Goal: Task Accomplishment & Management: Complete application form

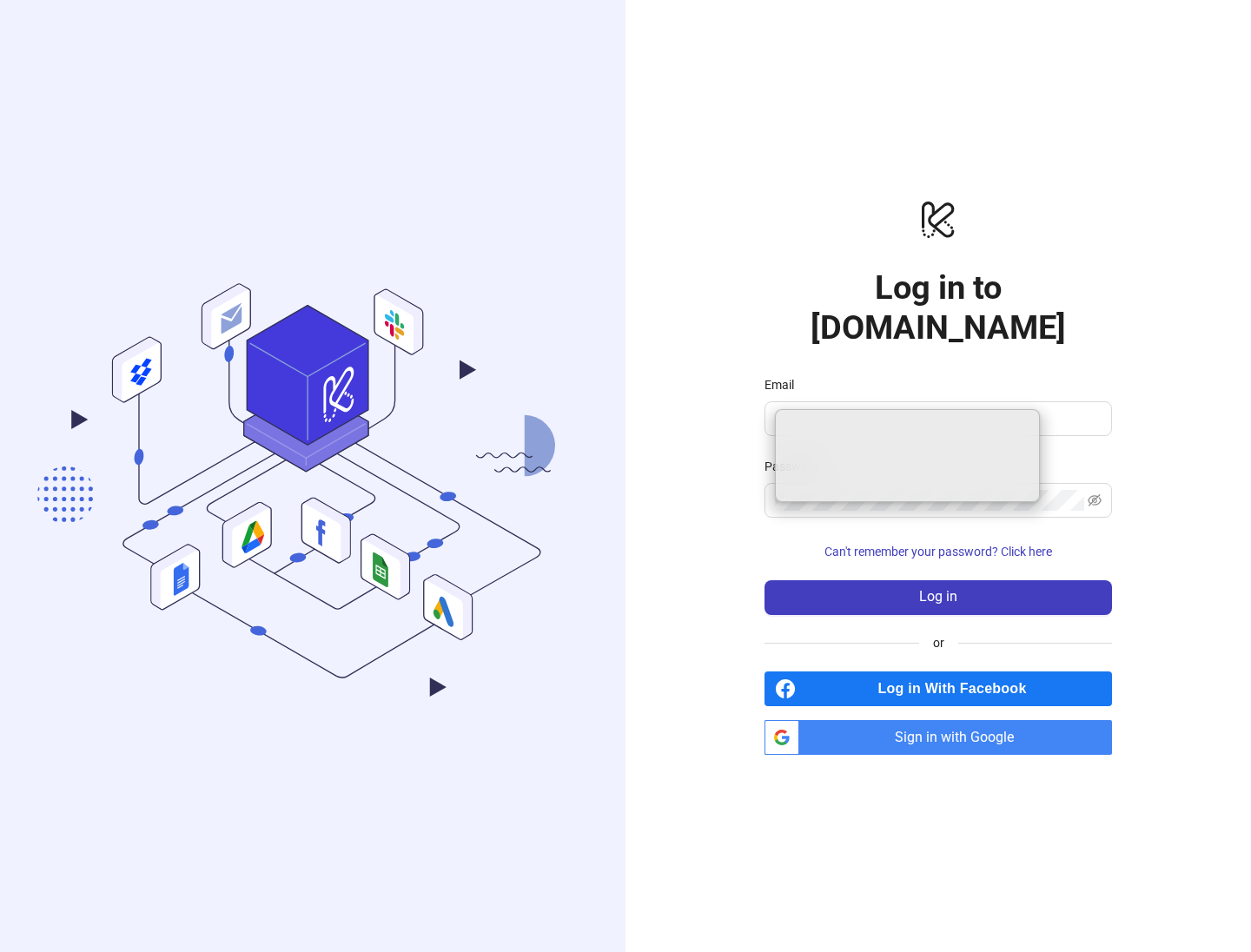
type input "**********"
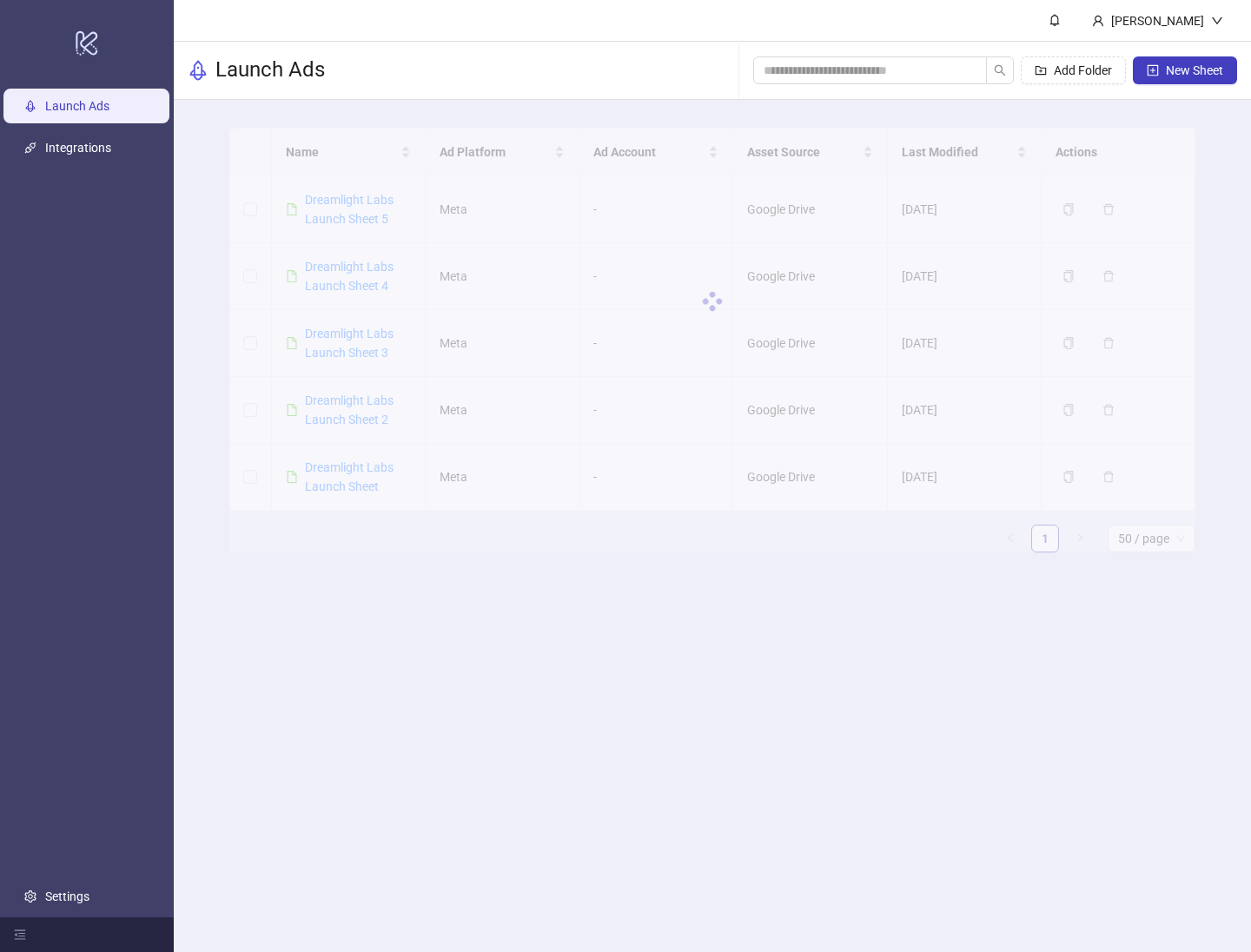
click at [0, 951] on nordpass-portal at bounding box center [0, 952] width 0 height 0
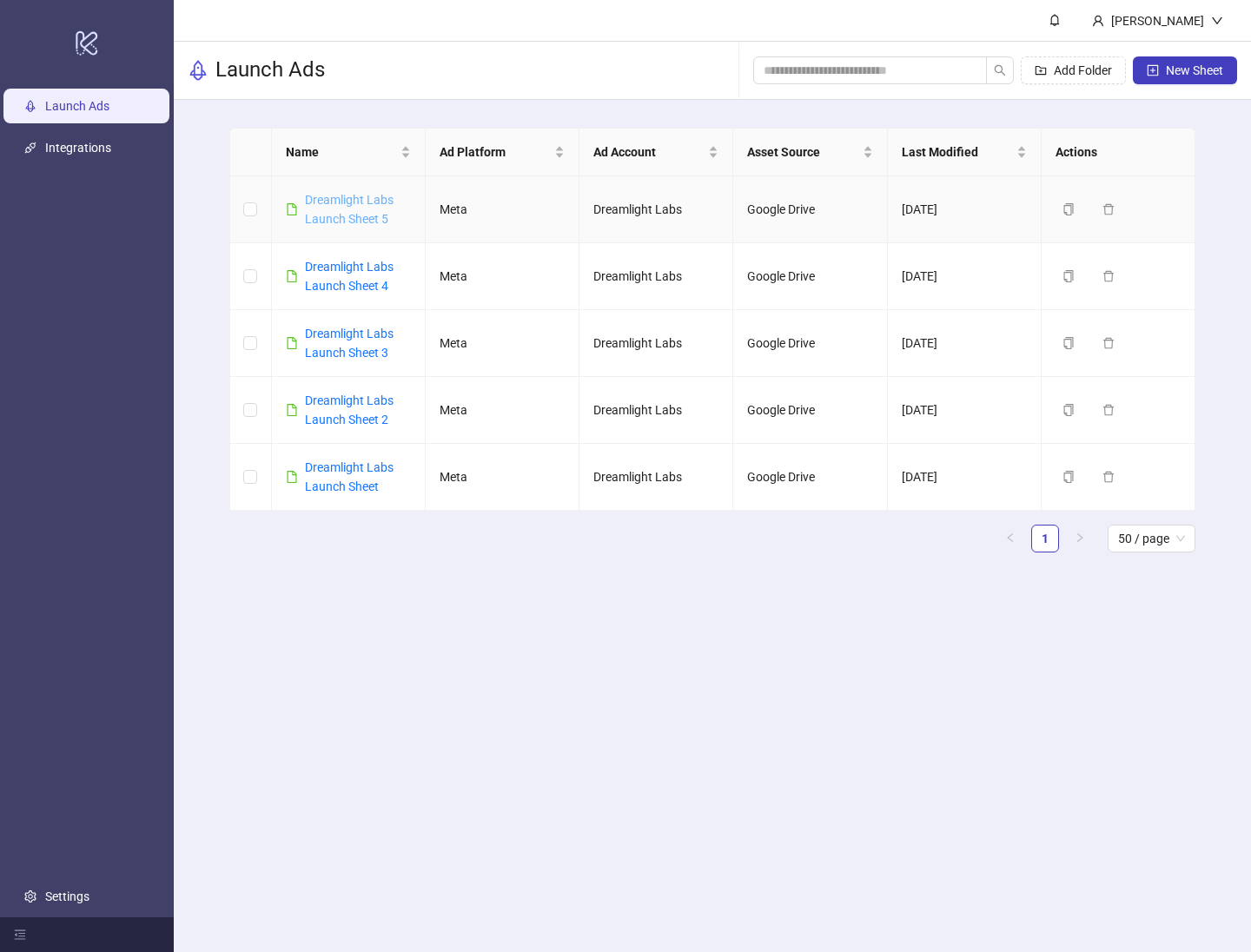
click at [323, 214] on link "Dreamlight Labs Launch Sheet 5" at bounding box center [349, 210] width 88 height 33
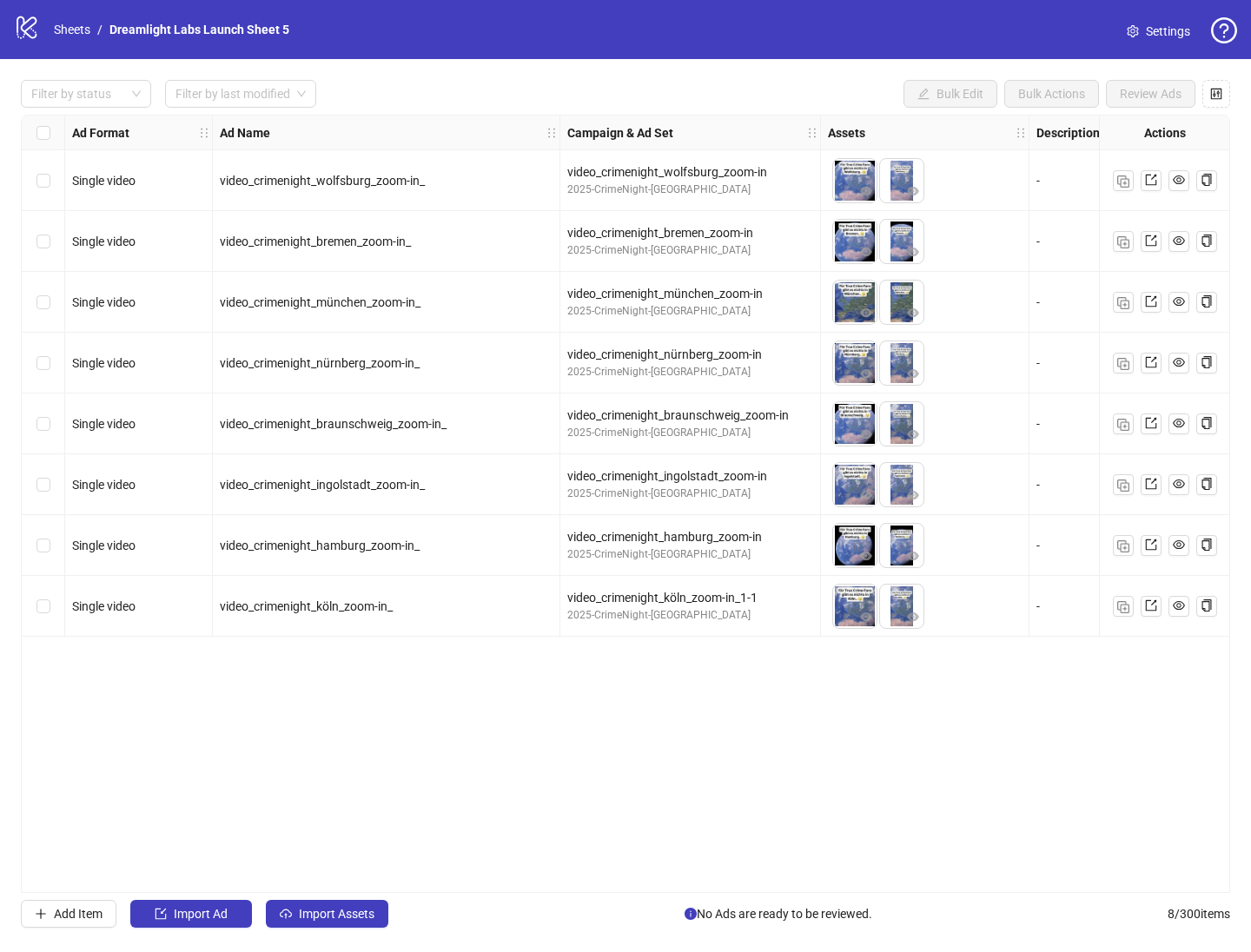
click at [1164, 29] on span "Settings" at bounding box center [1167, 31] width 45 height 19
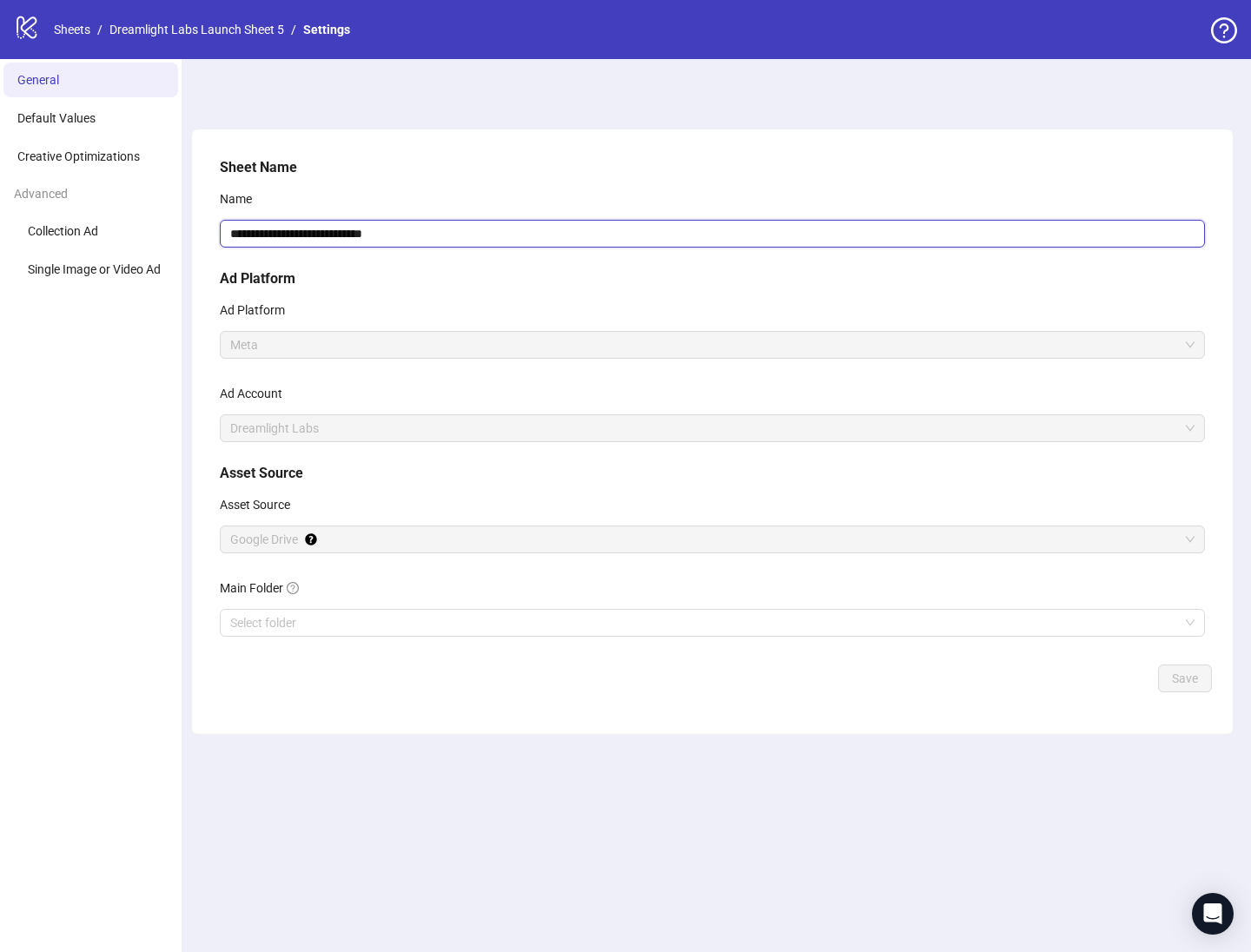
click at [426, 233] on input "**********" at bounding box center [712, 233] width 985 height 28
click at [385, 422] on span "Dreamlight Labs" at bounding box center [713, 428] width 964 height 26
drag, startPoint x: 383, startPoint y: 542, endPoint x: 231, endPoint y: 397, distance: 210.1
click at [383, 542] on span "Google Drive" at bounding box center [713, 539] width 964 height 26
click at [89, 108] on li "Default Values" at bounding box center [91, 118] width 175 height 35
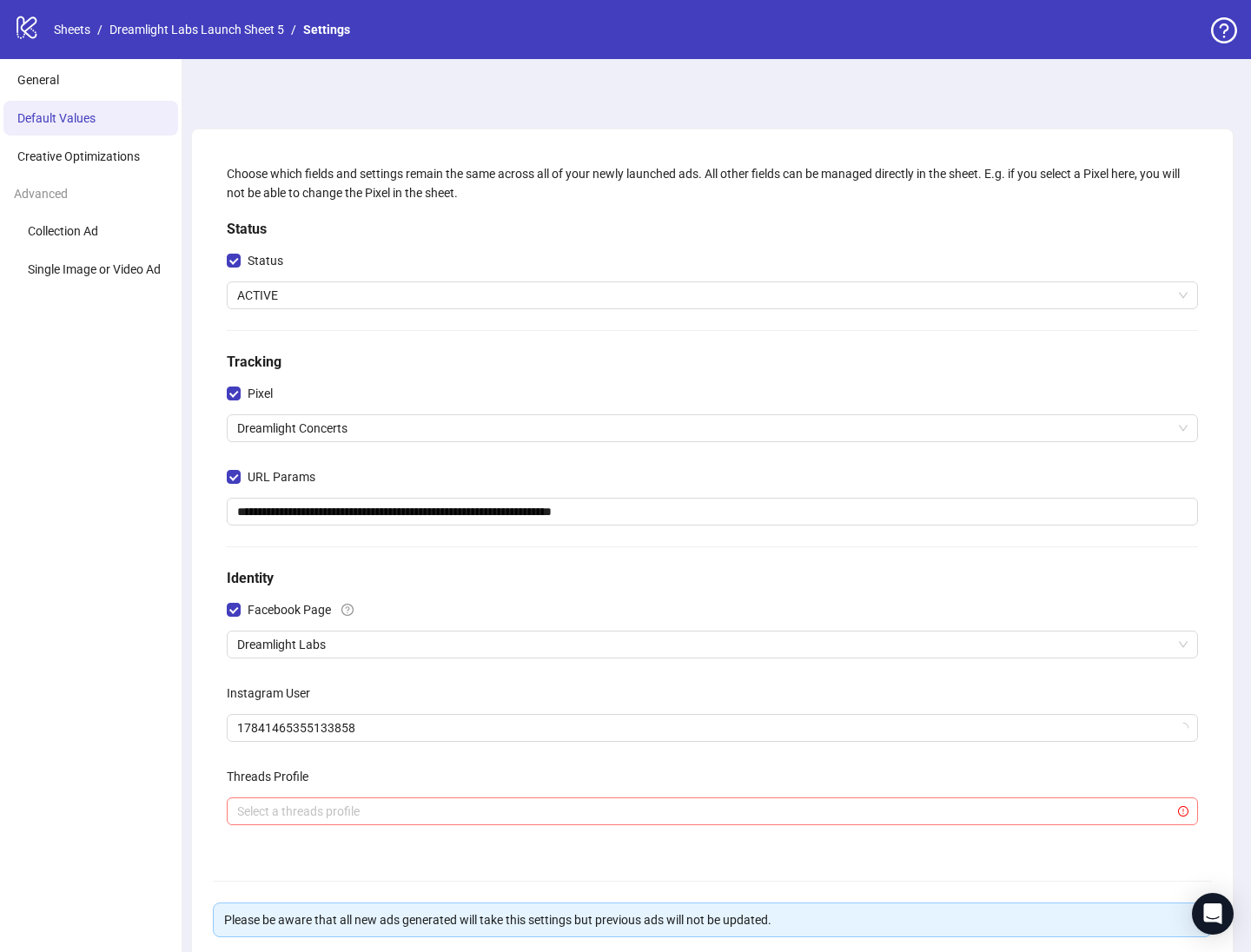
click at [436, 808] on input "search" at bounding box center [704, 811] width 935 height 26
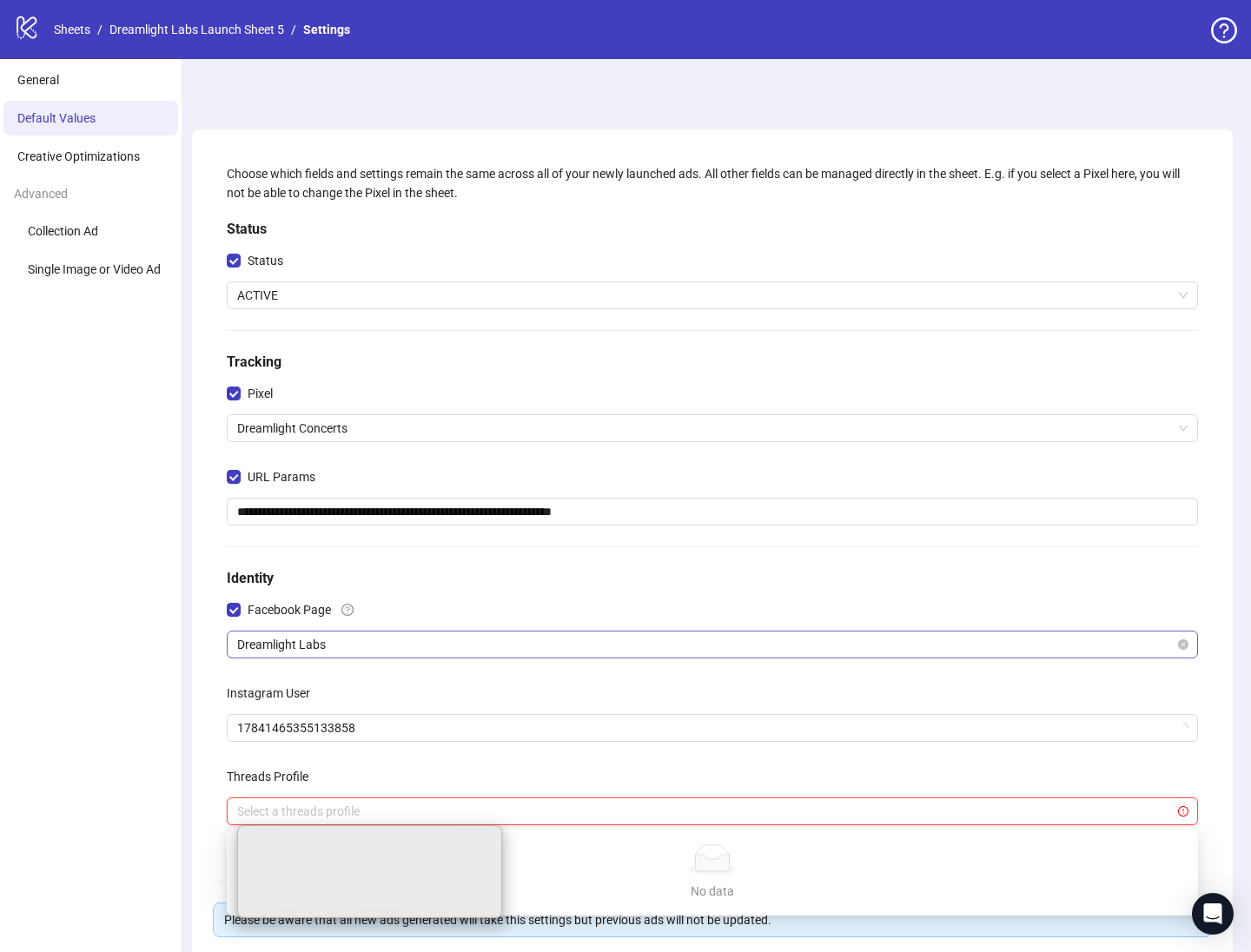
click at [358, 649] on span "Dreamlight Labs" at bounding box center [712, 644] width 950 height 26
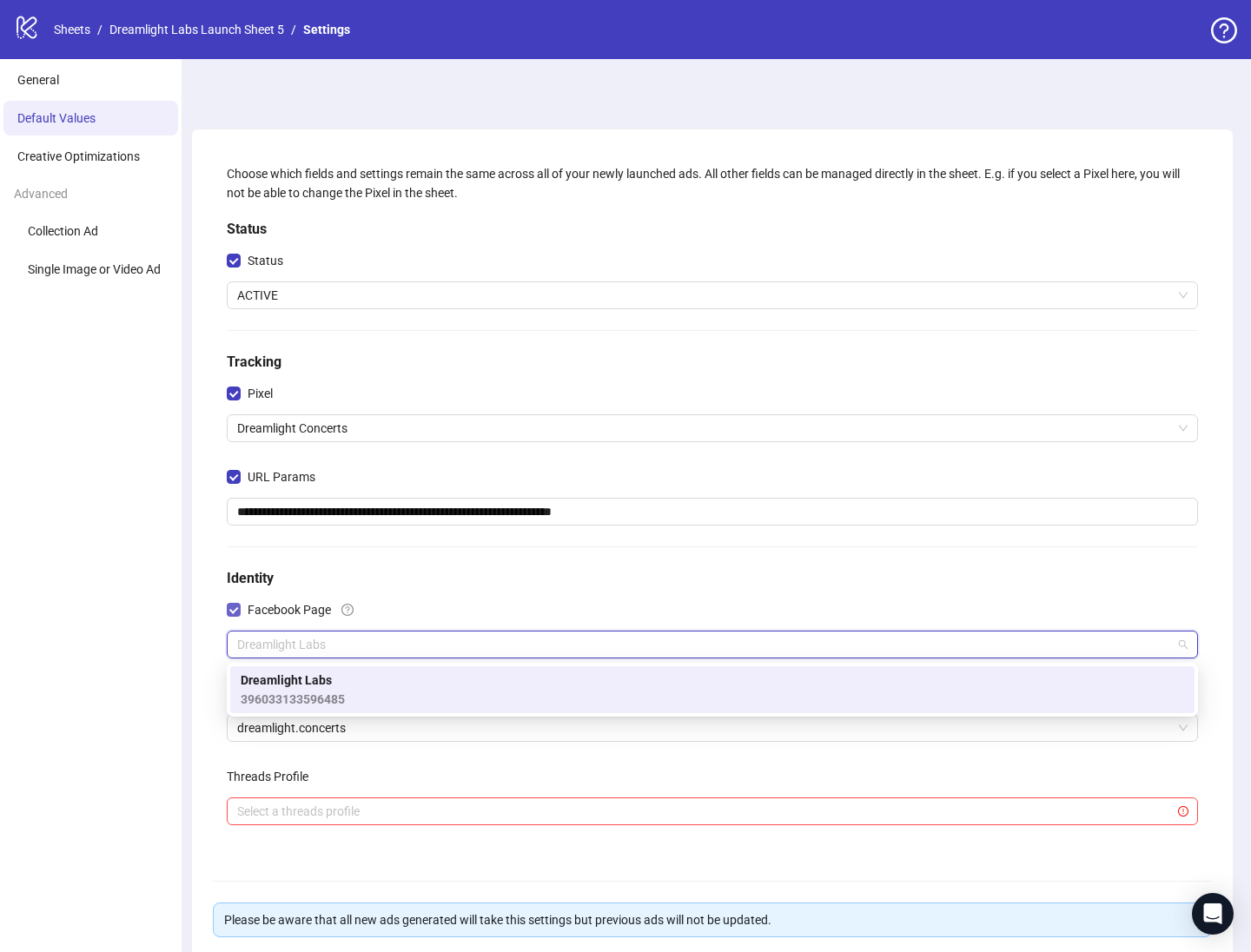
click at [241, 610] on span "Facebook Page" at bounding box center [289, 609] width 97 height 19
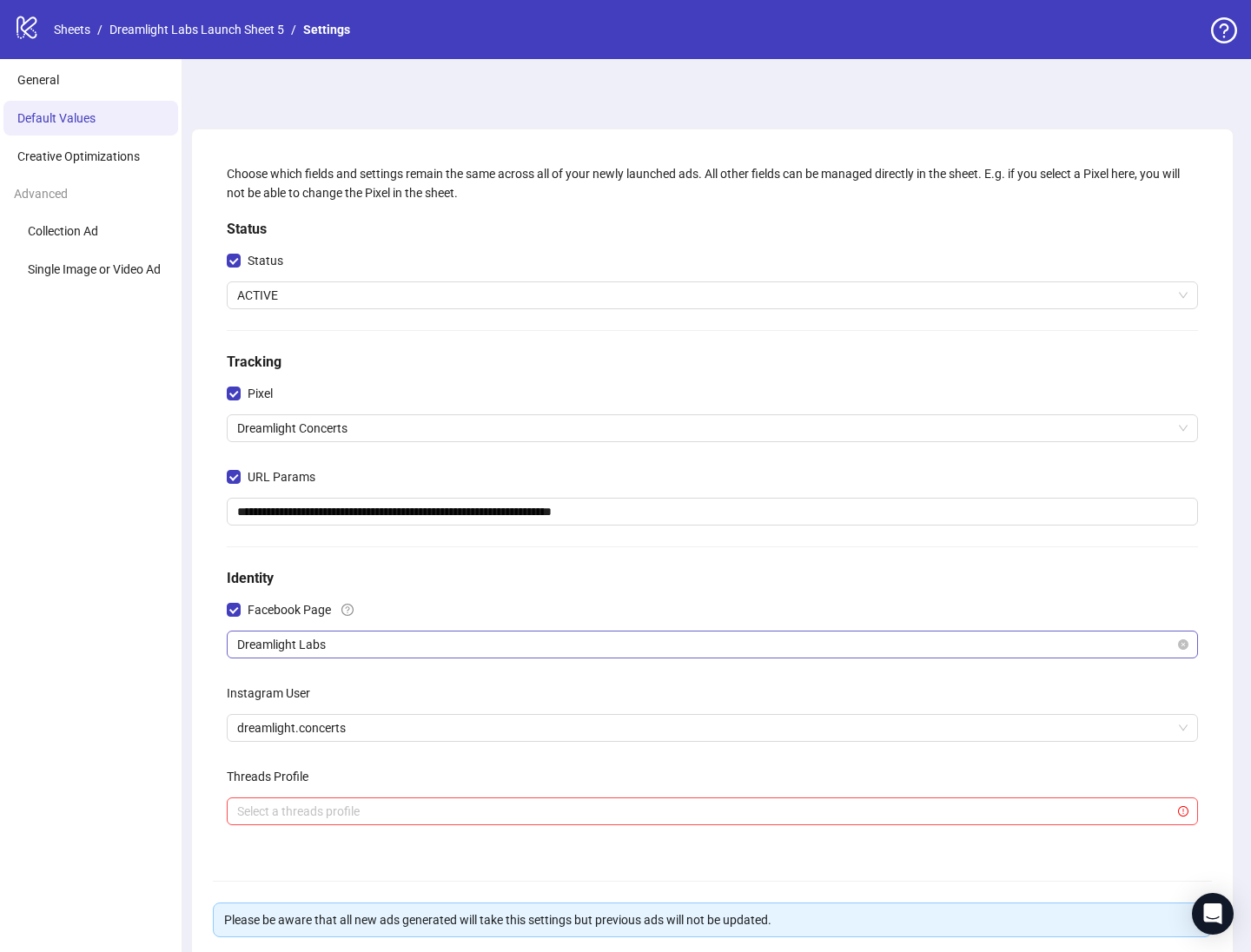
click at [349, 644] on span "Dreamlight Labs" at bounding box center [712, 644] width 950 height 26
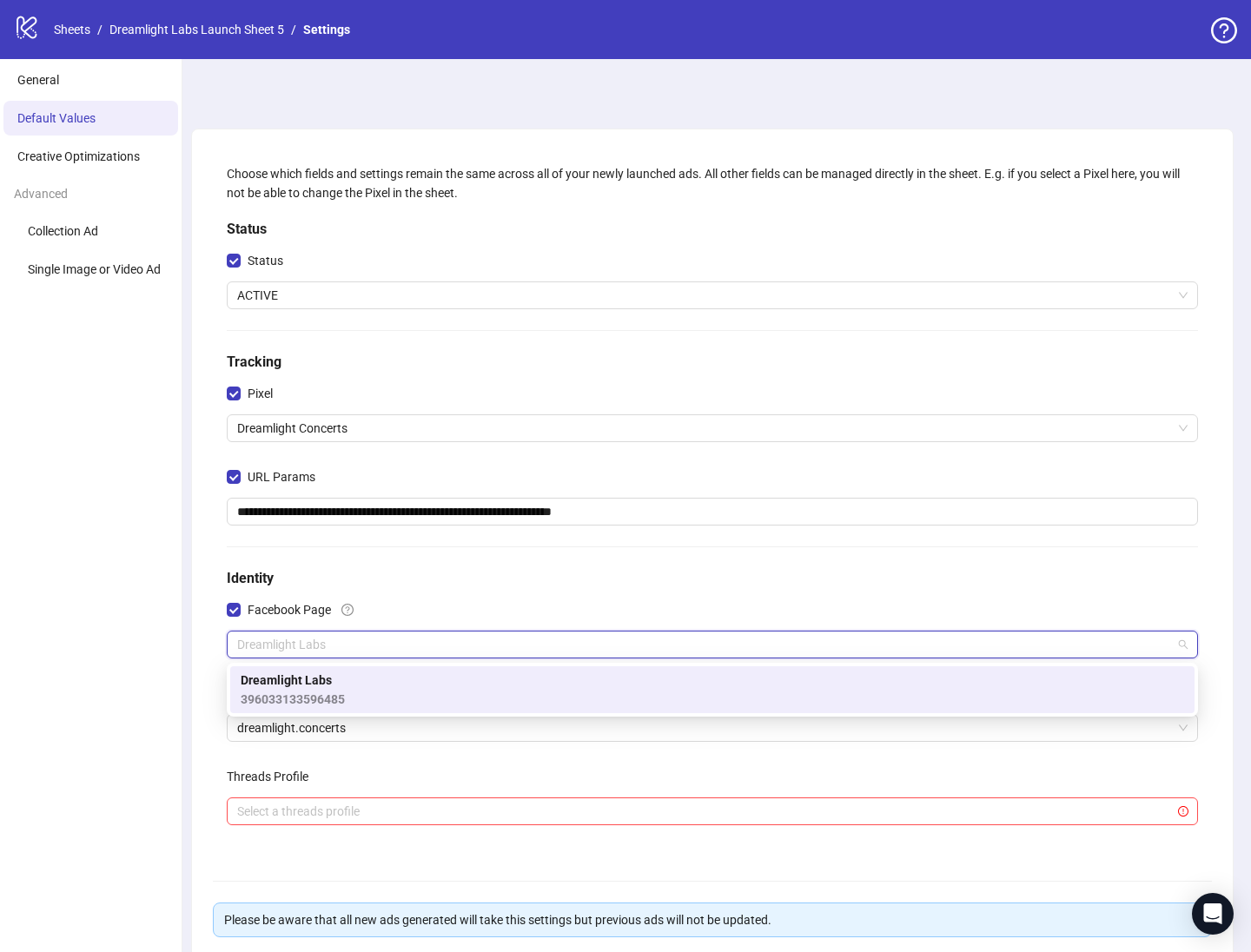
click at [590, 699] on div "Dreamlight Labs 396033133596485" at bounding box center [712, 690] width 943 height 38
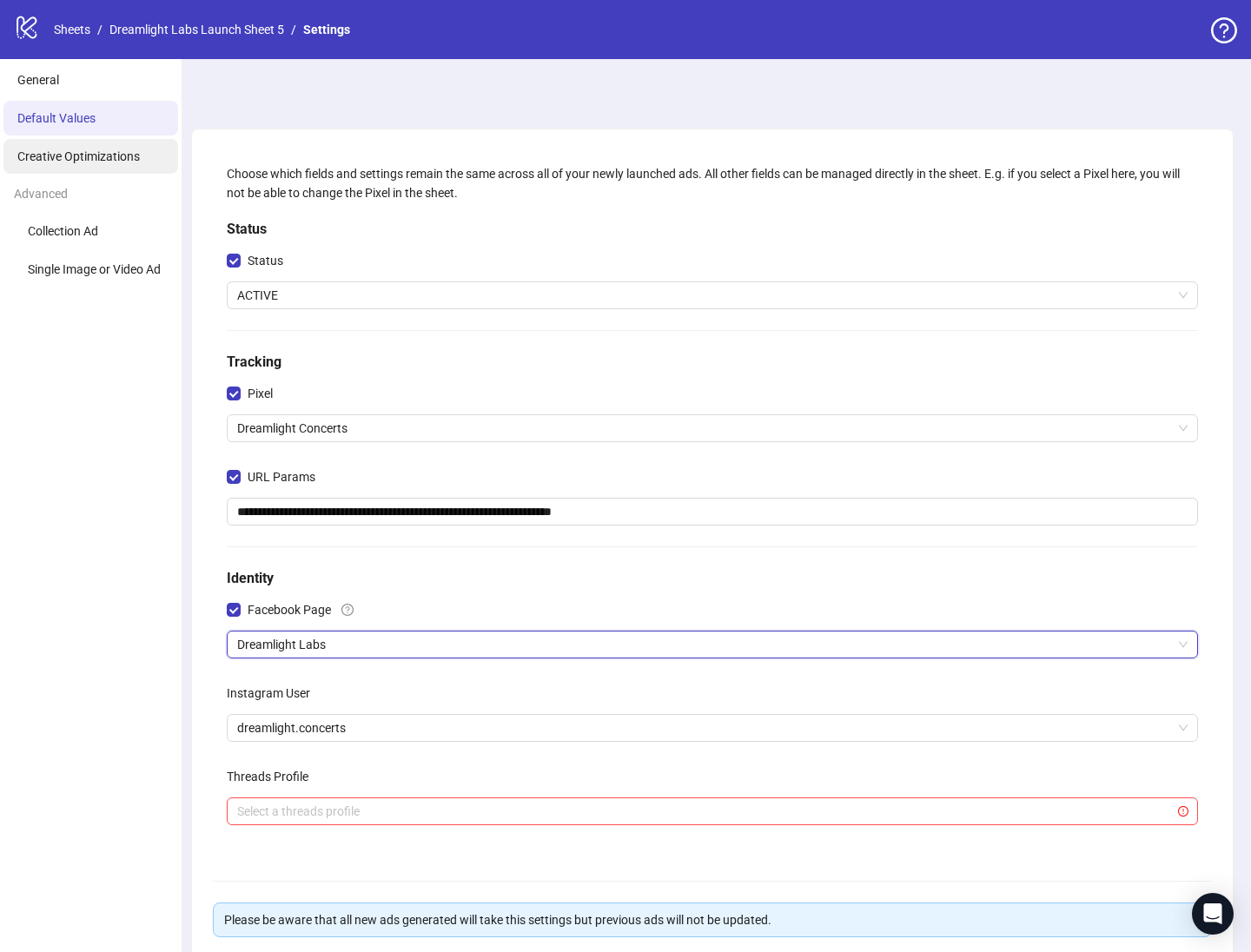
click at [87, 140] on li "Creative Optimizations" at bounding box center [91, 157] width 175 height 35
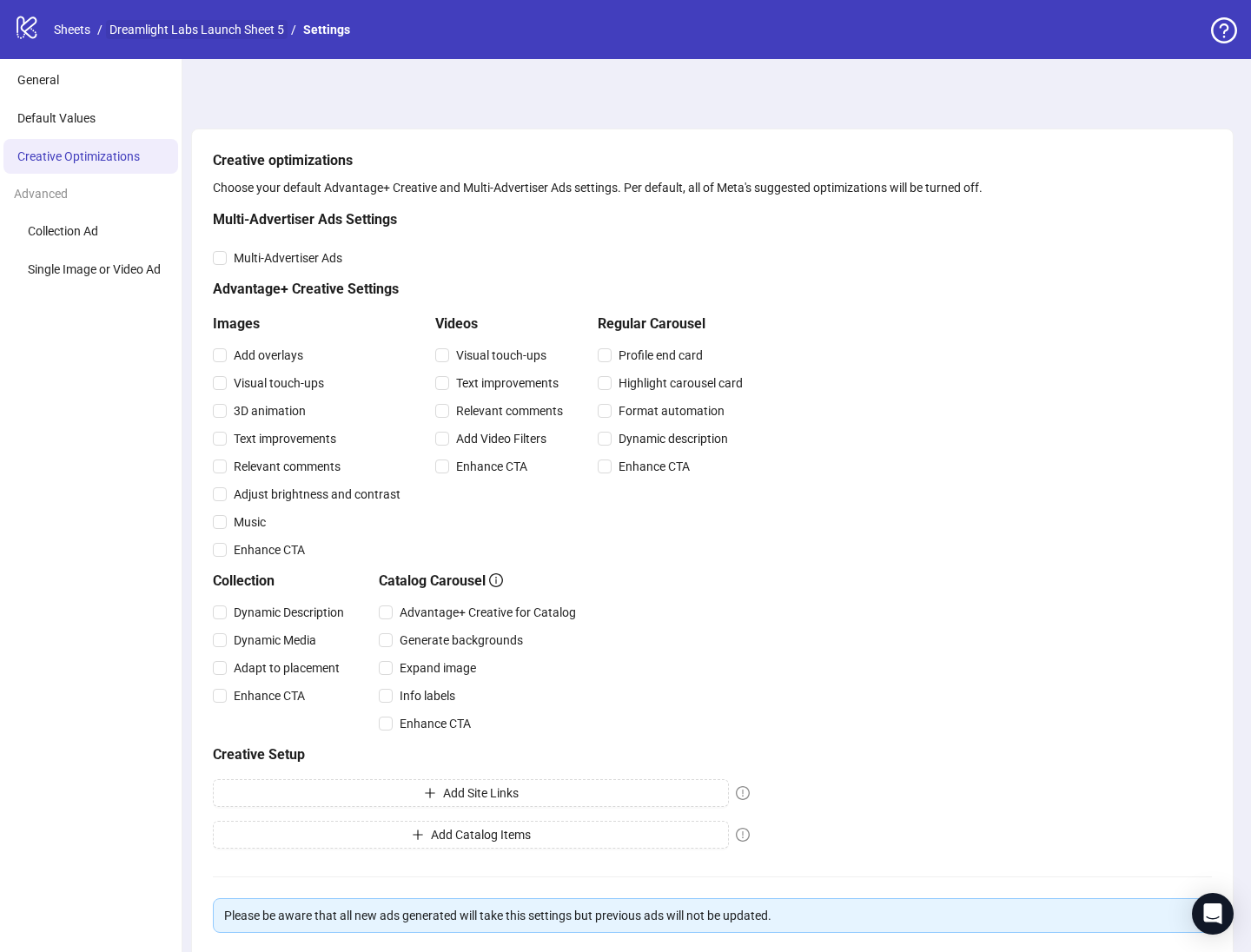
click at [209, 27] on link "Dreamlight Labs Launch Sheet 5" at bounding box center [196, 29] width 181 height 19
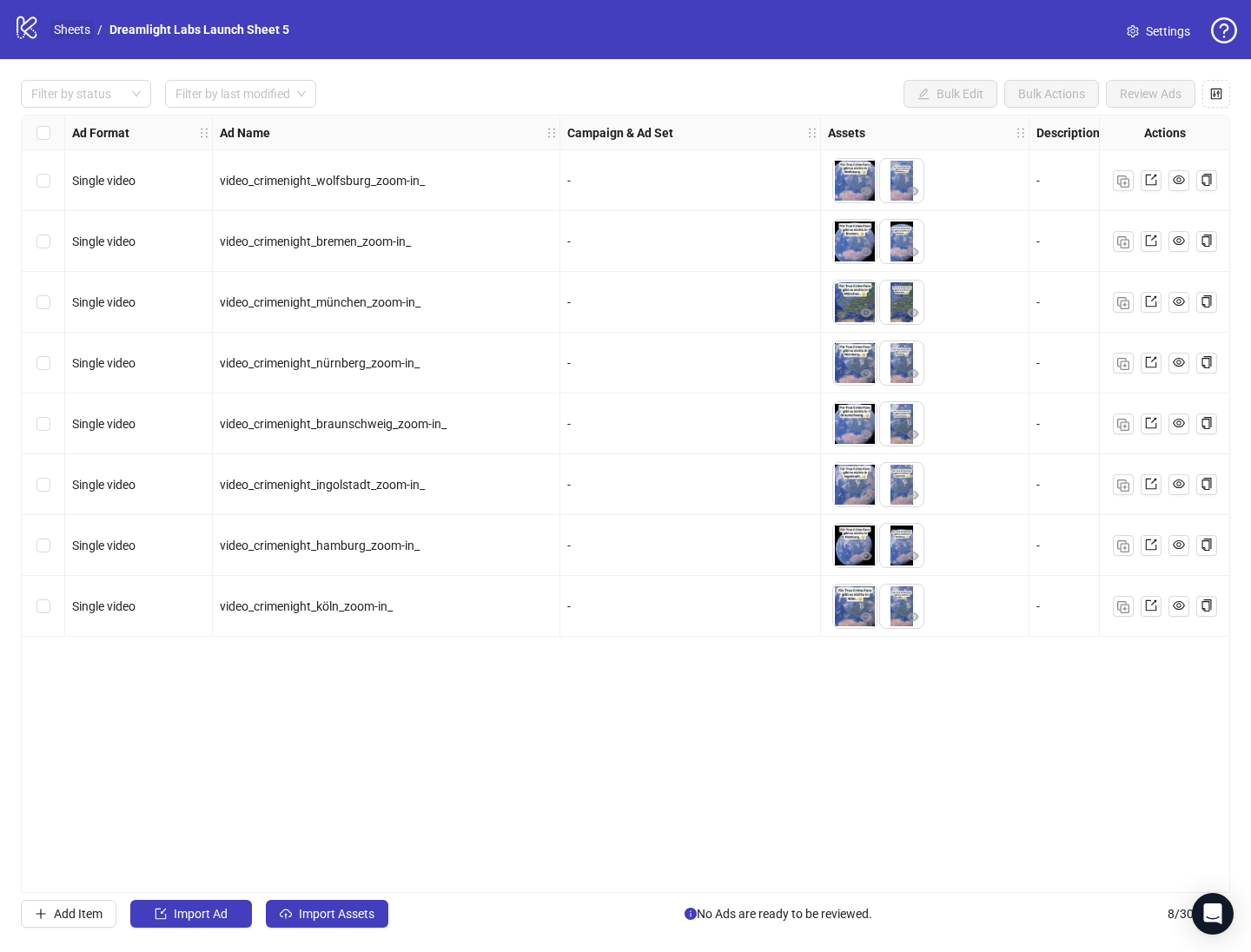
click at [83, 34] on link "Sheets" at bounding box center [72, 29] width 44 height 19
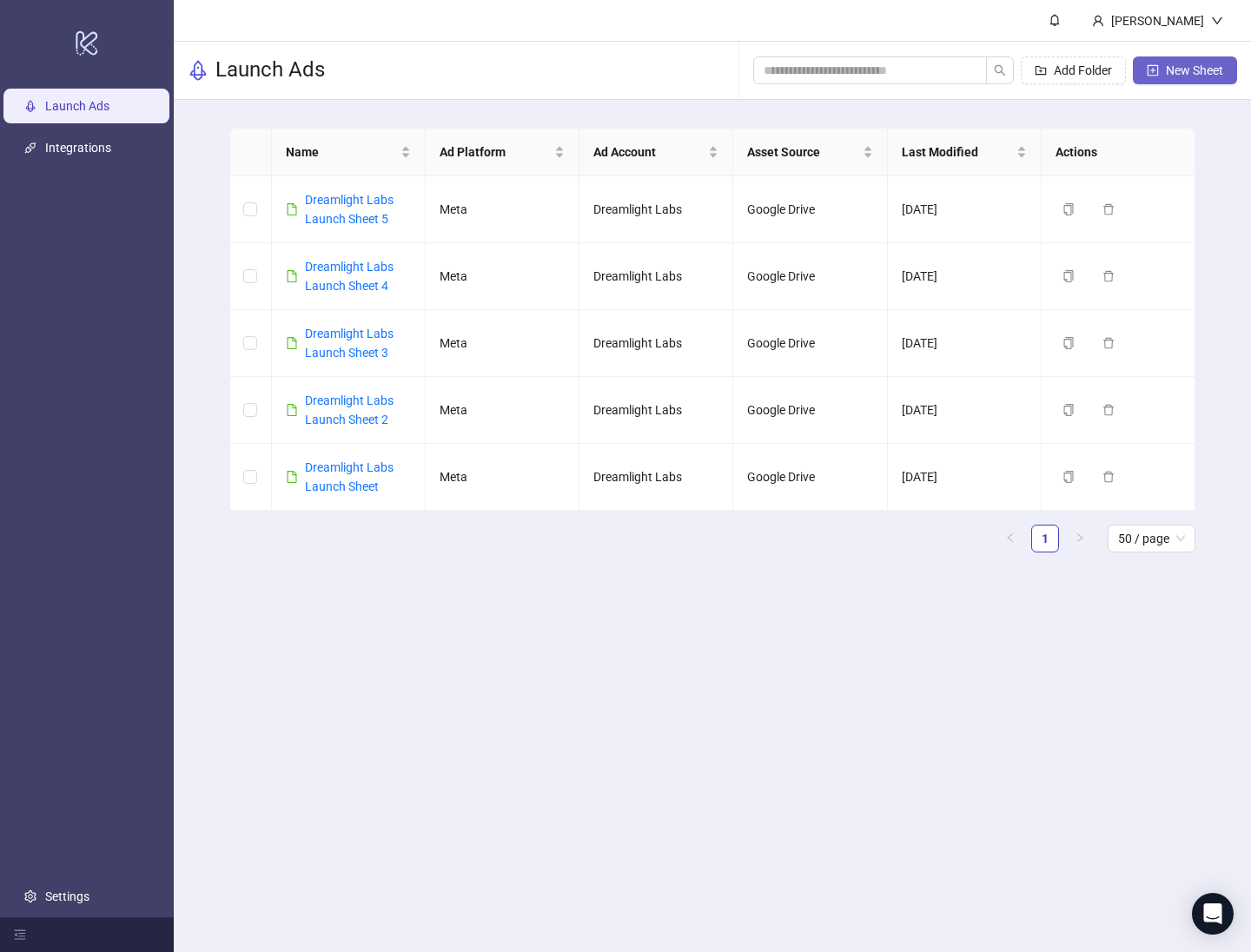
click at [1193, 77] on button "New Sheet" at bounding box center [1184, 70] width 104 height 28
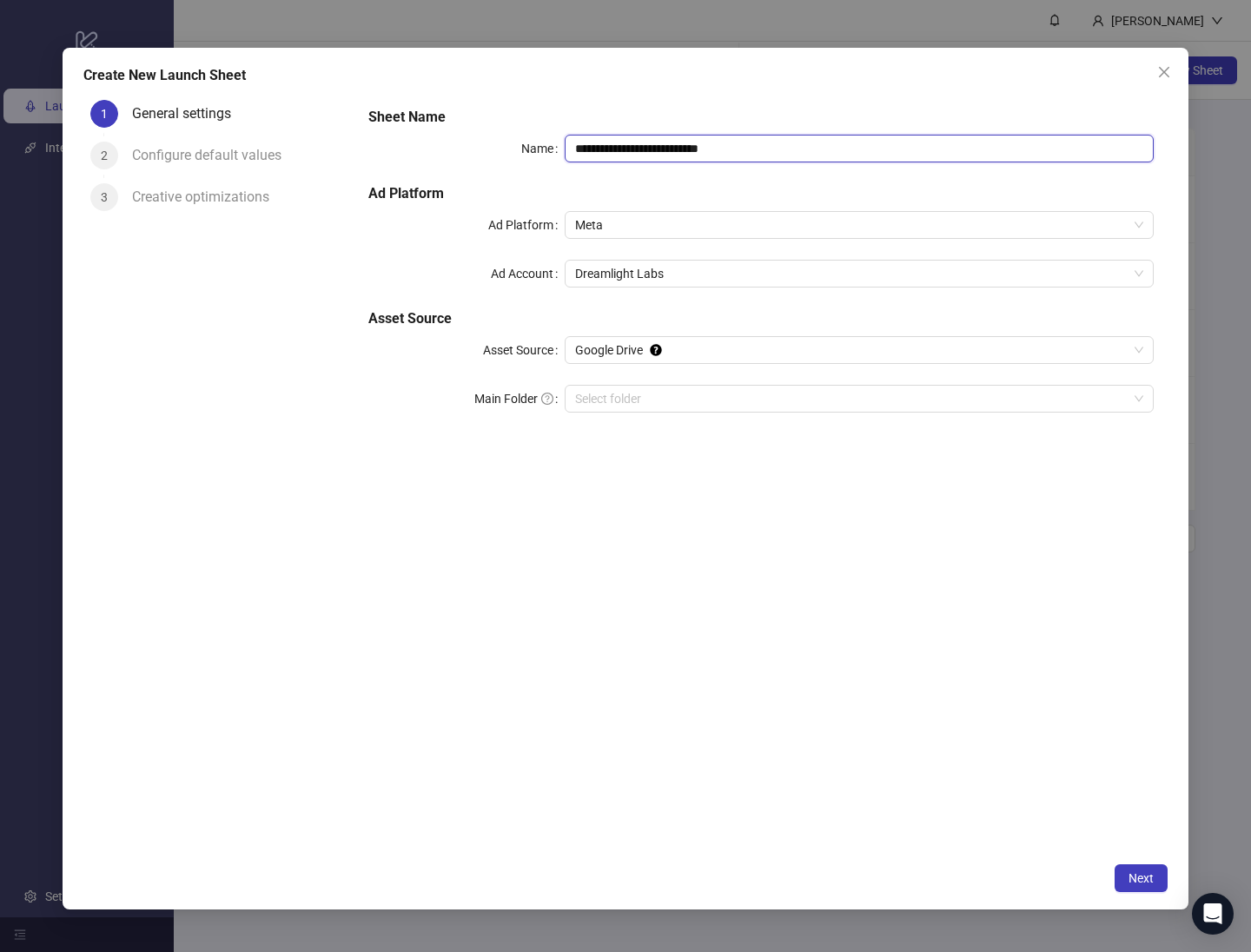
drag, startPoint x: 792, startPoint y: 149, endPoint x: 556, endPoint y: 151, distance: 236.0
click at [556, 151] on div "**********" at bounding box center [761, 148] width 785 height 28
type input "**********"
click at [680, 304] on div "**********" at bounding box center [761, 271] width 799 height 341
click at [671, 276] on span "Dreamlight Labs" at bounding box center [858, 273] width 568 height 26
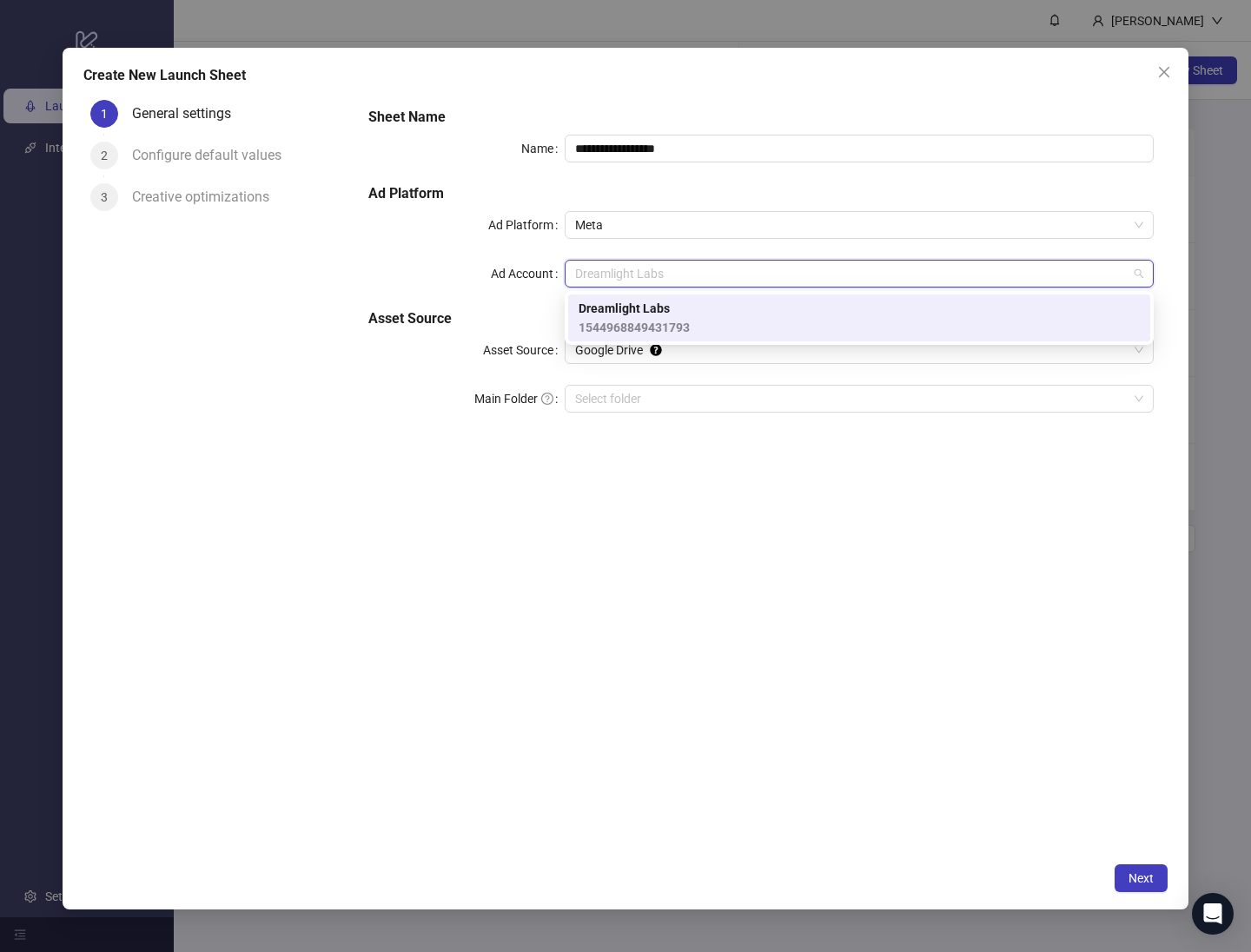
click at [605, 323] on span "1544968849431793" at bounding box center [634, 327] width 111 height 19
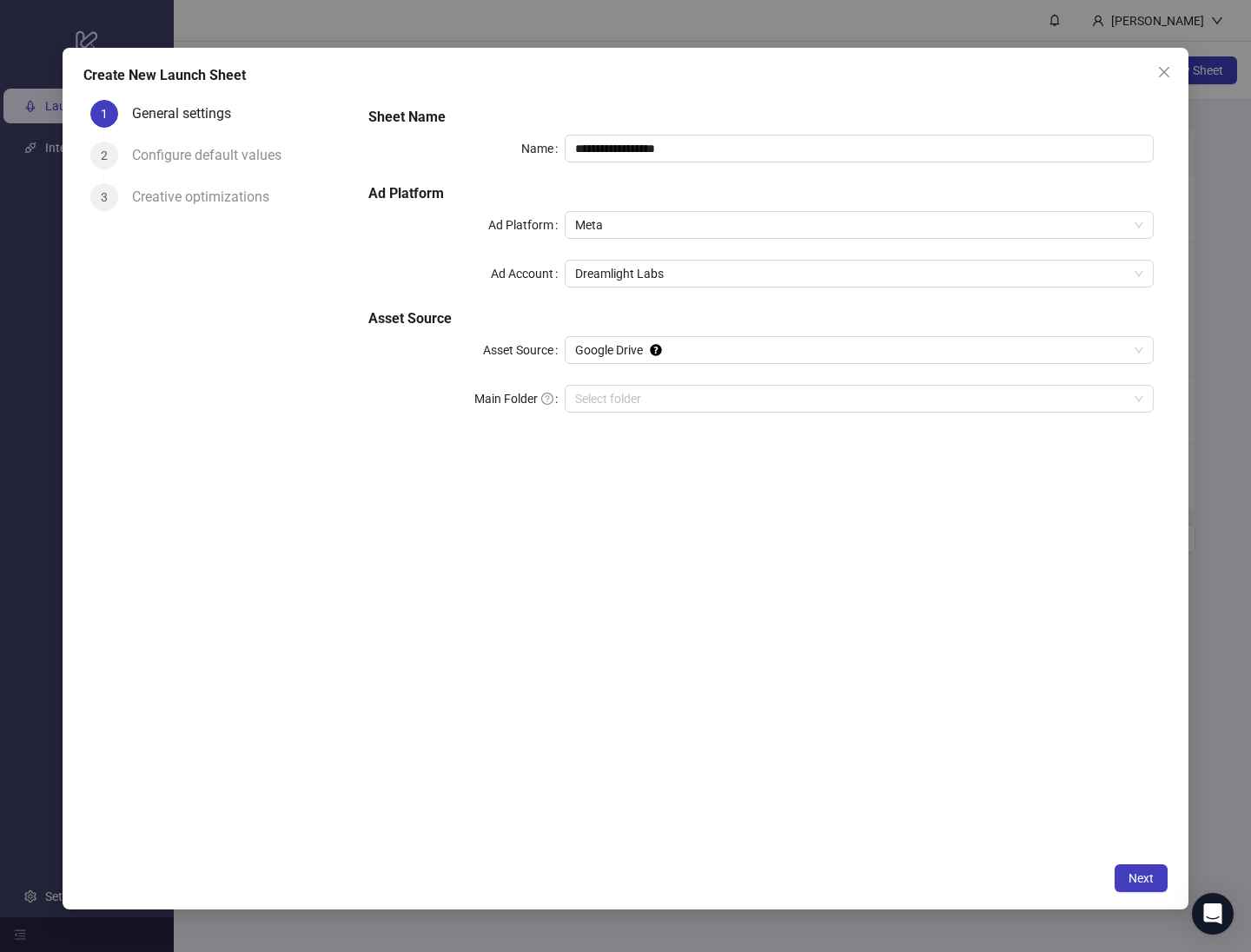
drag, startPoint x: 177, startPoint y: 147, endPoint x: 813, endPoint y: 547, distance: 751.3
click at [179, 148] on div "Configure default values" at bounding box center [213, 155] width 163 height 28
click at [828, 398] on input "Main Folder" at bounding box center [851, 398] width 552 height 26
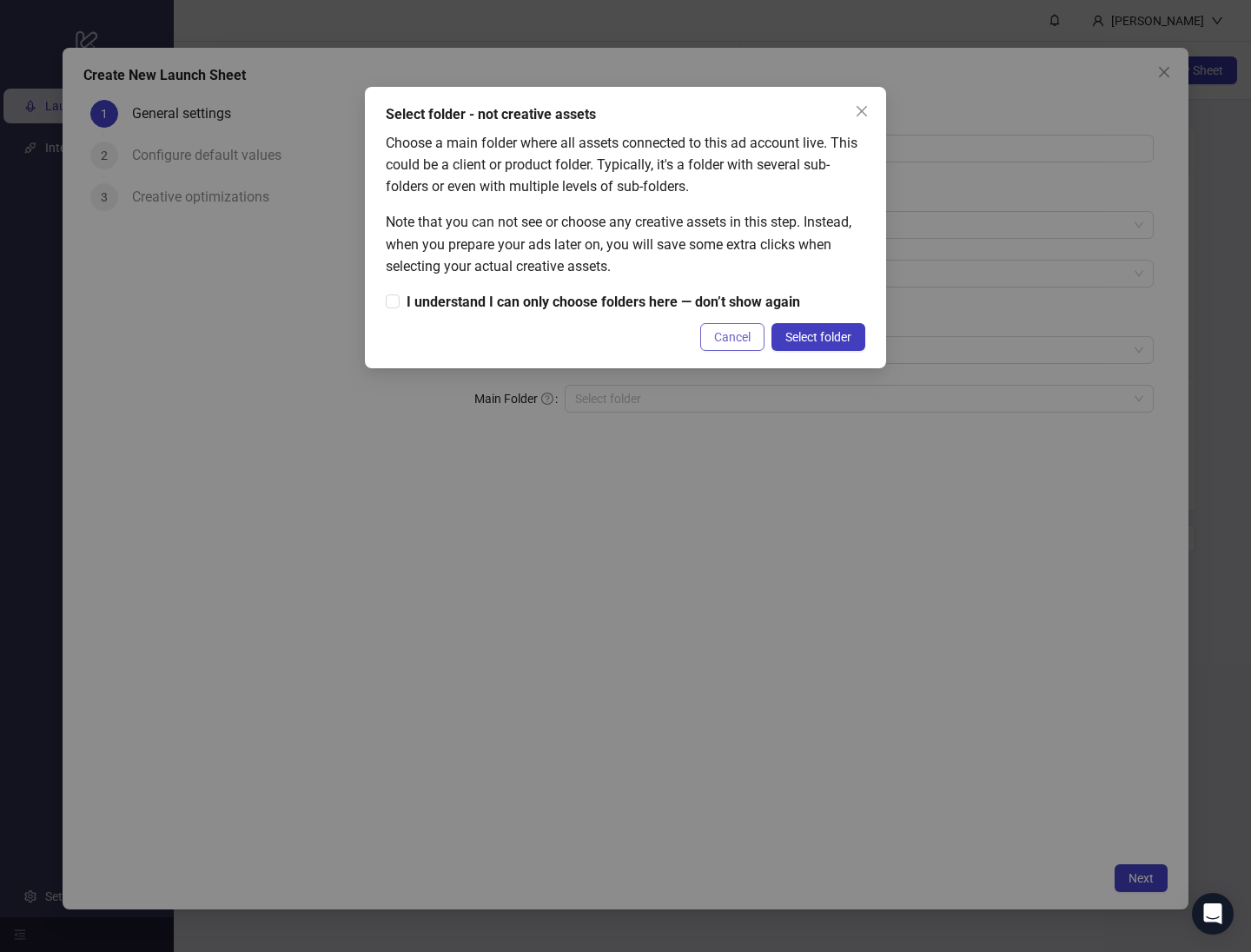
click at [729, 336] on span "Cancel" at bounding box center [733, 336] width 36 height 14
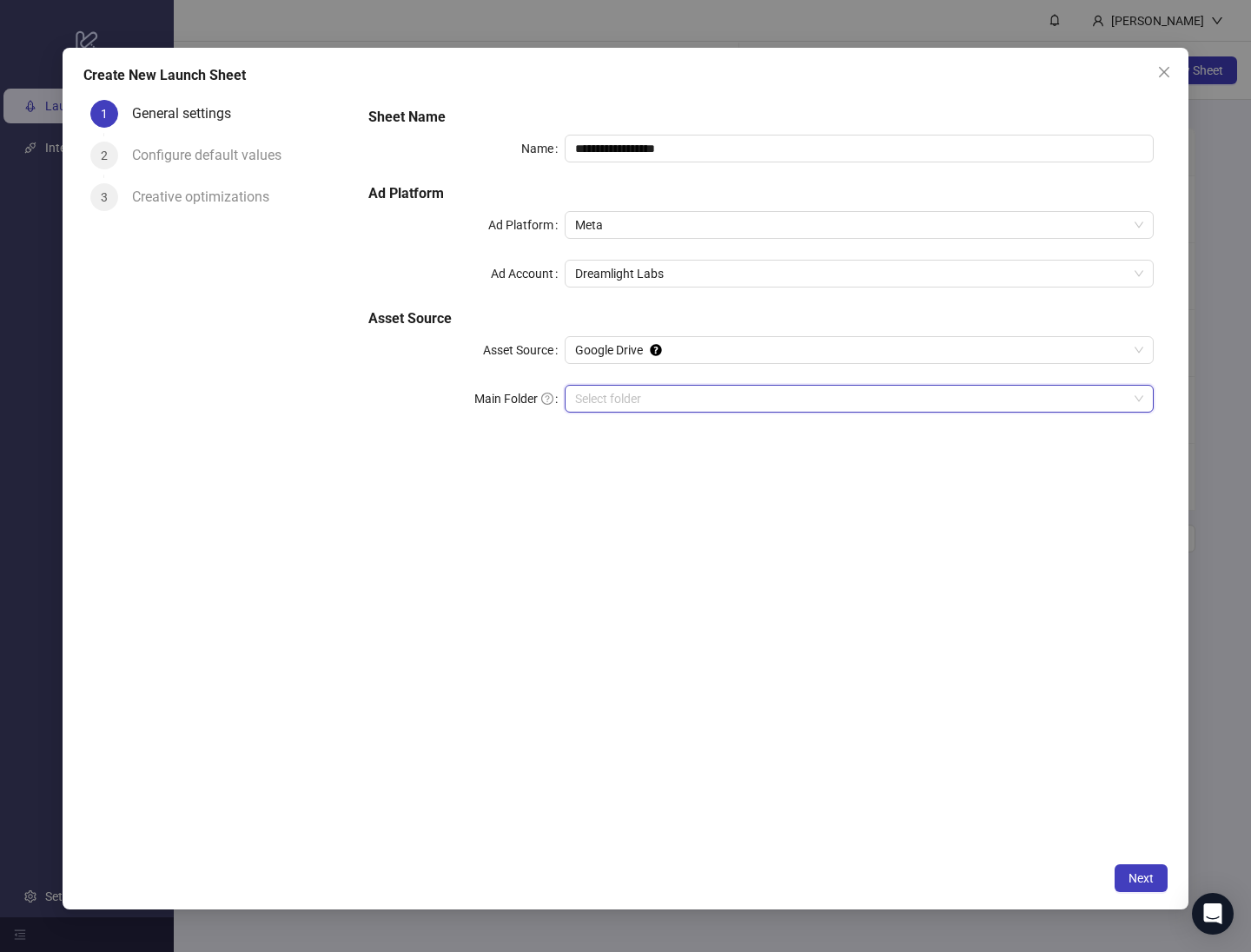
click at [886, 398] on input "Main Folder" at bounding box center [851, 398] width 552 height 26
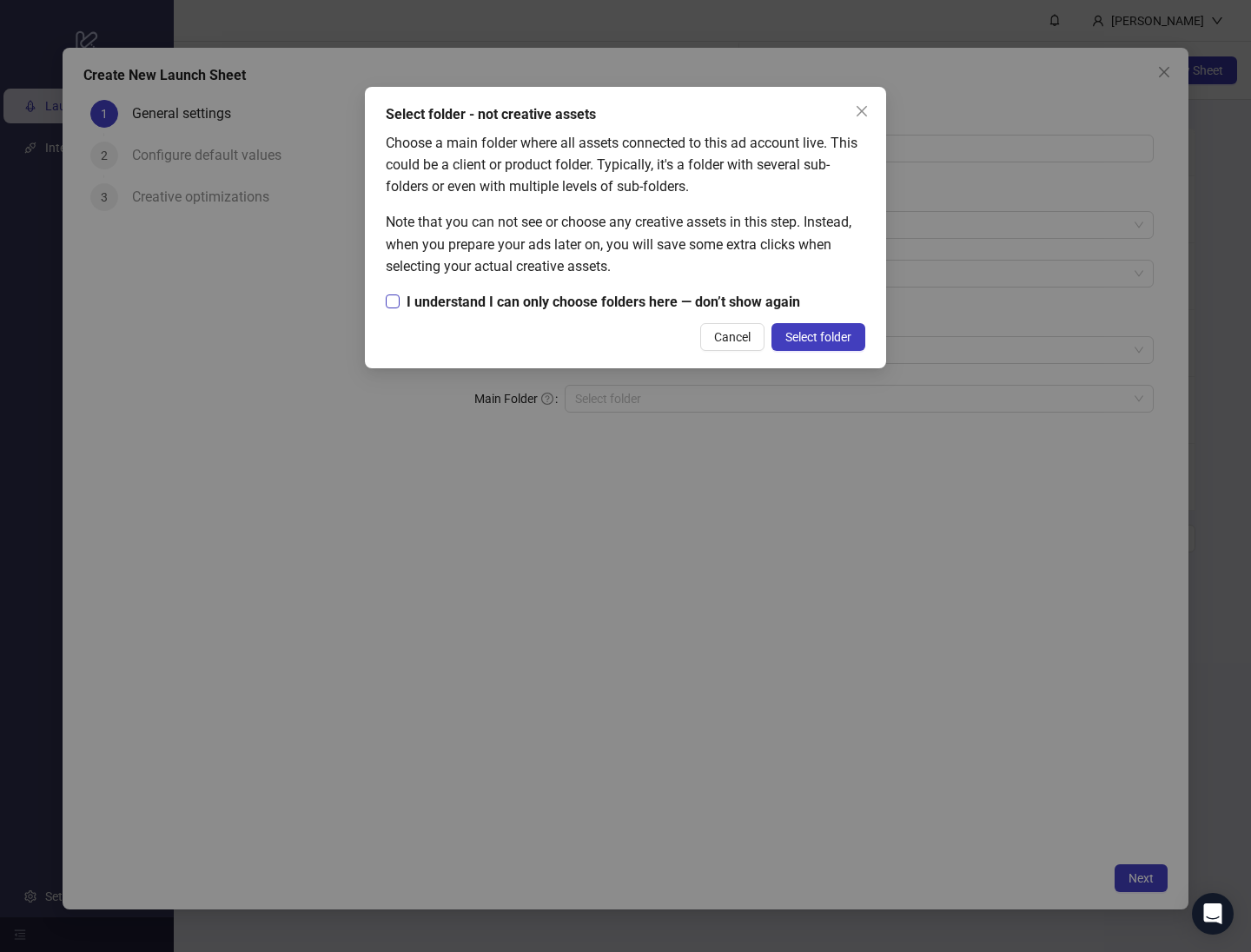
click at [442, 302] on span "I understand I can only choose folders here — don’t show again" at bounding box center [603, 302] width 407 height 22
click at [827, 332] on span "Select folder" at bounding box center [818, 336] width 66 height 14
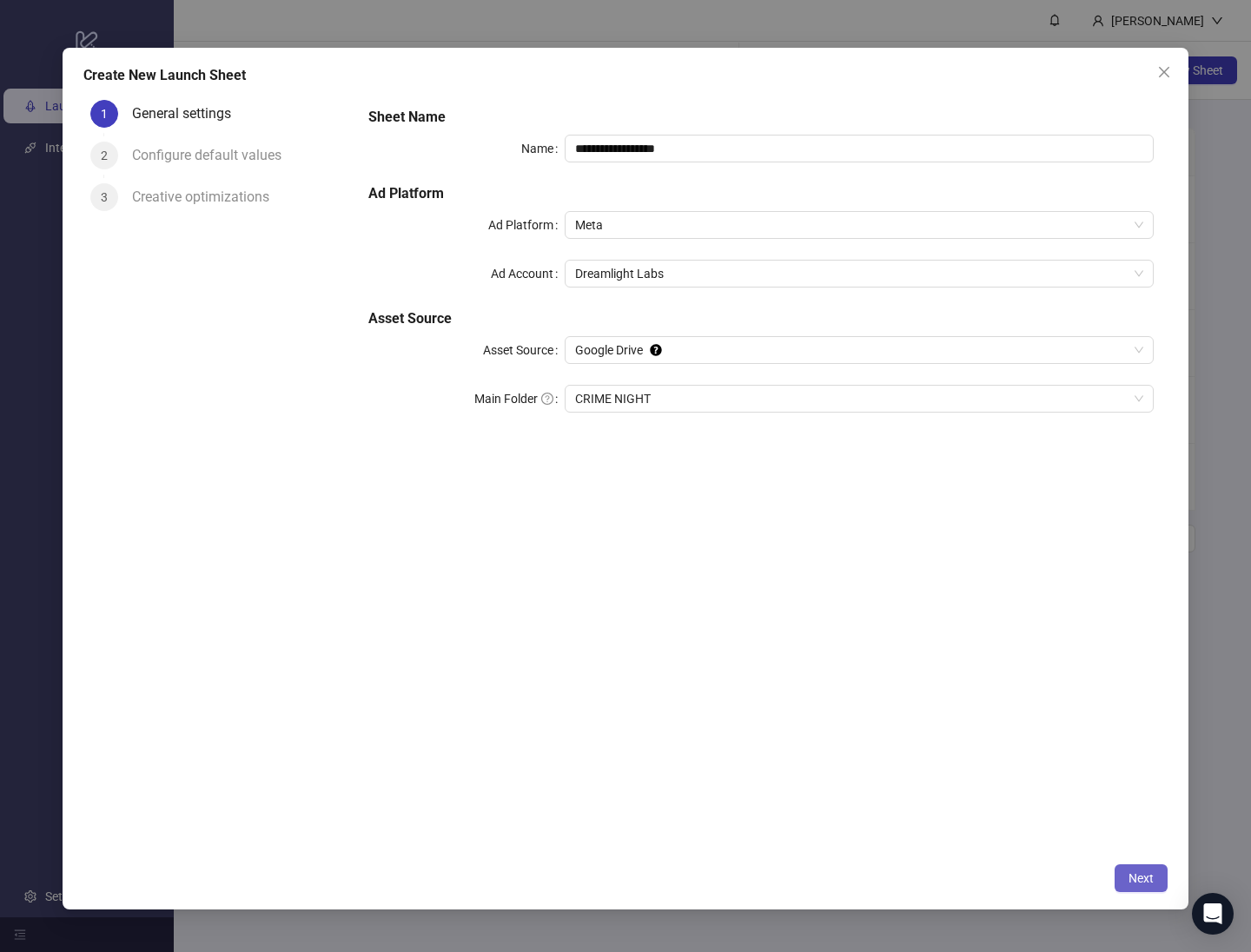
click at [1123, 875] on button "Next" at bounding box center [1141, 878] width 53 height 28
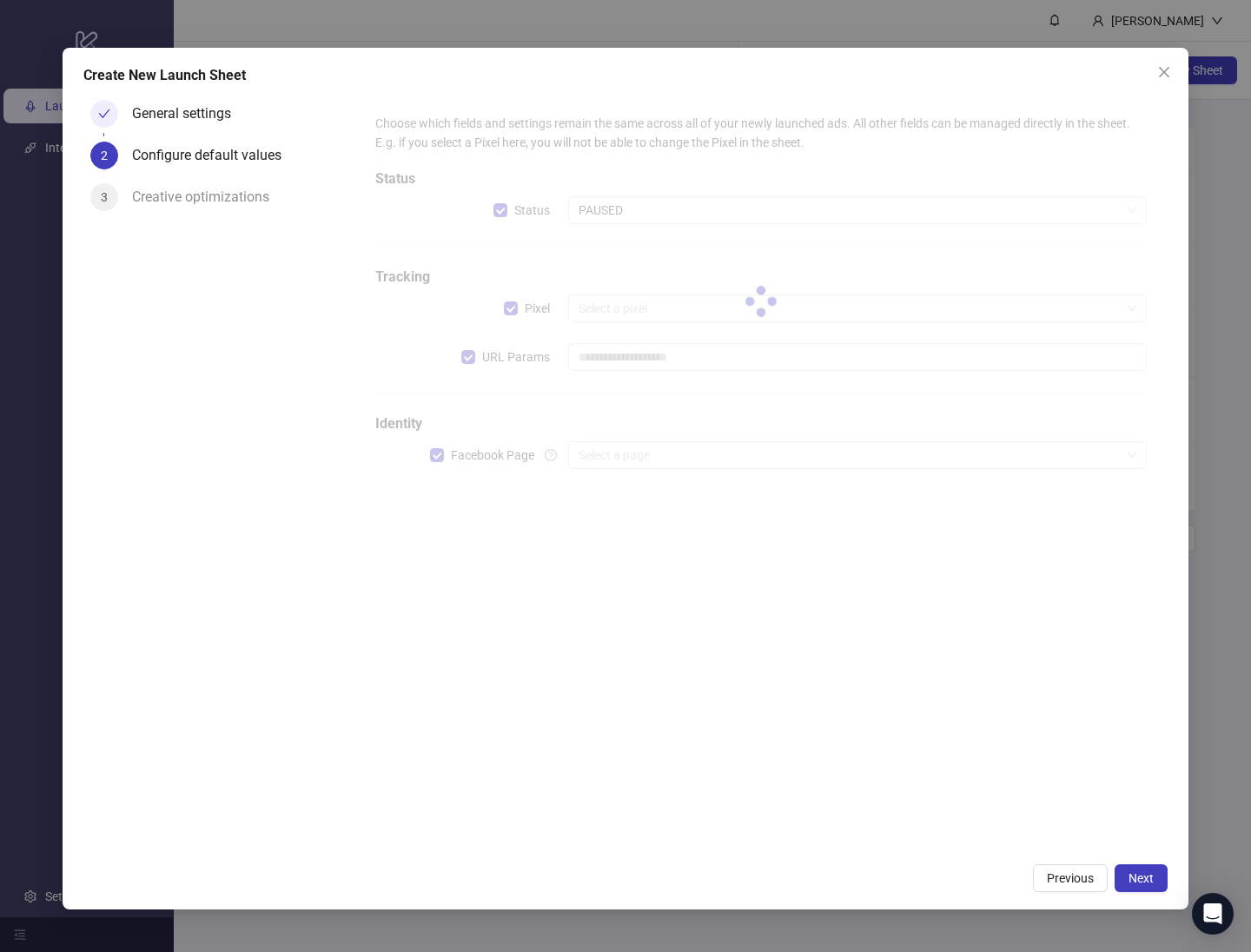
type input "**********"
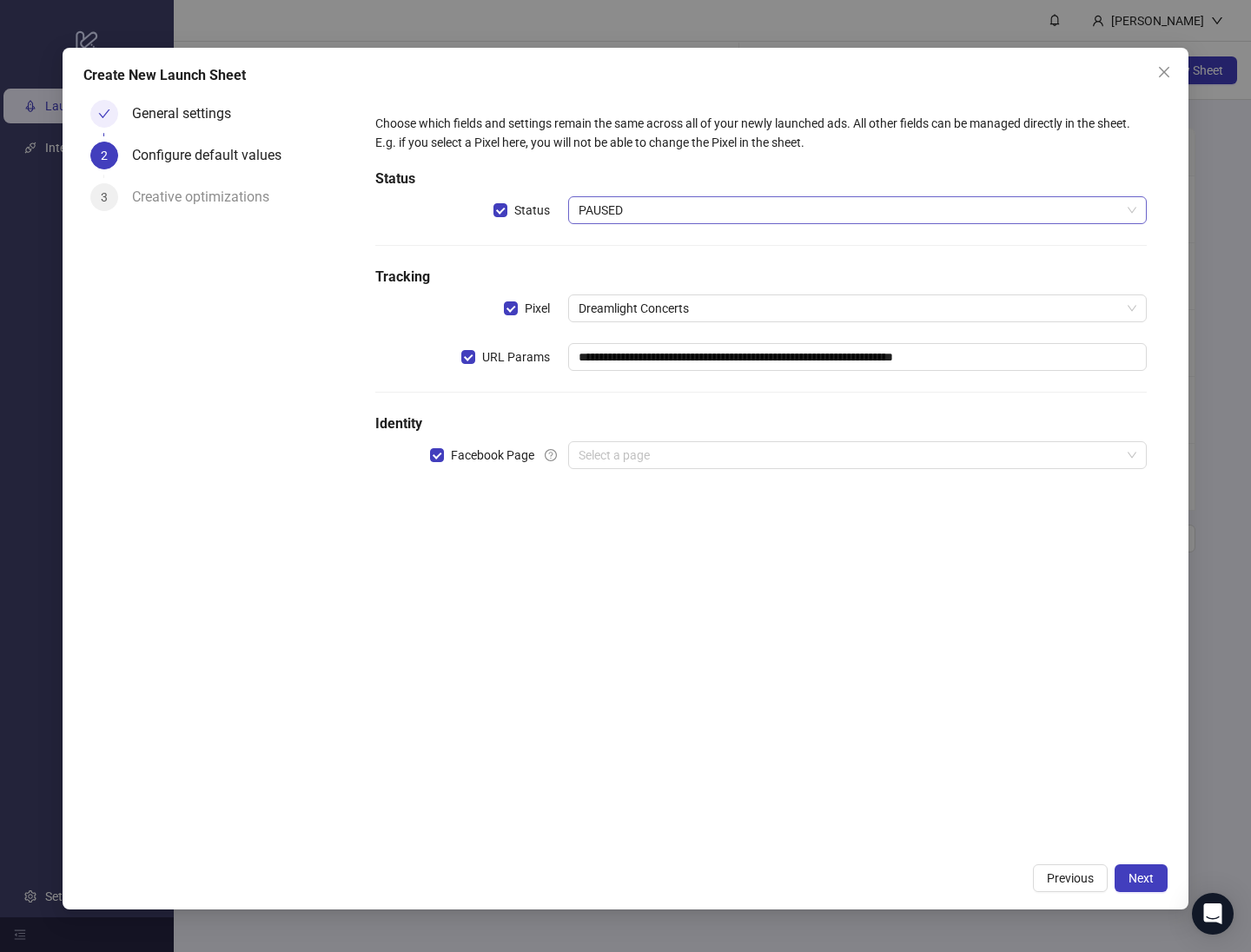
click at [656, 222] on span "PAUSED" at bounding box center [857, 210] width 558 height 26
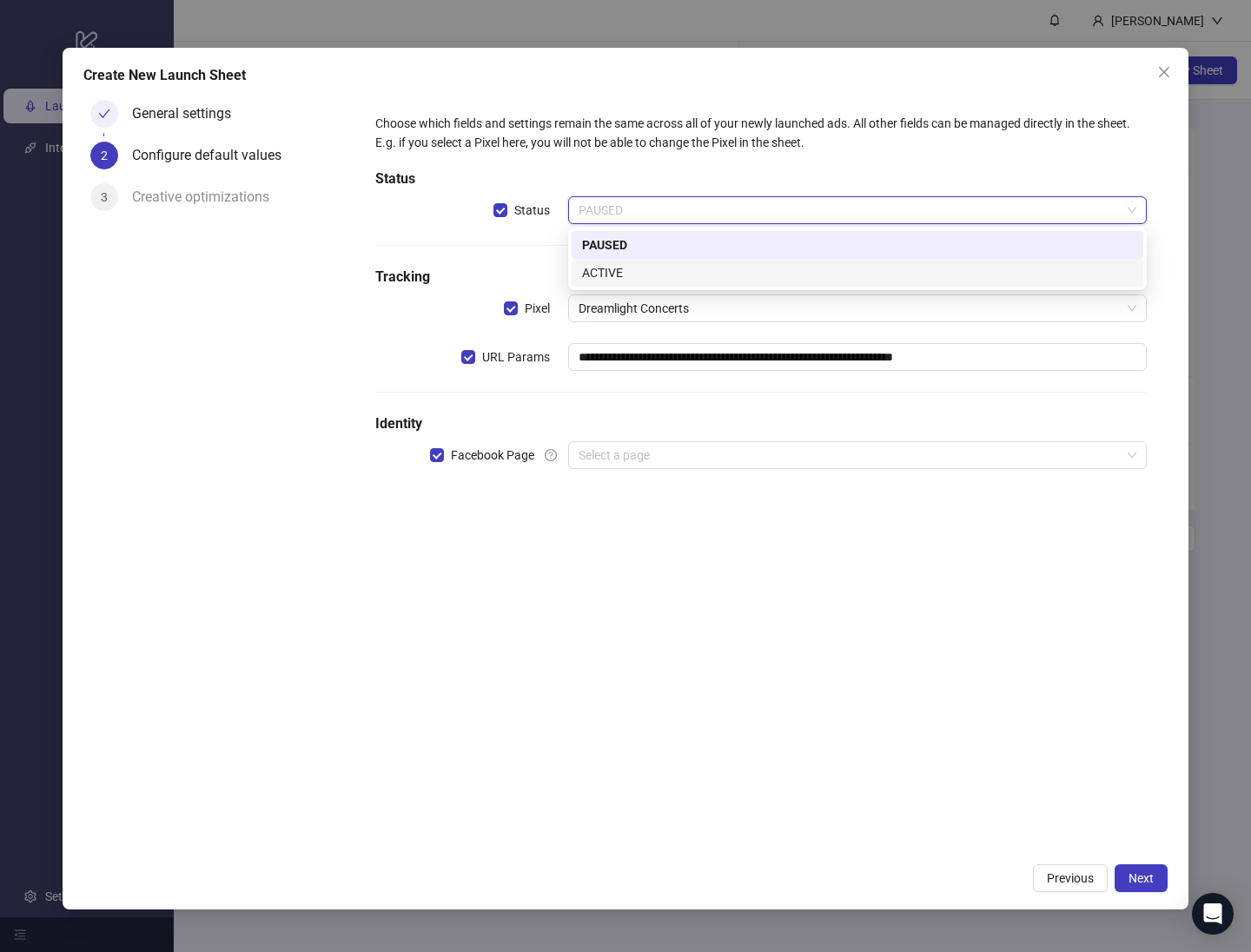
click at [644, 277] on div "ACTIVE" at bounding box center [857, 272] width 550 height 19
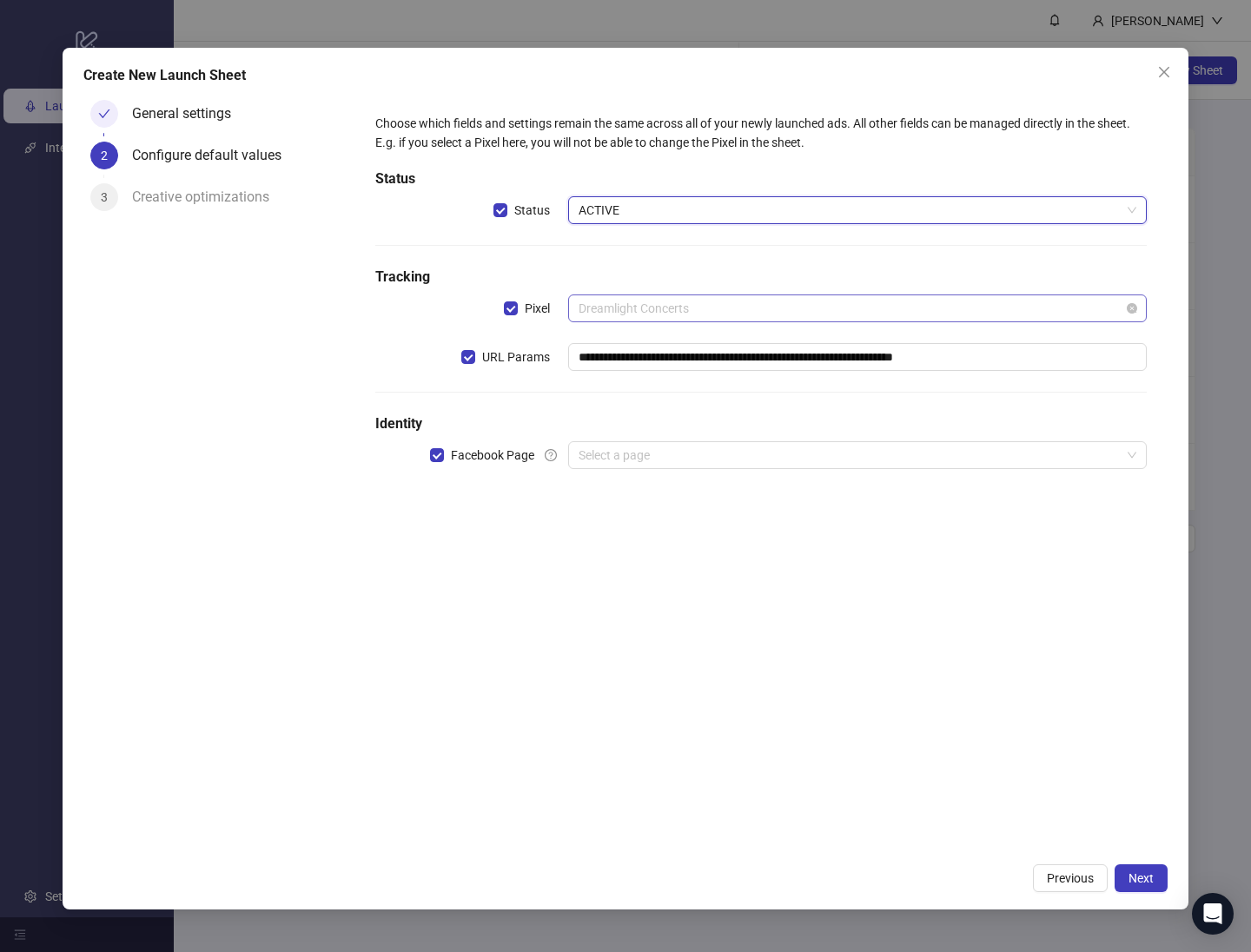
click at [651, 306] on span "Dreamlight Concerts" at bounding box center [857, 308] width 558 height 26
click at [668, 460] on input "search" at bounding box center [849, 455] width 542 height 26
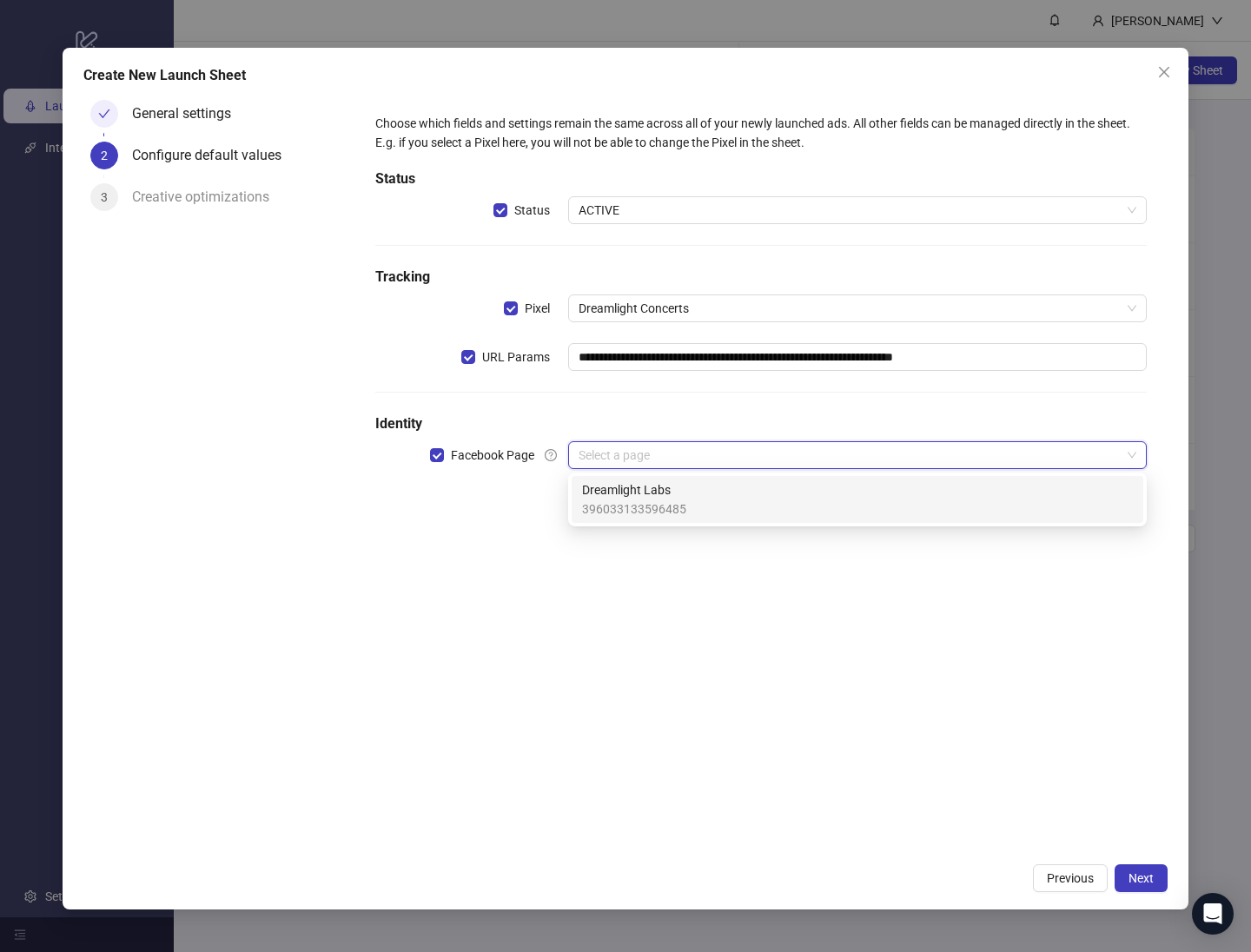
drag, startPoint x: 571, startPoint y: 640, endPoint x: 323, endPoint y: 313, distance: 410.4
click at [568, 628] on div "**********" at bounding box center [761, 473] width 813 height 761
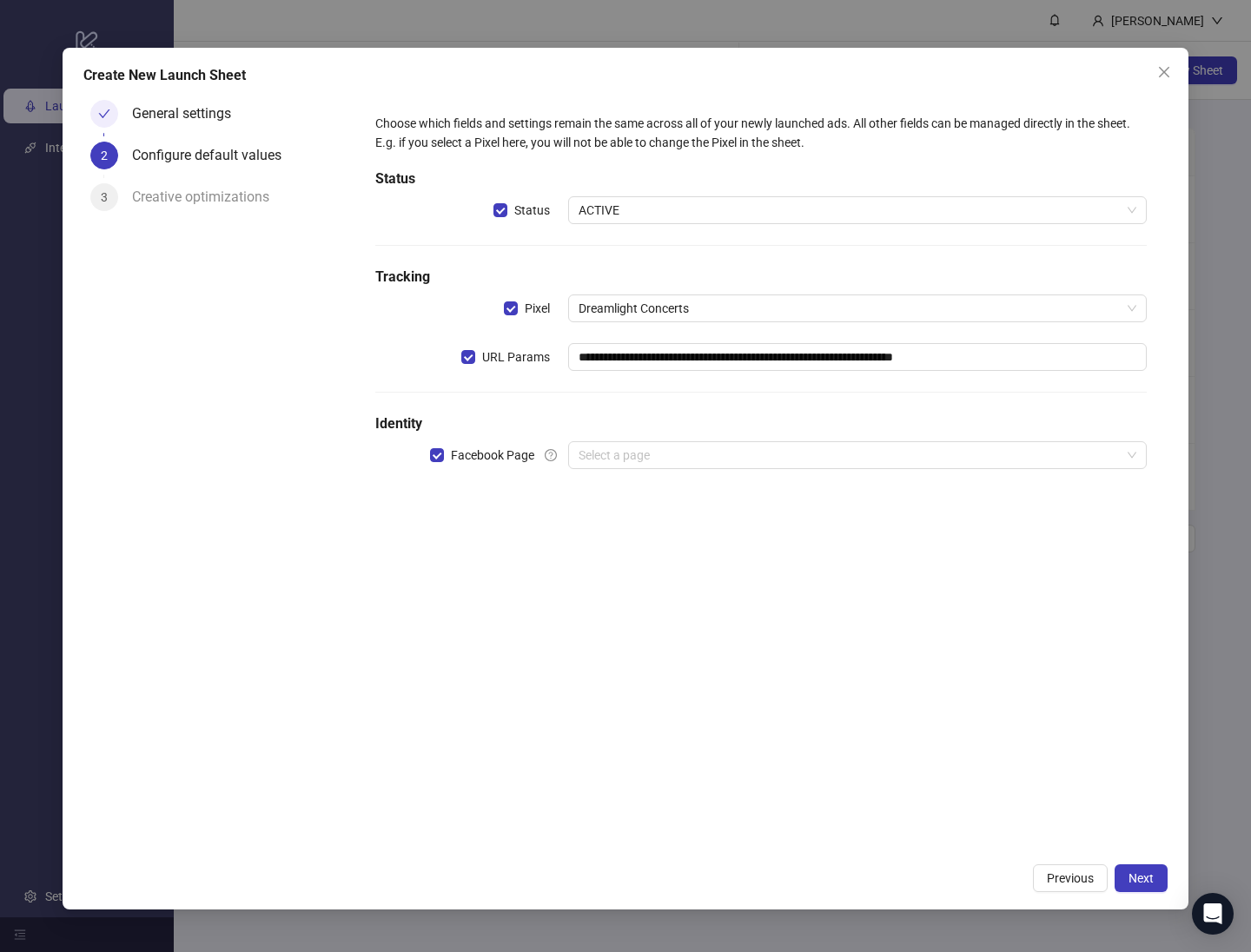
click at [240, 194] on div "Creative optimizations" at bounding box center [208, 197] width 151 height 28
click at [945, 311] on span "Dreamlight Concerts" at bounding box center [857, 308] width 558 height 26
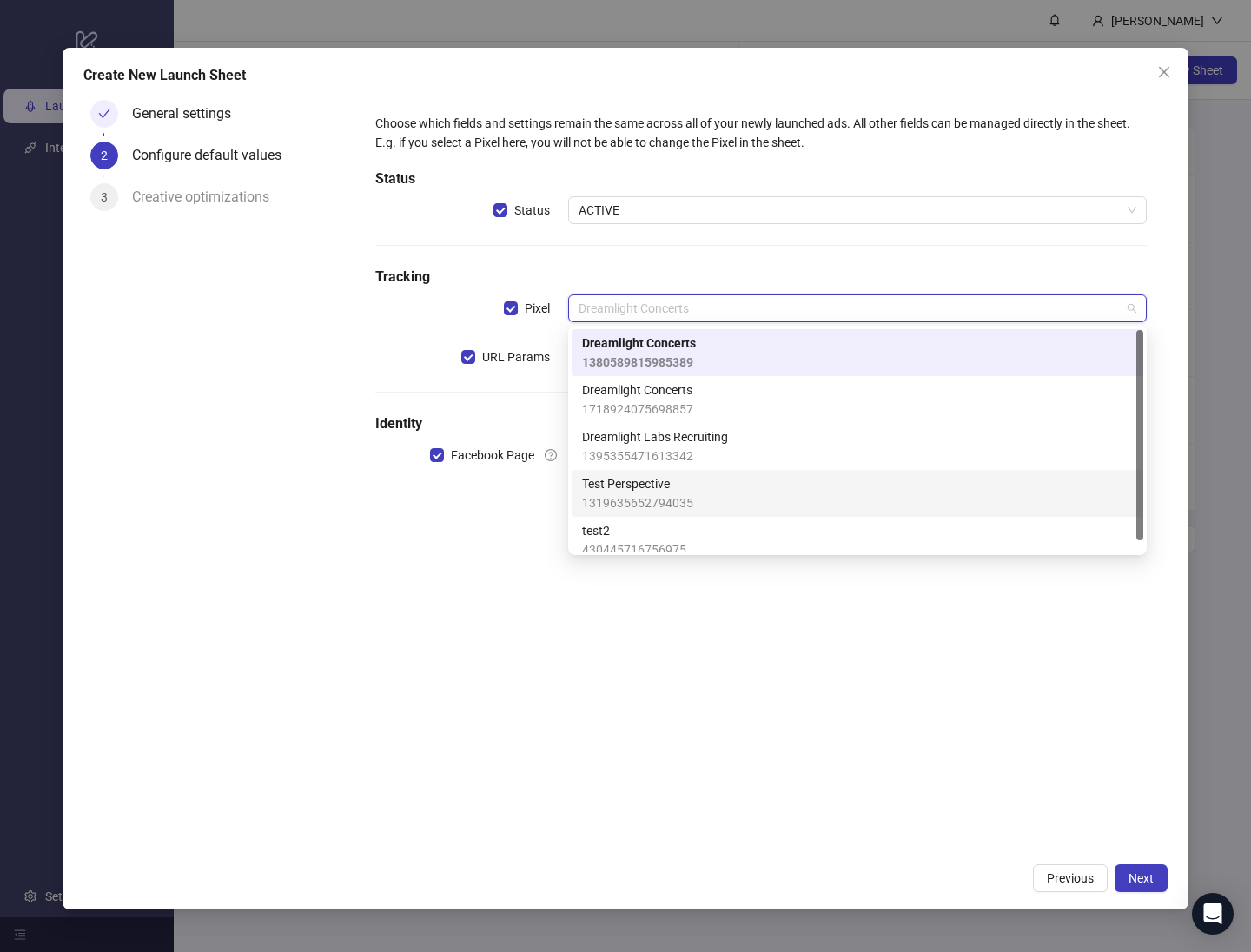
scroll to position [12, 0]
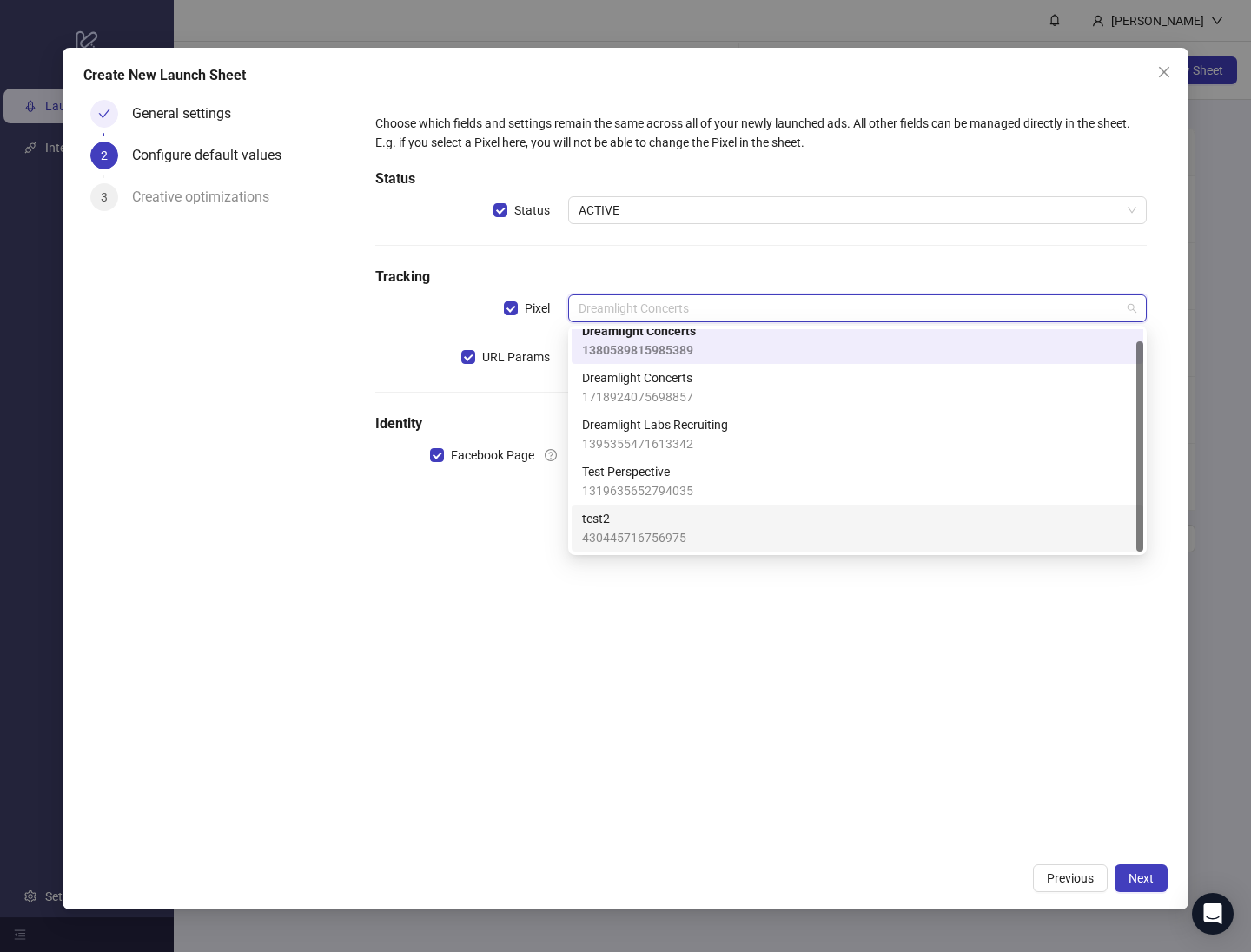
click at [695, 689] on div "**********" at bounding box center [761, 473] width 813 height 761
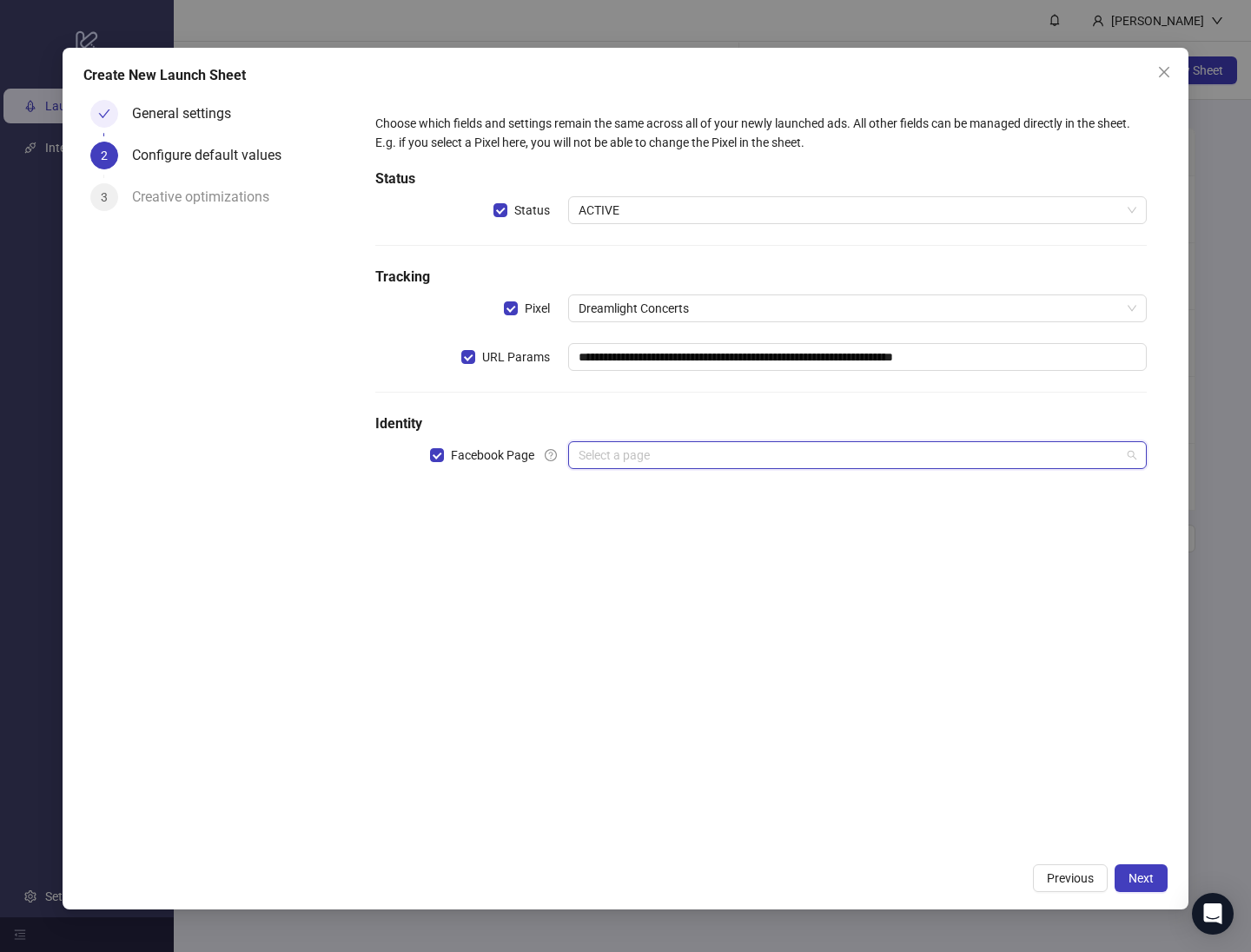
click at [692, 456] on input "search" at bounding box center [849, 455] width 542 height 26
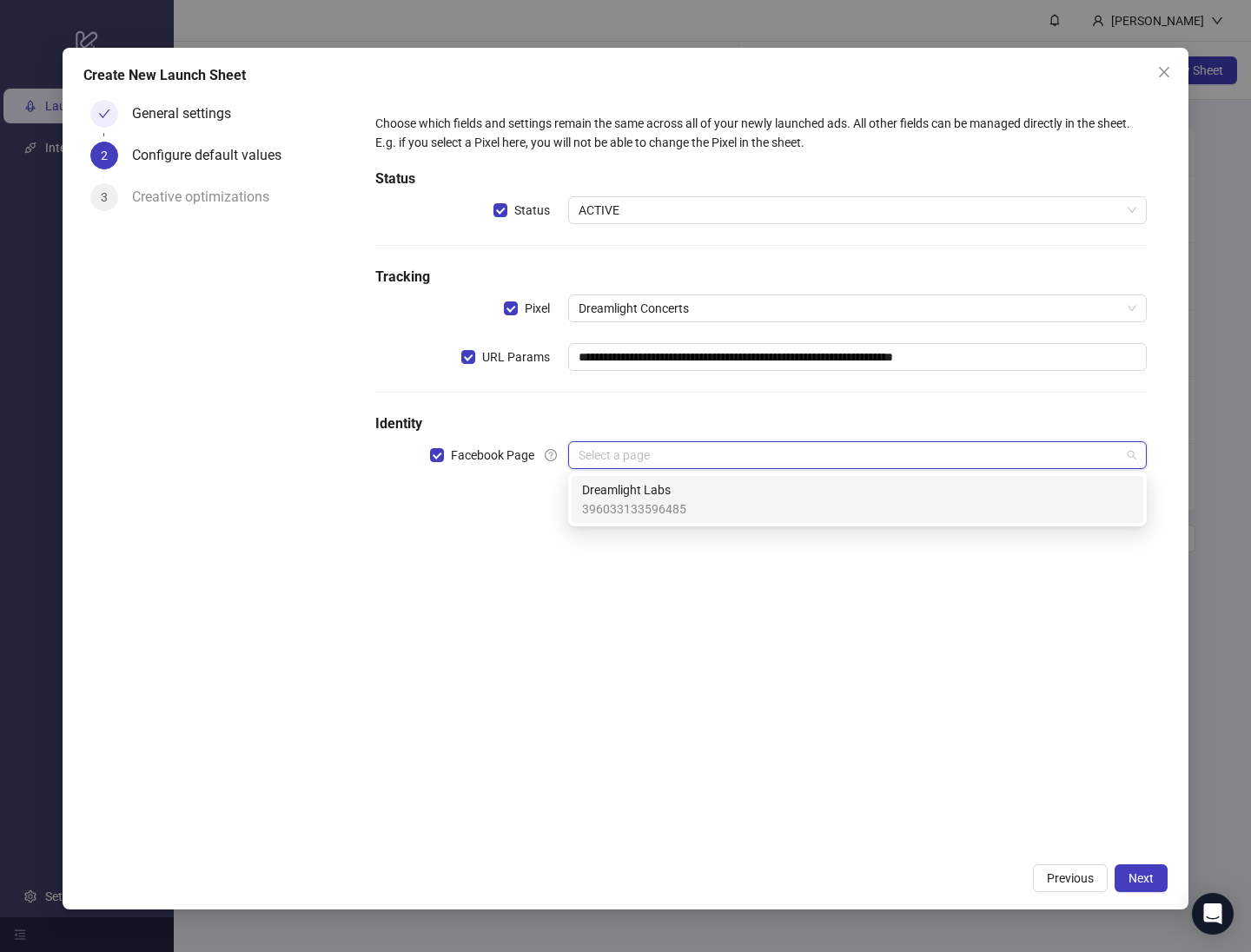
click at [197, 174] on div "Configure default values" at bounding box center [240, 162] width 215 height 42
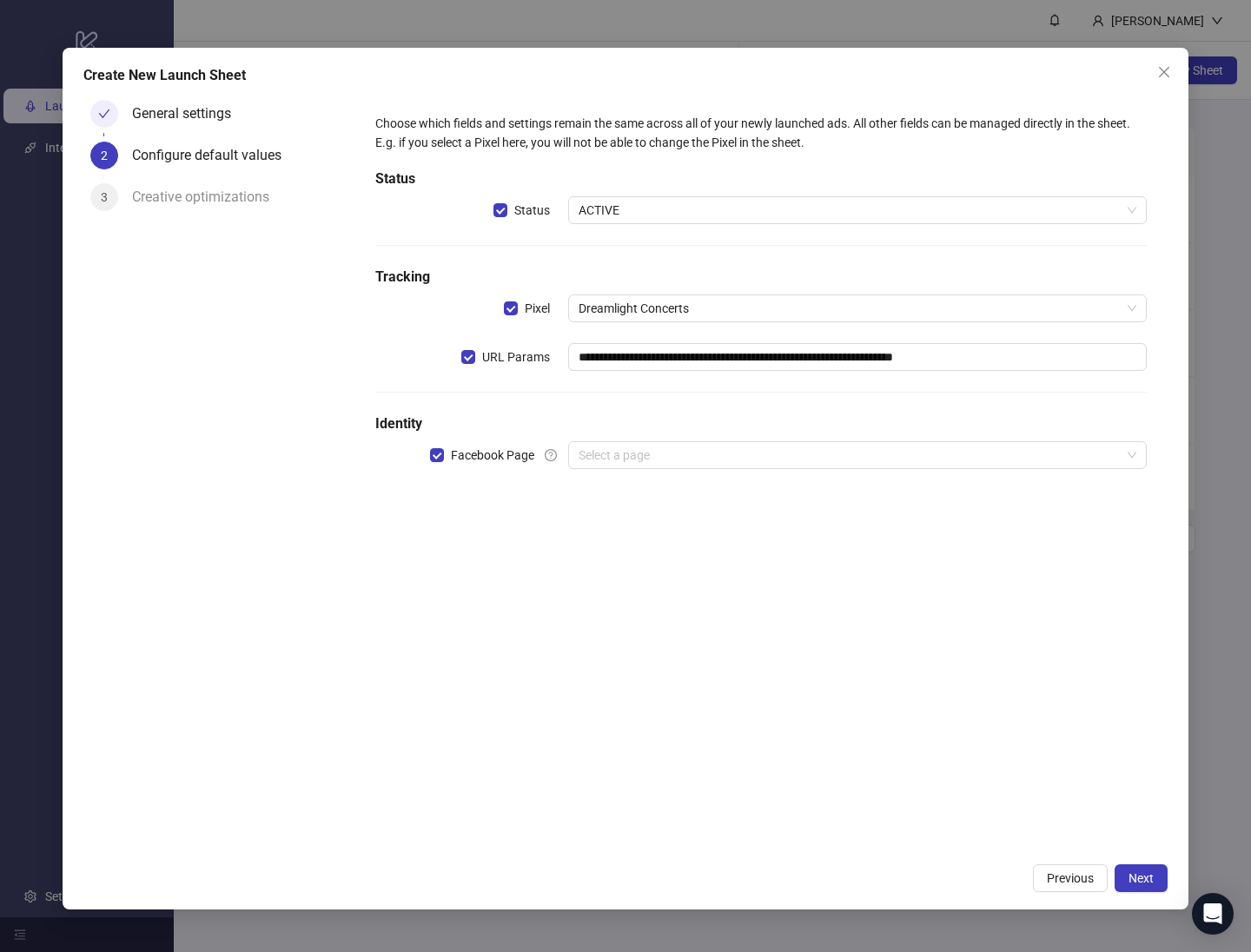
click at [205, 198] on div "Creative optimizations" at bounding box center [208, 197] width 151 height 28
click at [1164, 65] on button "Close" at bounding box center [1164, 72] width 28 height 28
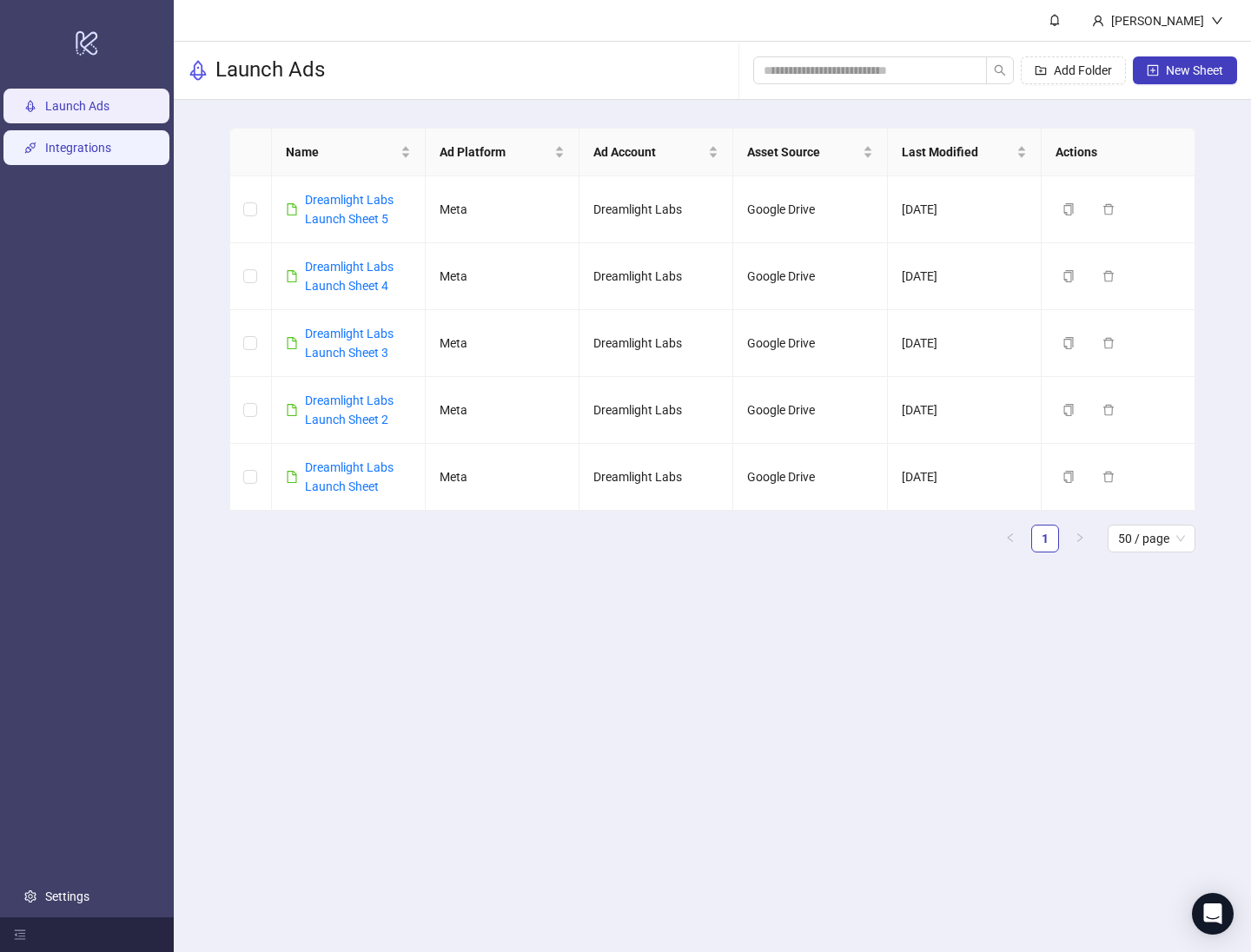
click at [104, 150] on link "Integrations" at bounding box center [78, 147] width 66 height 14
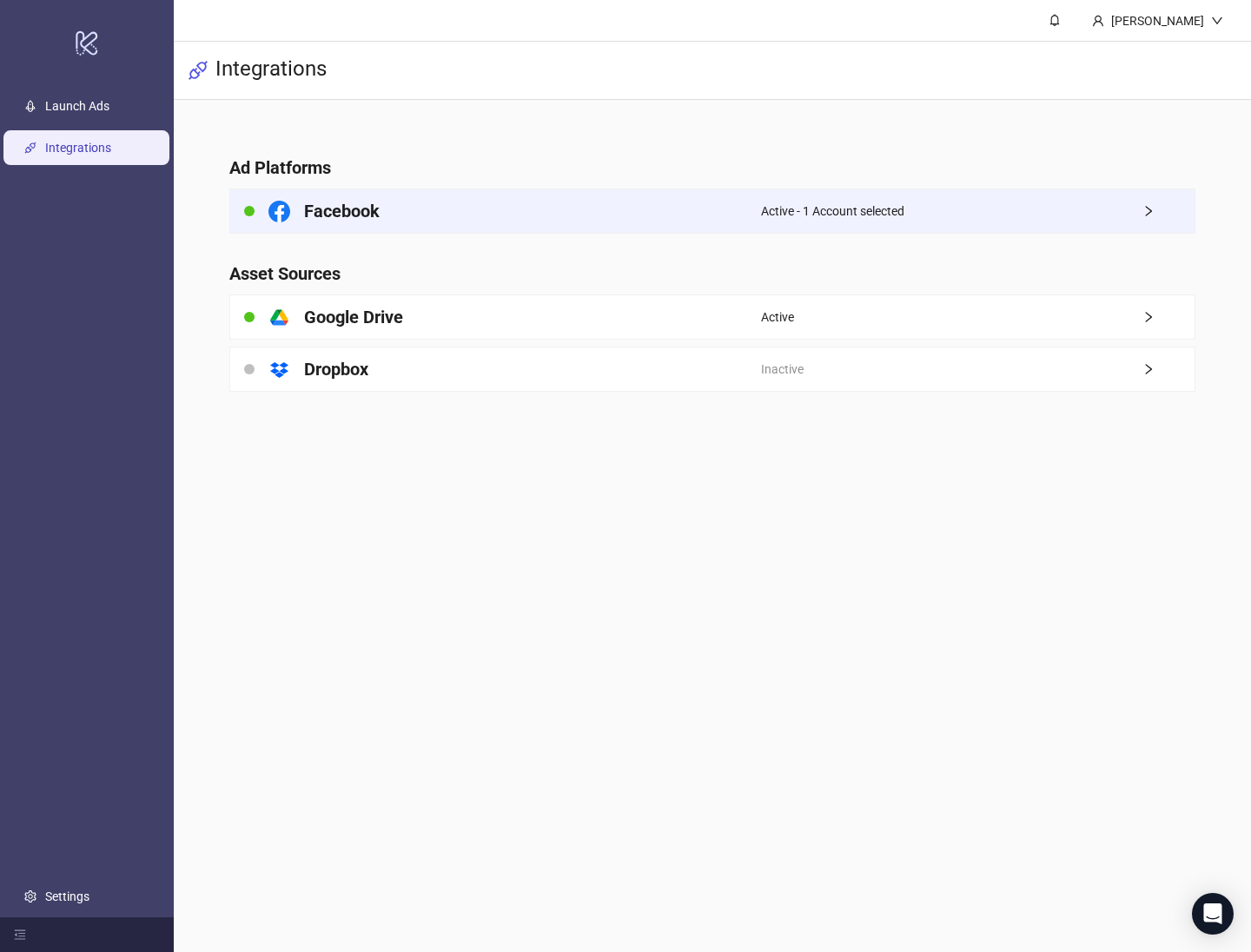
click at [523, 228] on div "Facebook" at bounding box center [496, 211] width 530 height 44
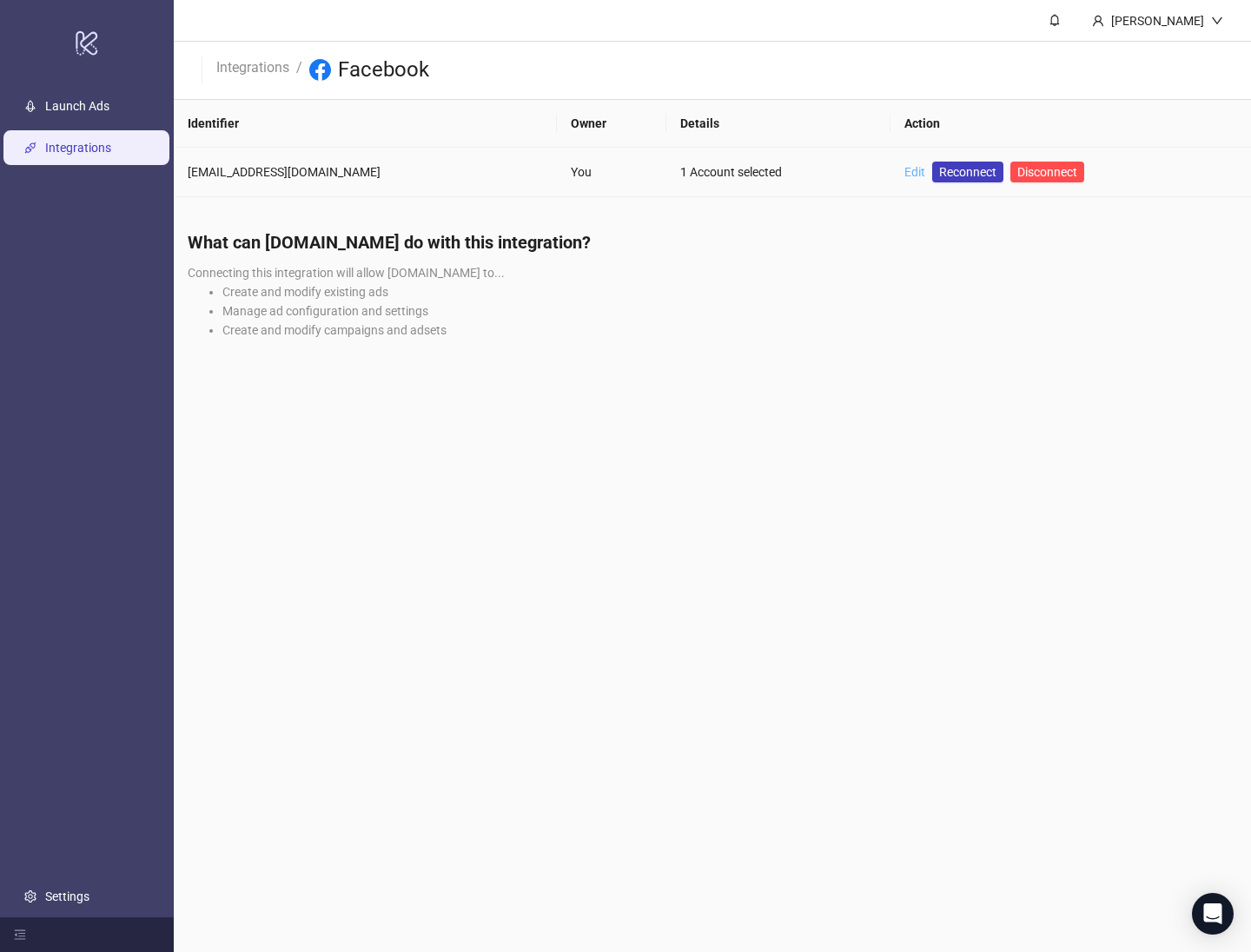
click at [904, 171] on link "Edit" at bounding box center [914, 171] width 21 height 14
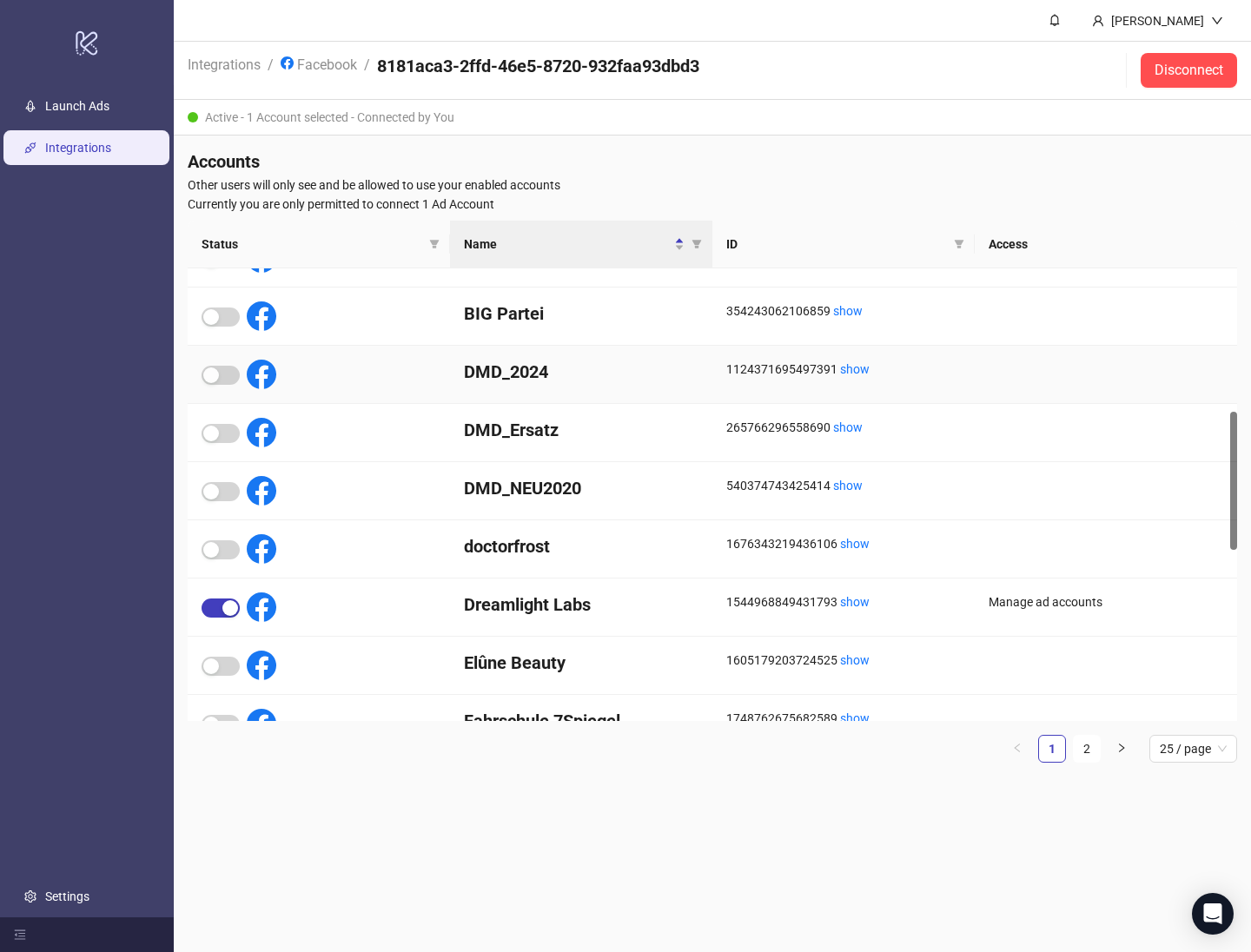
scroll to position [593, 0]
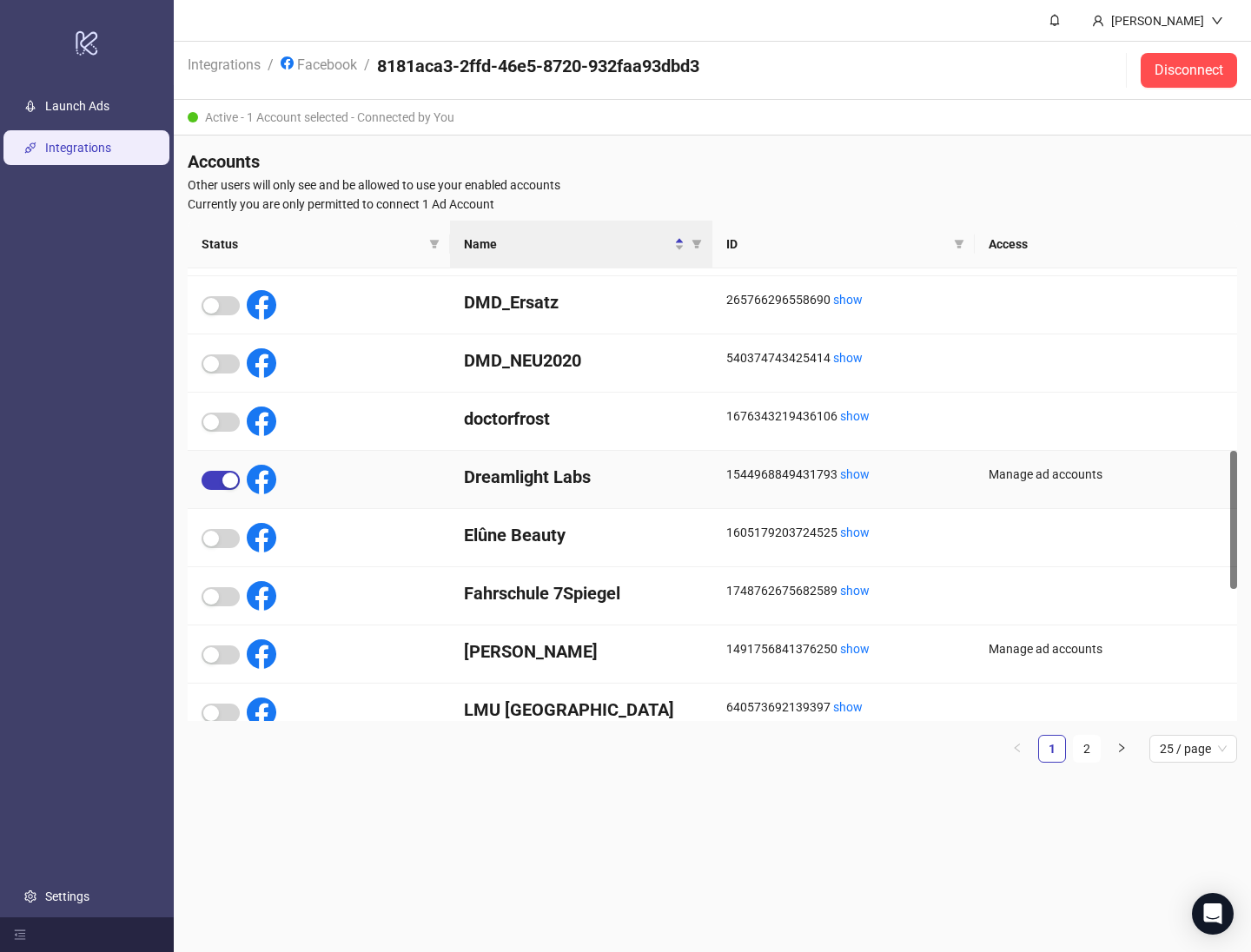
click at [559, 474] on h4 "Dreamlight Labs" at bounding box center [580, 476] width 234 height 25
click at [1027, 475] on div "Manage ad accounts" at bounding box center [1105, 474] width 234 height 19
click at [255, 483] on icon at bounding box center [261, 483] width 13 height 24
click at [220, 476] on button "button" at bounding box center [220, 480] width 38 height 19
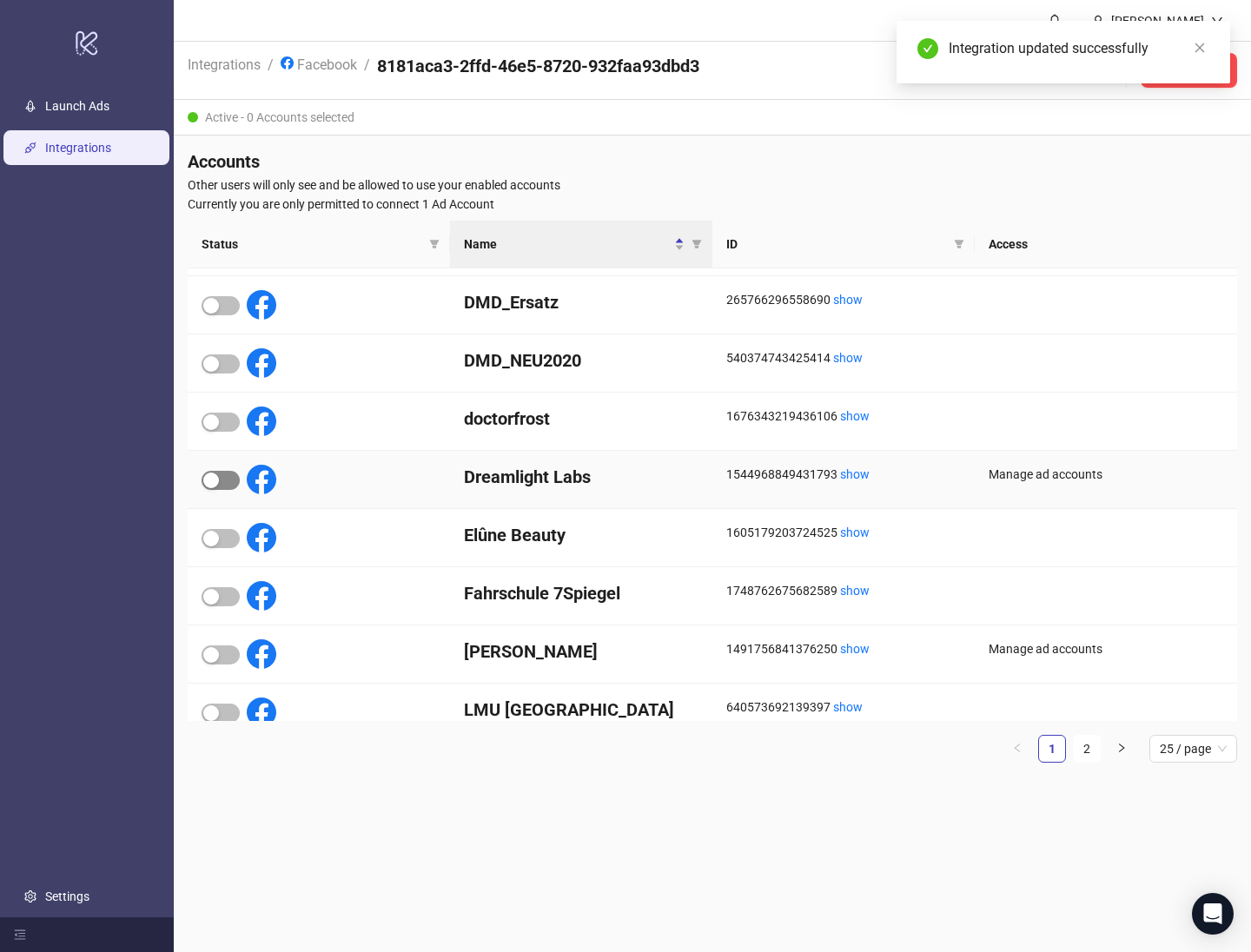
click at [221, 477] on span "button" at bounding box center [220, 480] width 38 height 19
click at [862, 475] on link "show" at bounding box center [855, 474] width 29 height 14
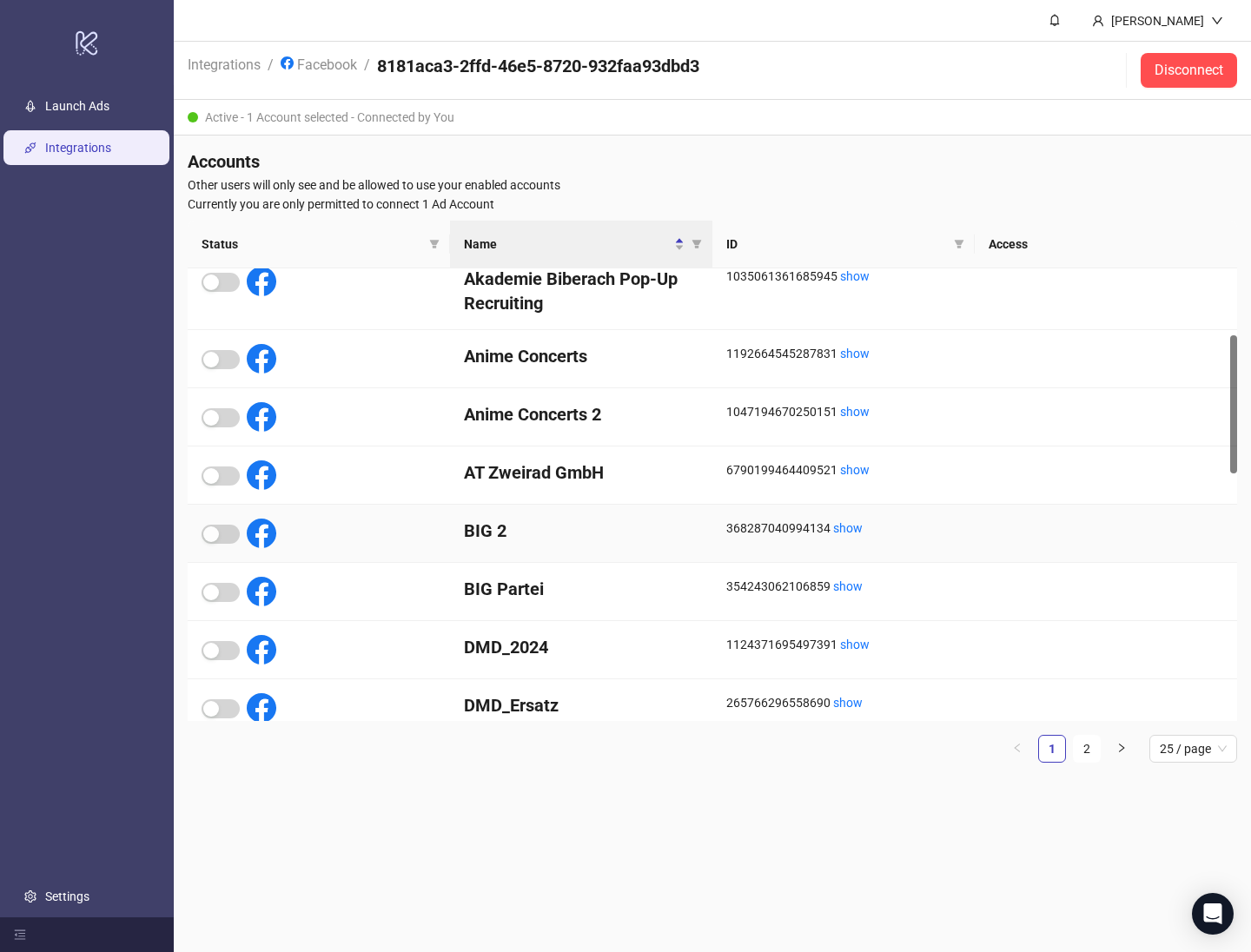
scroll to position [165, 0]
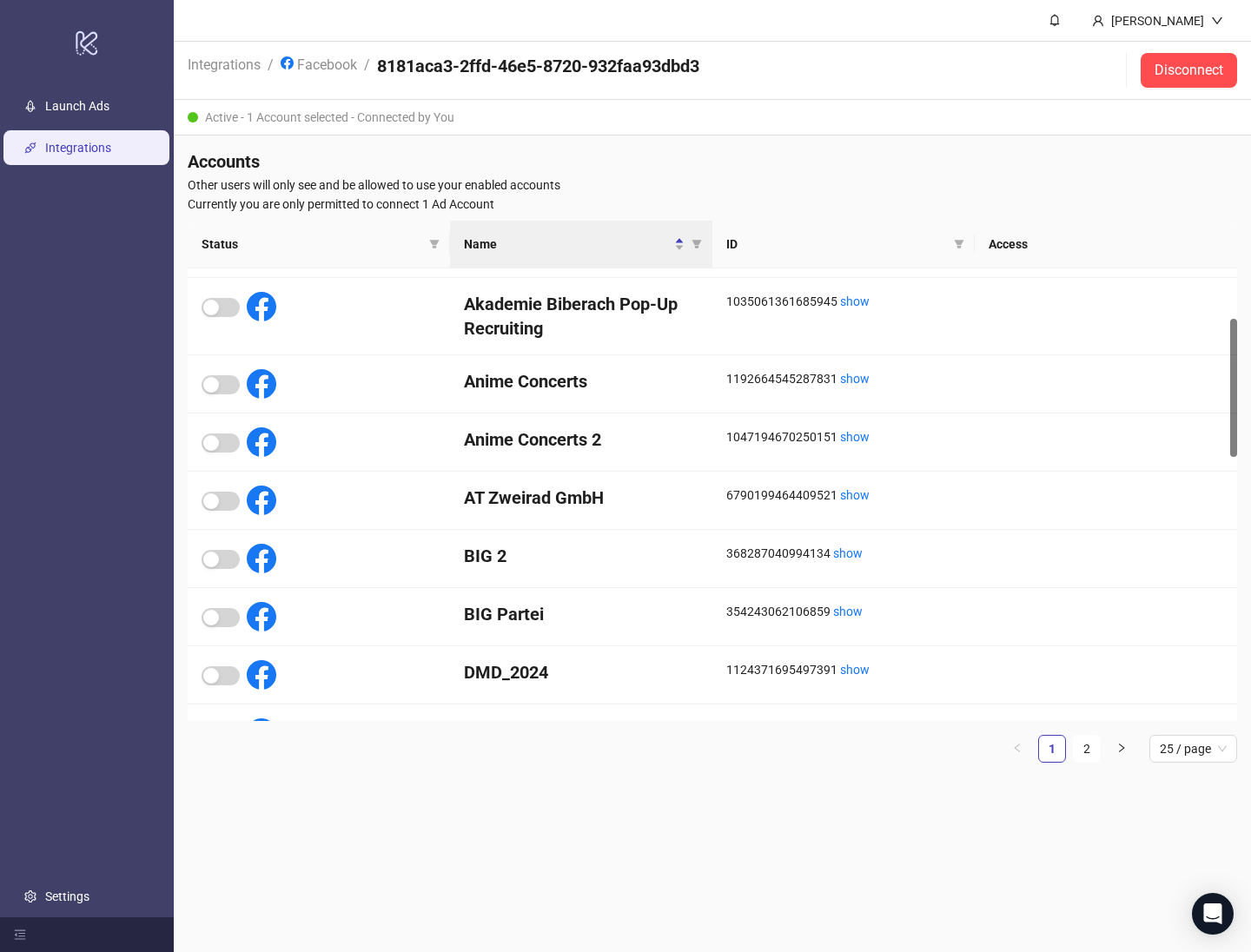
click at [272, 113] on div "Active - 1 Account selected - Connected by You" at bounding box center [713, 118] width 1077 height 36
click at [89, 902] on link "Settings" at bounding box center [67, 896] width 45 height 14
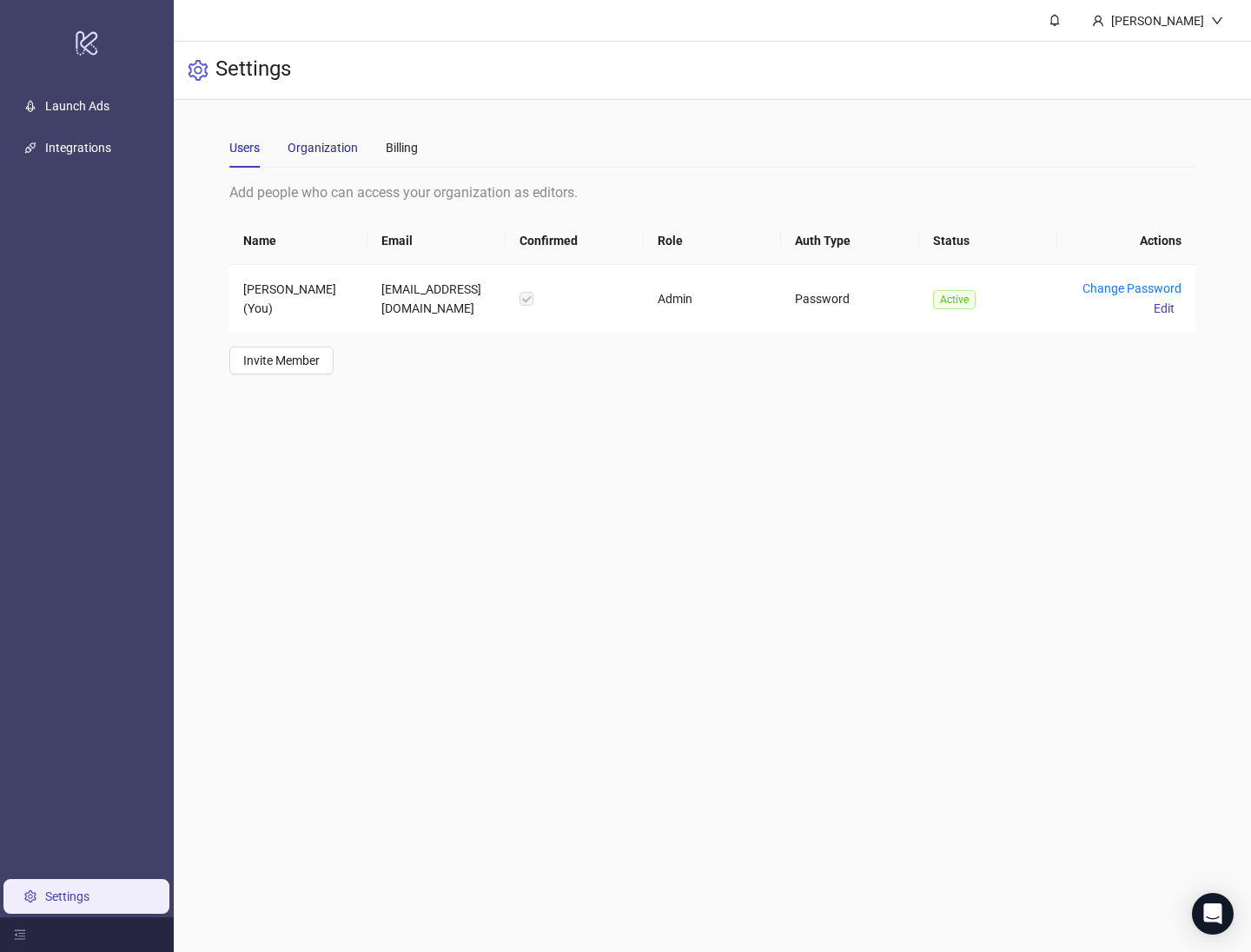
click at [335, 154] on div "Organization" at bounding box center [323, 148] width 70 height 19
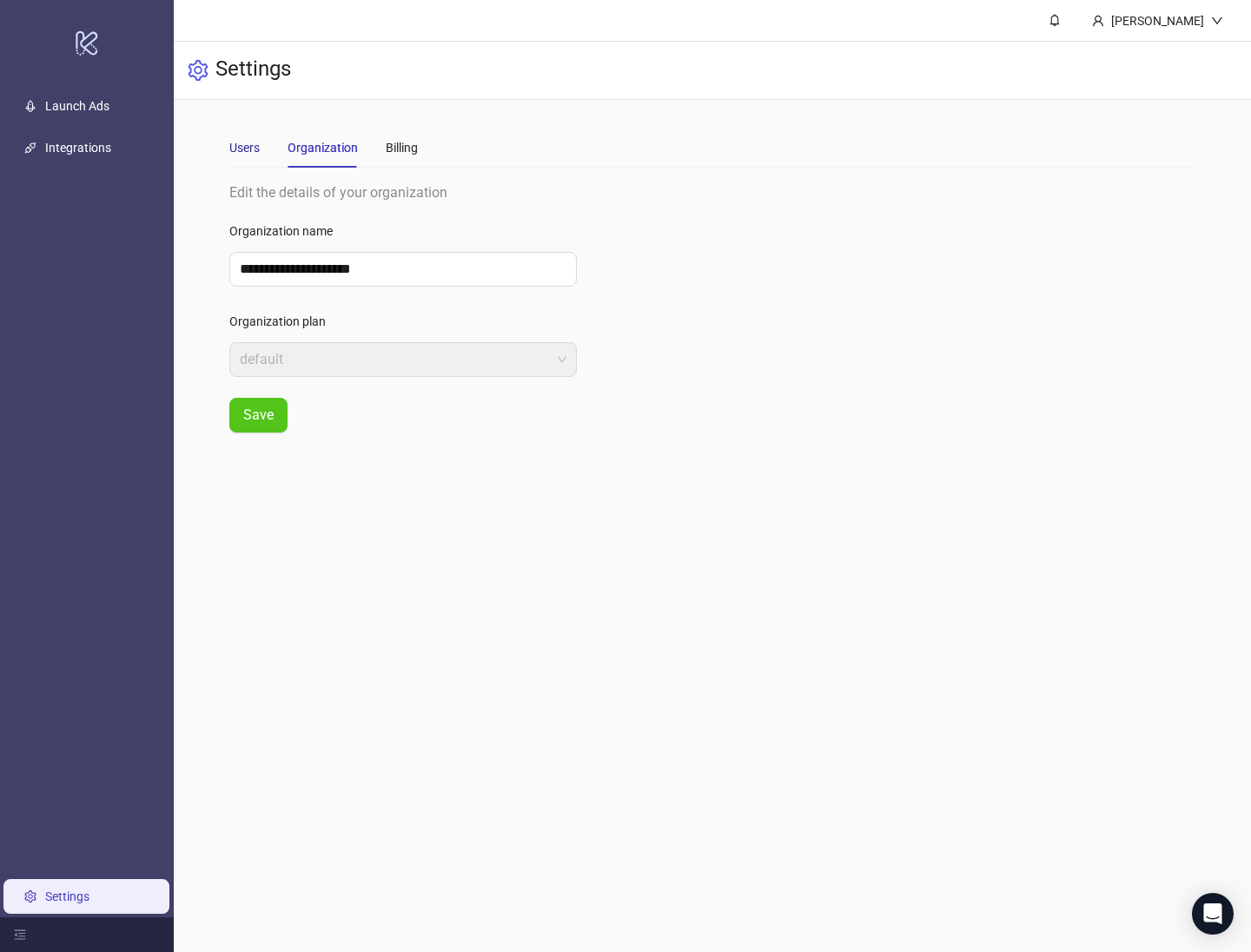
click at [251, 154] on div "Users" at bounding box center [244, 148] width 30 height 19
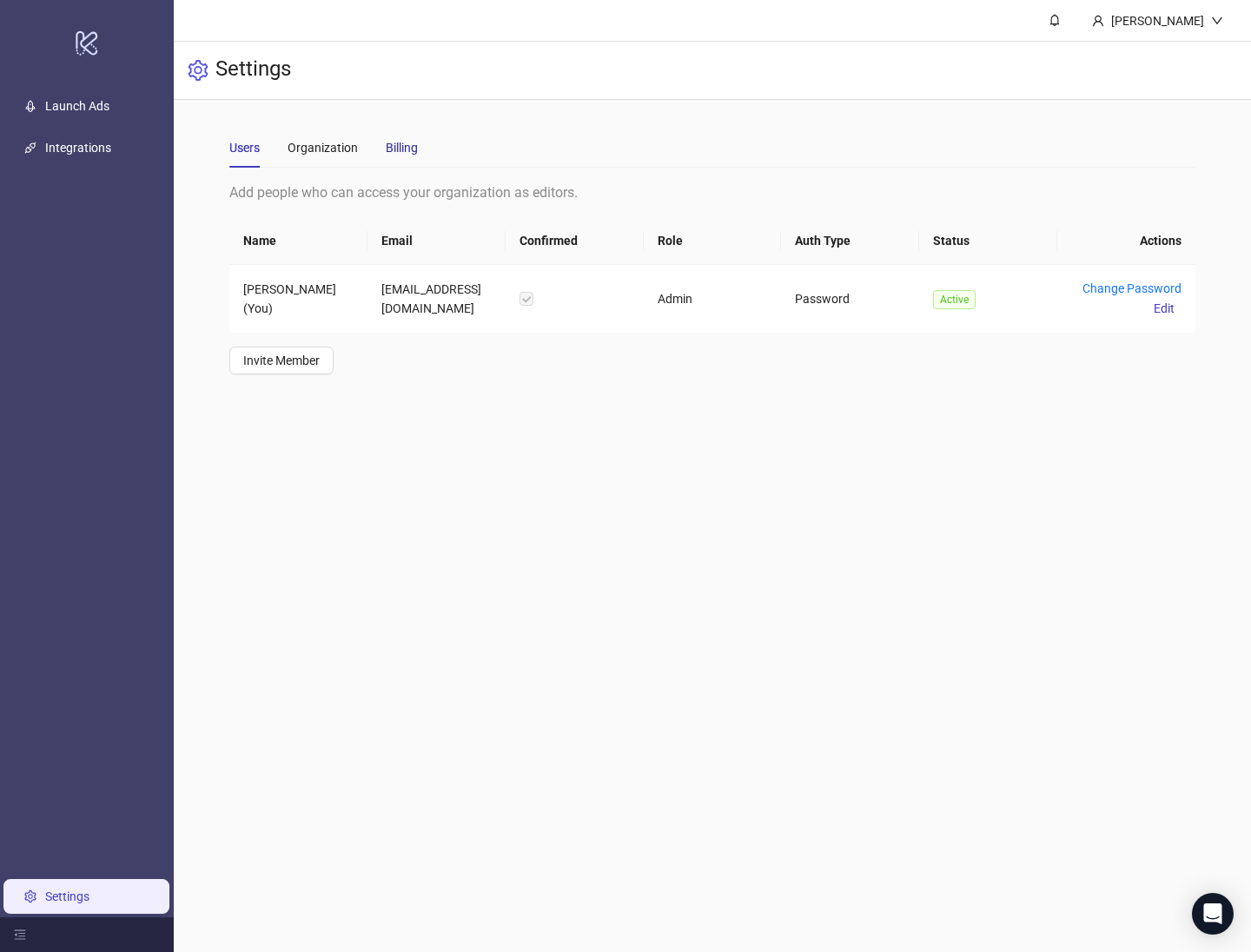
click at [407, 145] on div "Billing" at bounding box center [401, 148] width 32 height 19
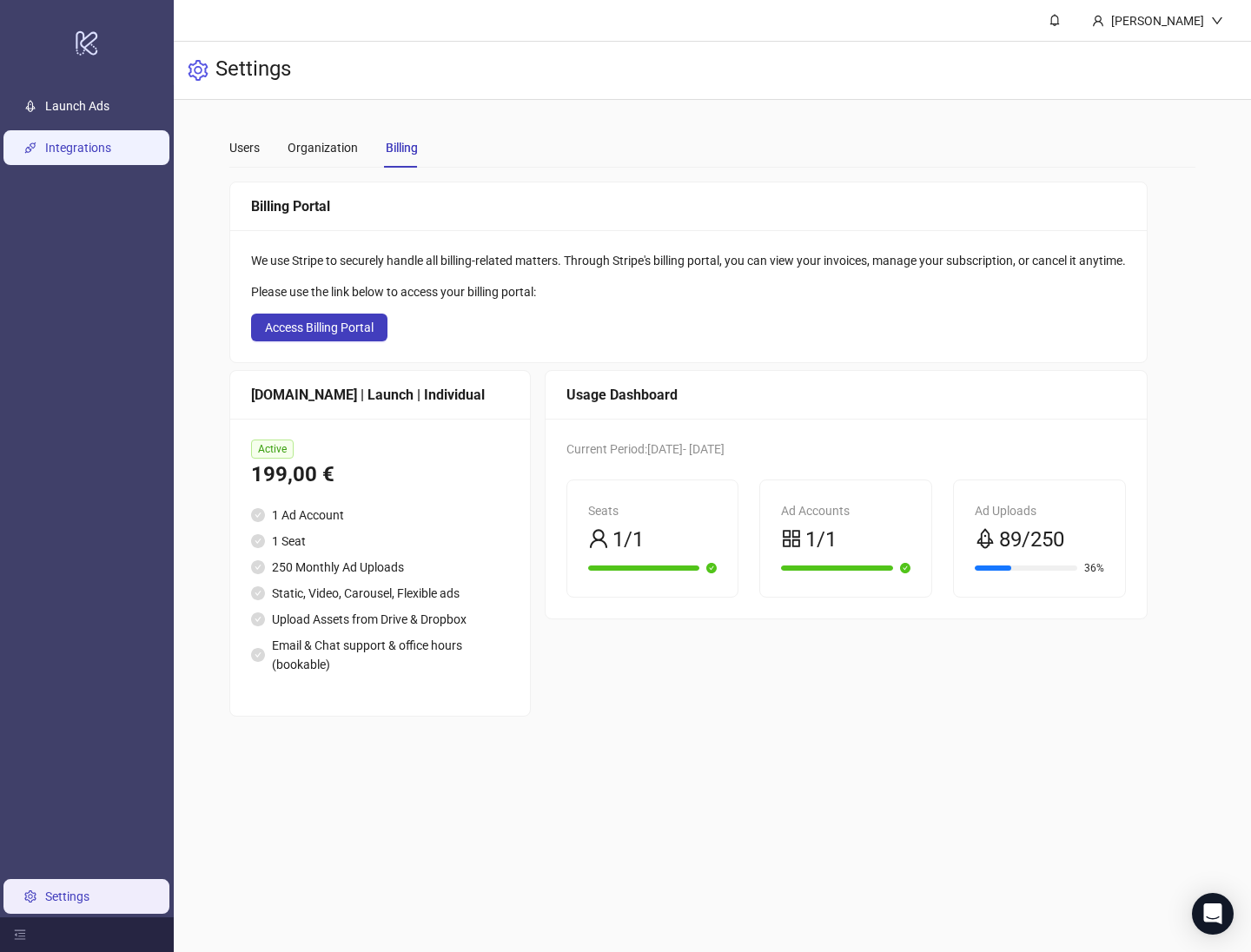
click at [94, 148] on link "Integrations" at bounding box center [78, 147] width 66 height 14
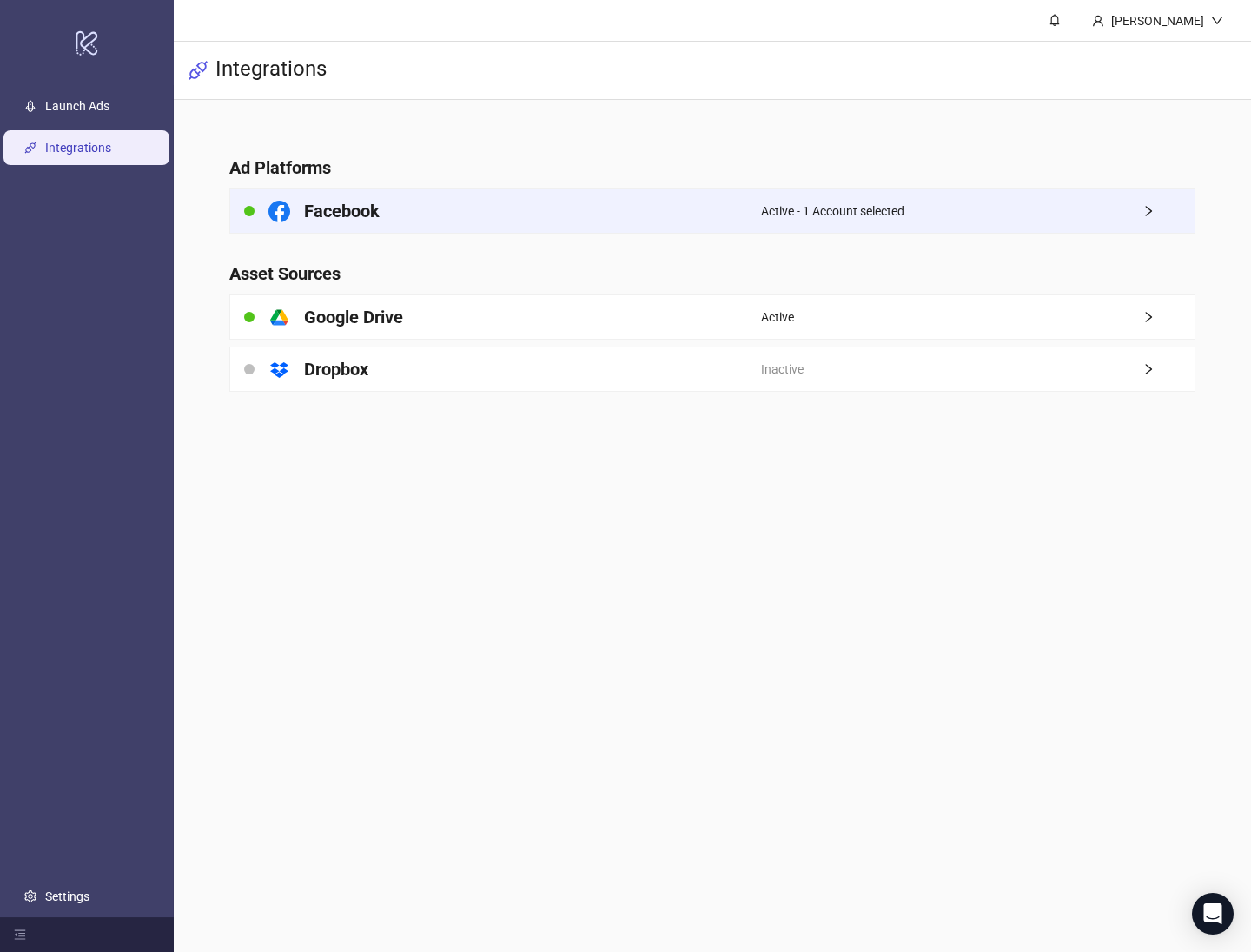
click at [820, 212] on span "Active - 1 Account selected" at bounding box center [832, 210] width 143 height 19
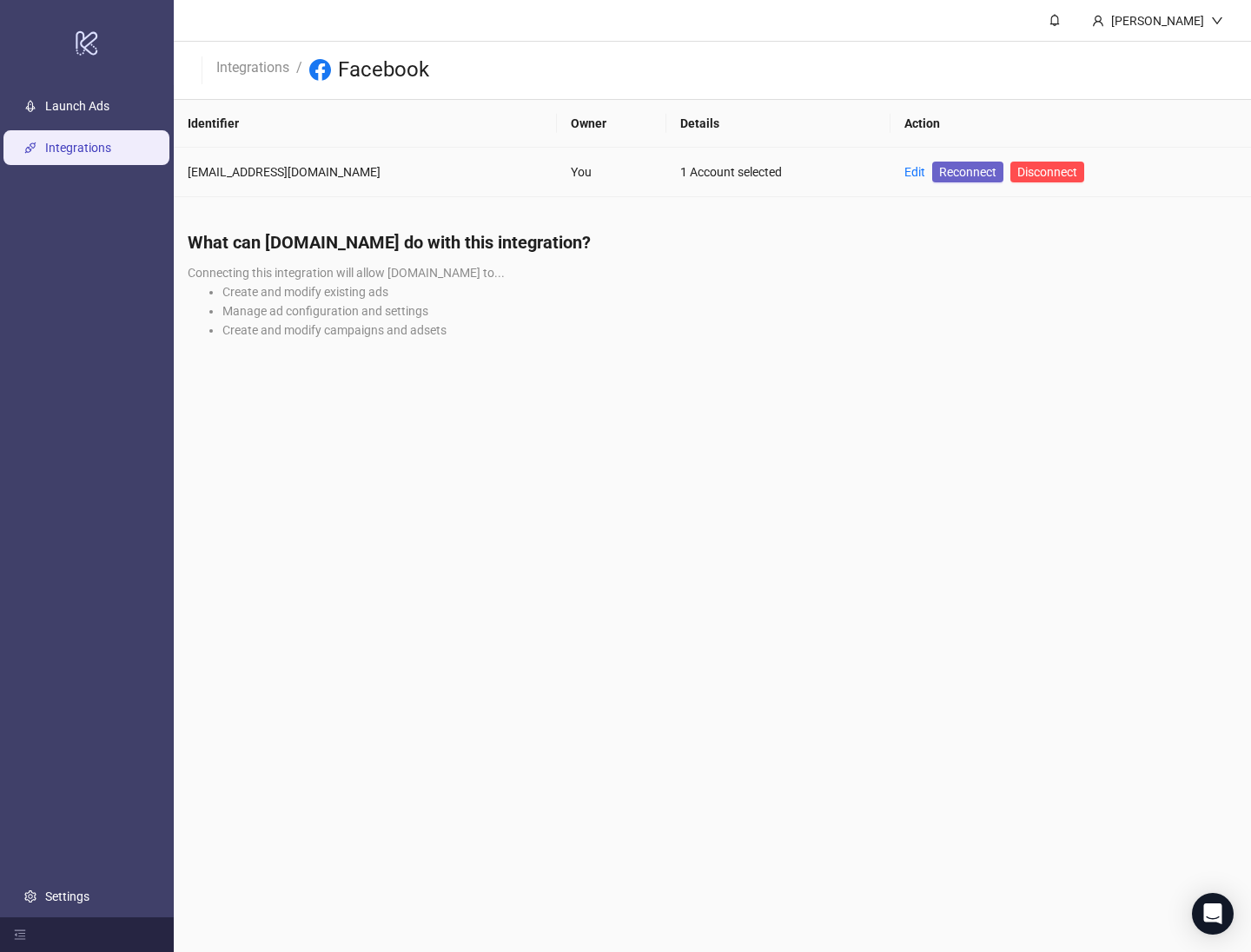
click at [939, 175] on span "Reconnect" at bounding box center [968, 171] width 57 height 19
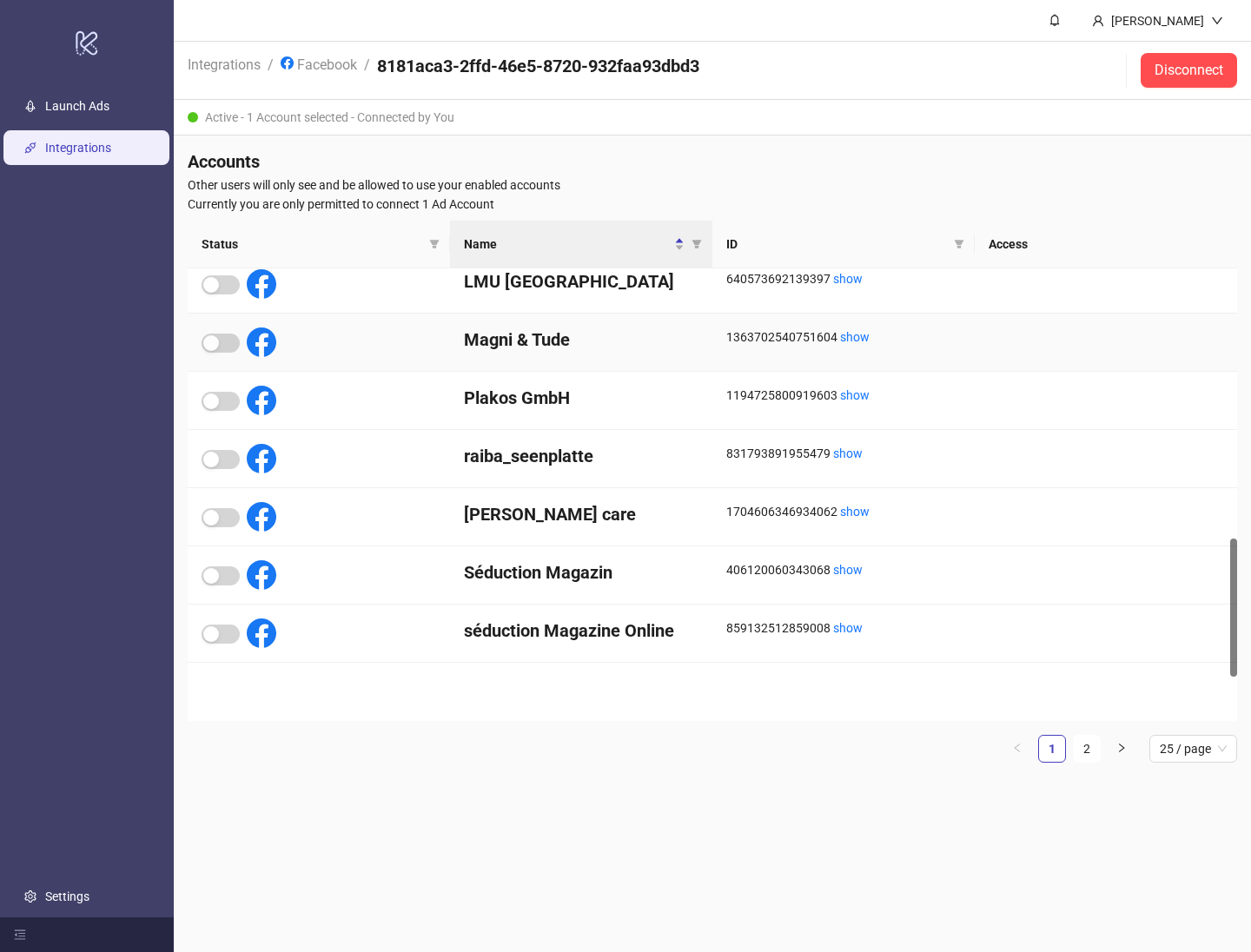
scroll to position [528, 0]
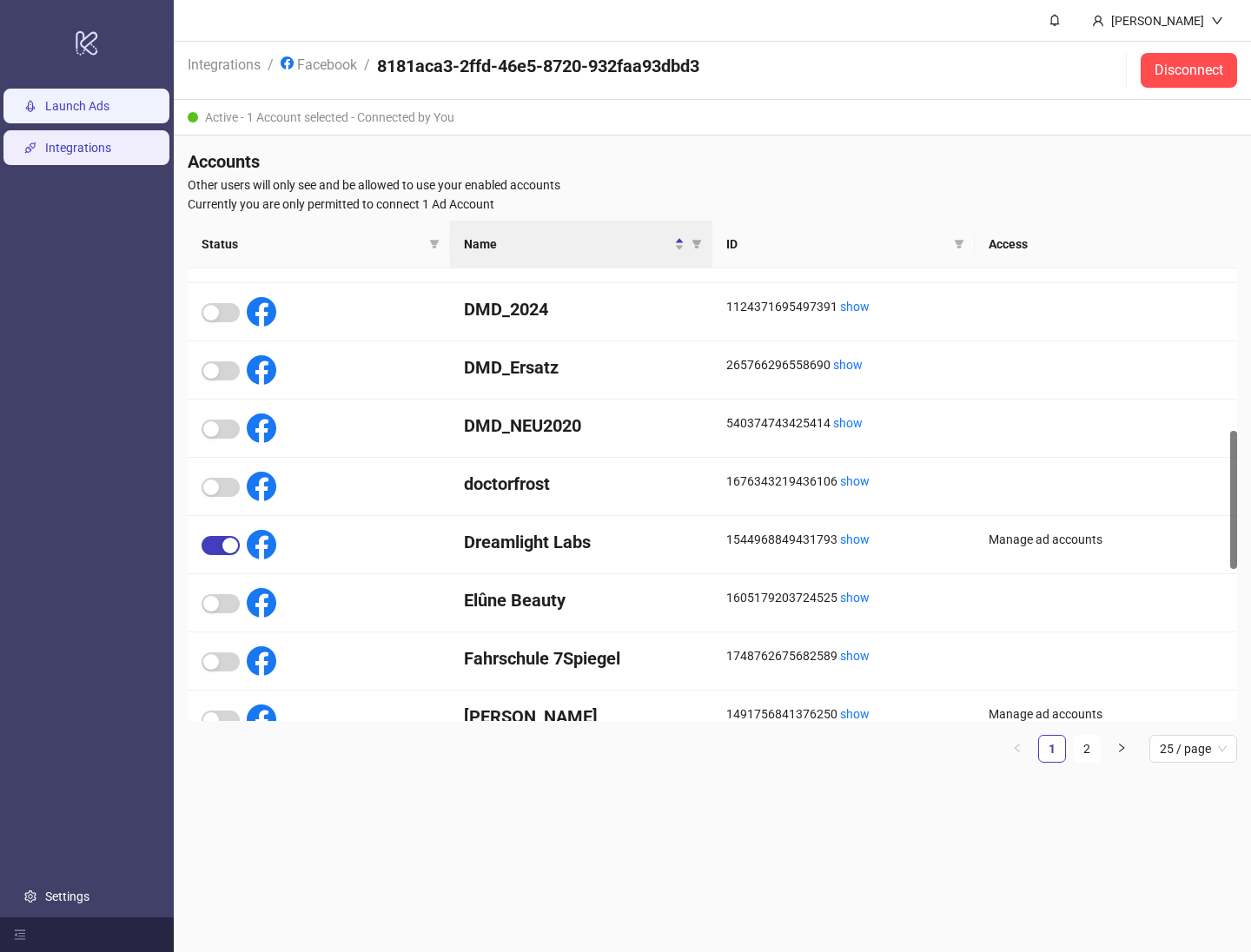
click at [68, 103] on link "Launch Ads" at bounding box center [77, 106] width 65 height 14
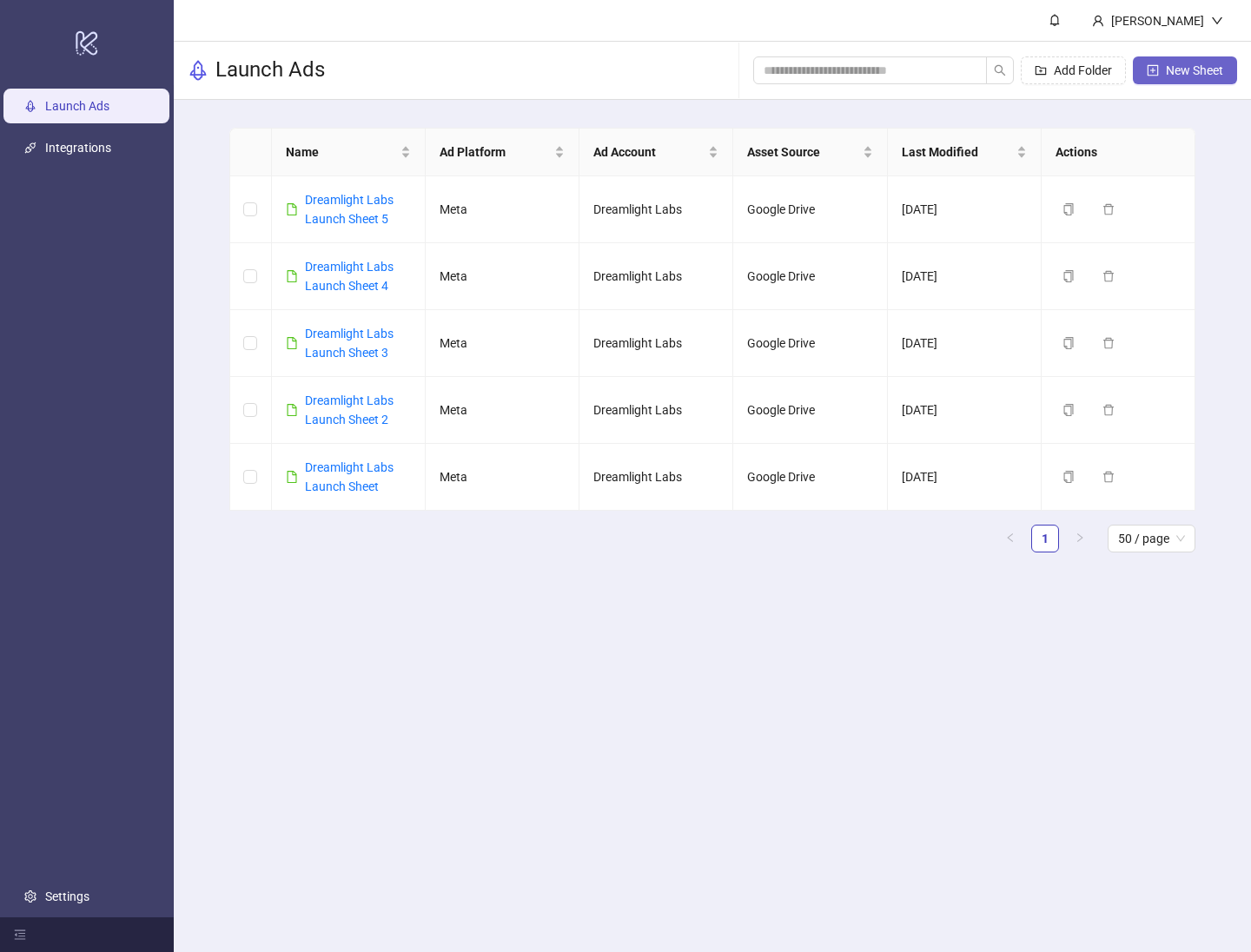
click at [1198, 69] on span "New Sheet" at bounding box center [1194, 70] width 57 height 14
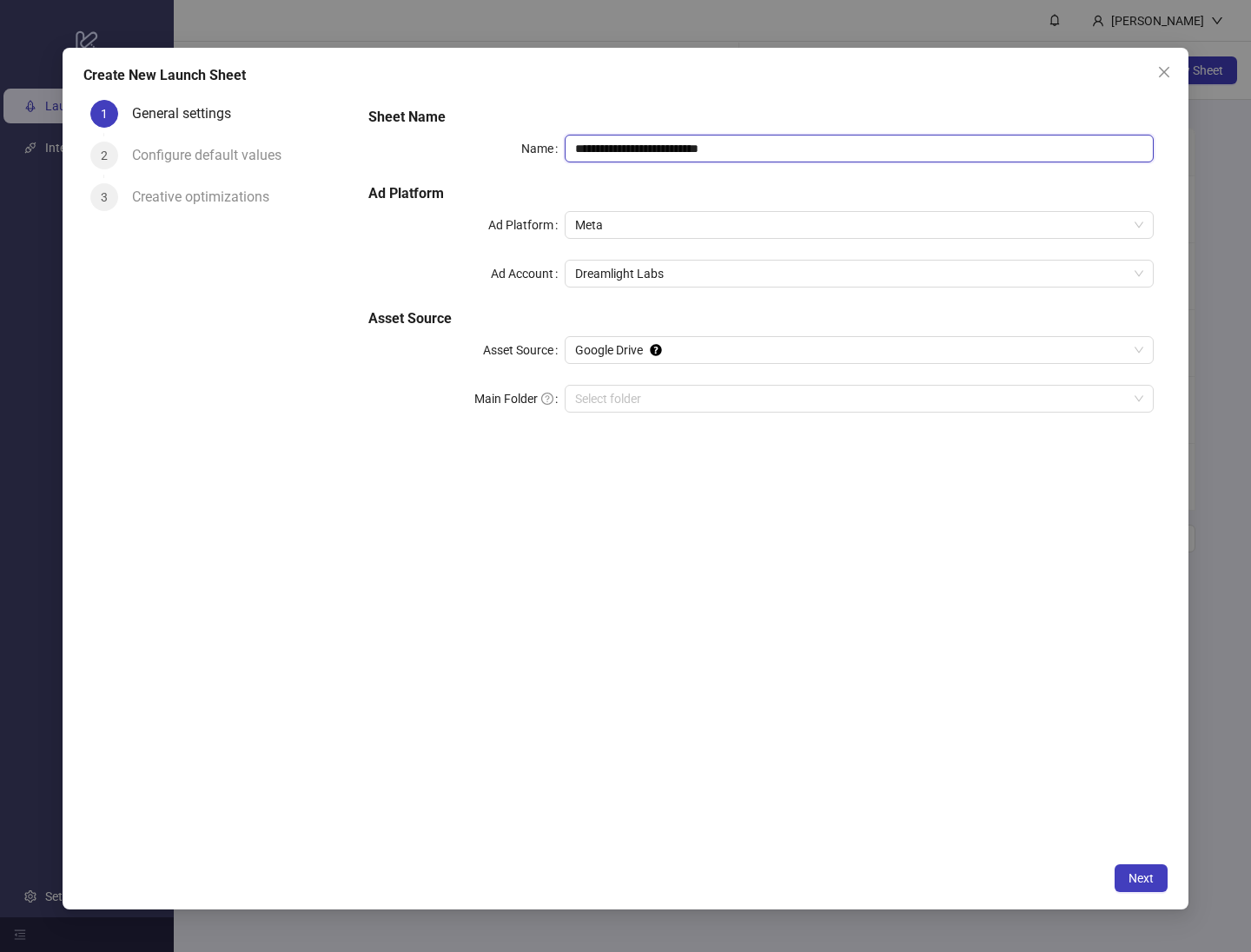
drag, startPoint x: 815, startPoint y: 145, endPoint x: 587, endPoint y: 133, distance: 228.3
click at [587, 133] on div "**********" at bounding box center [761, 271] width 799 height 341
type input "**********"
drag, startPoint x: 727, startPoint y: 586, endPoint x: 702, endPoint y: 543, distance: 49.7
click at [726, 577] on div "**********" at bounding box center [761, 473] width 813 height 761
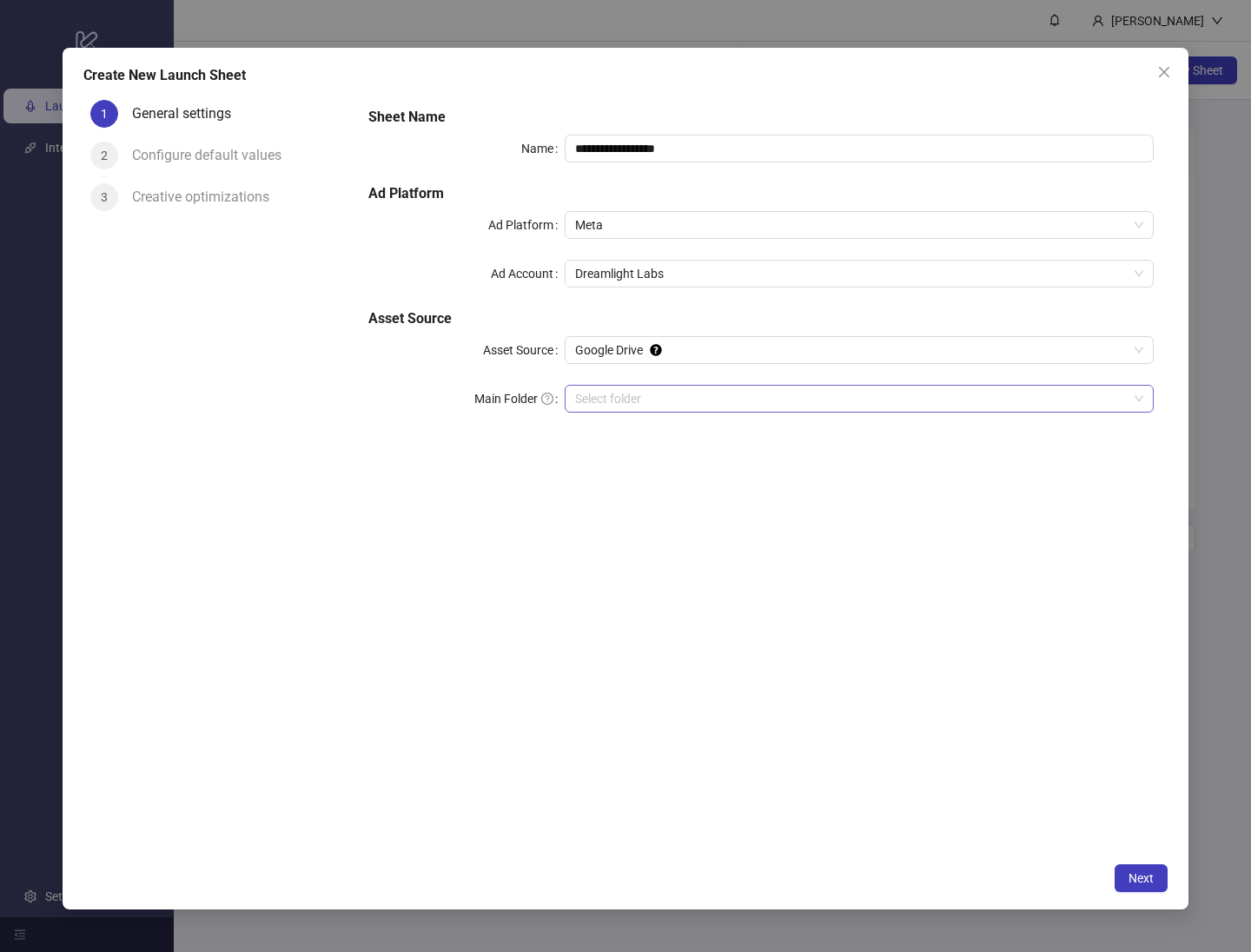
click at [655, 406] on input "Main Folder" at bounding box center [851, 398] width 552 height 26
click at [1133, 876] on span "Next" at bounding box center [1141, 877] width 26 height 14
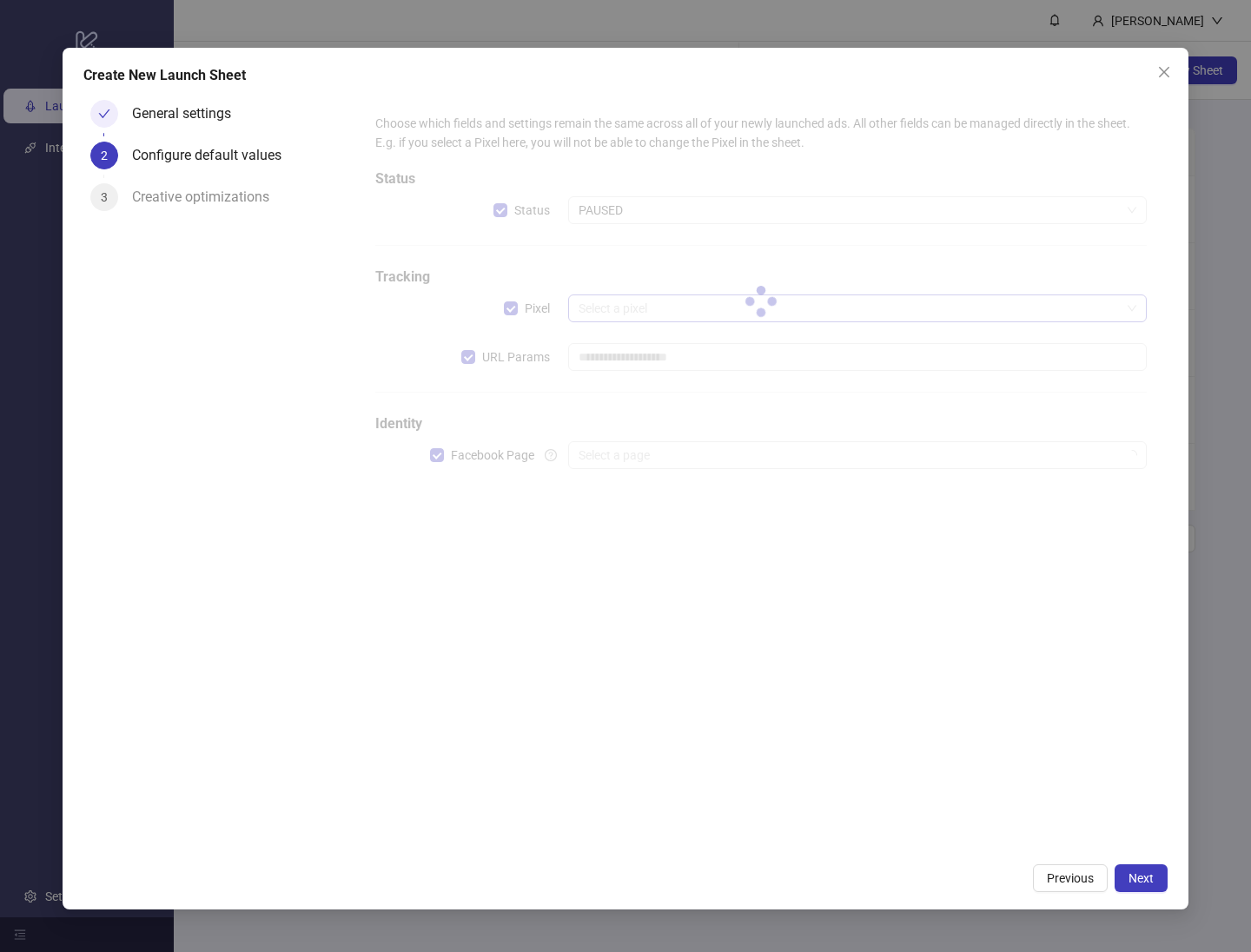
type input "**********"
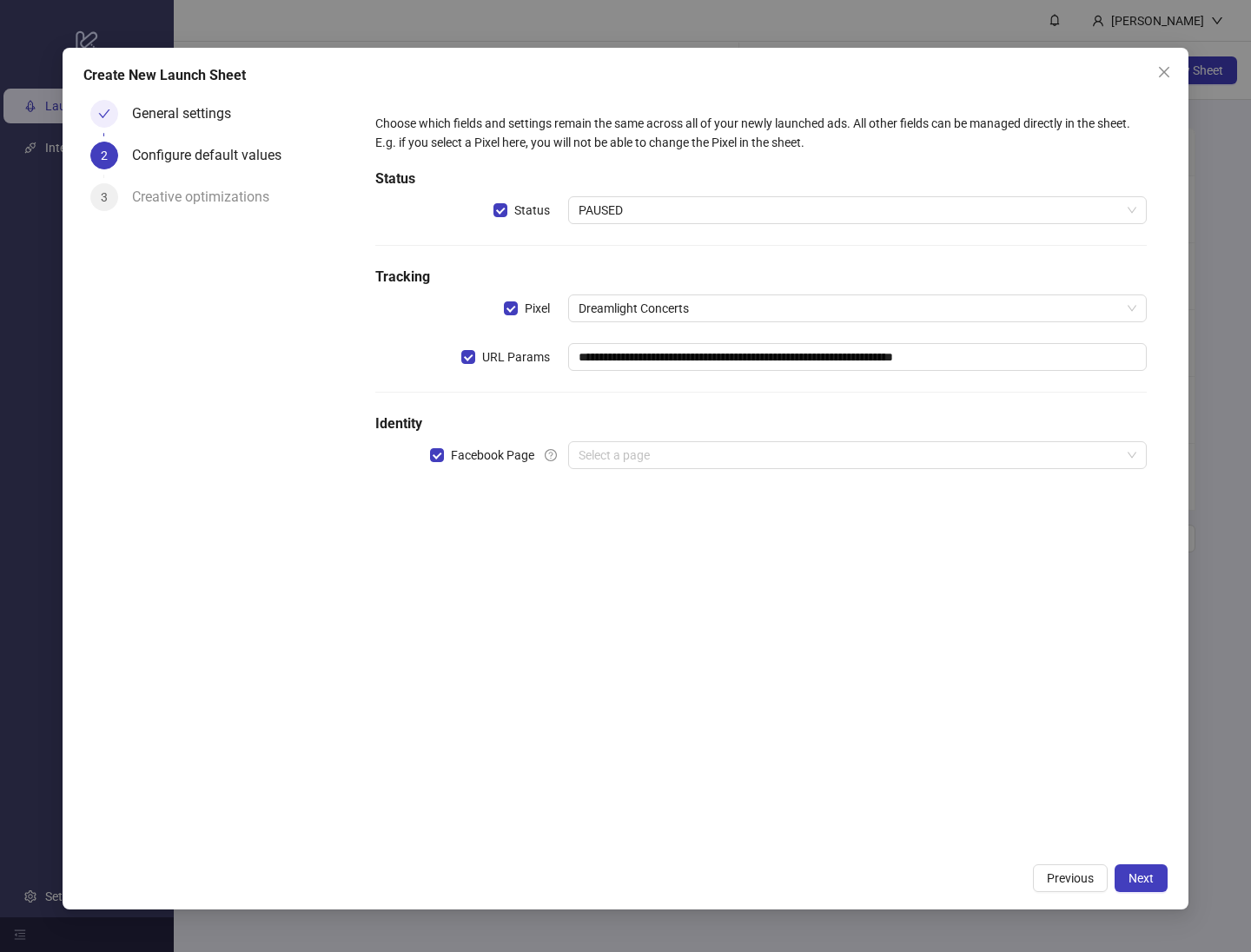
click at [742, 226] on div "**********" at bounding box center [761, 302] width 785 height 390
click at [736, 211] on span "PAUSED" at bounding box center [857, 210] width 558 height 26
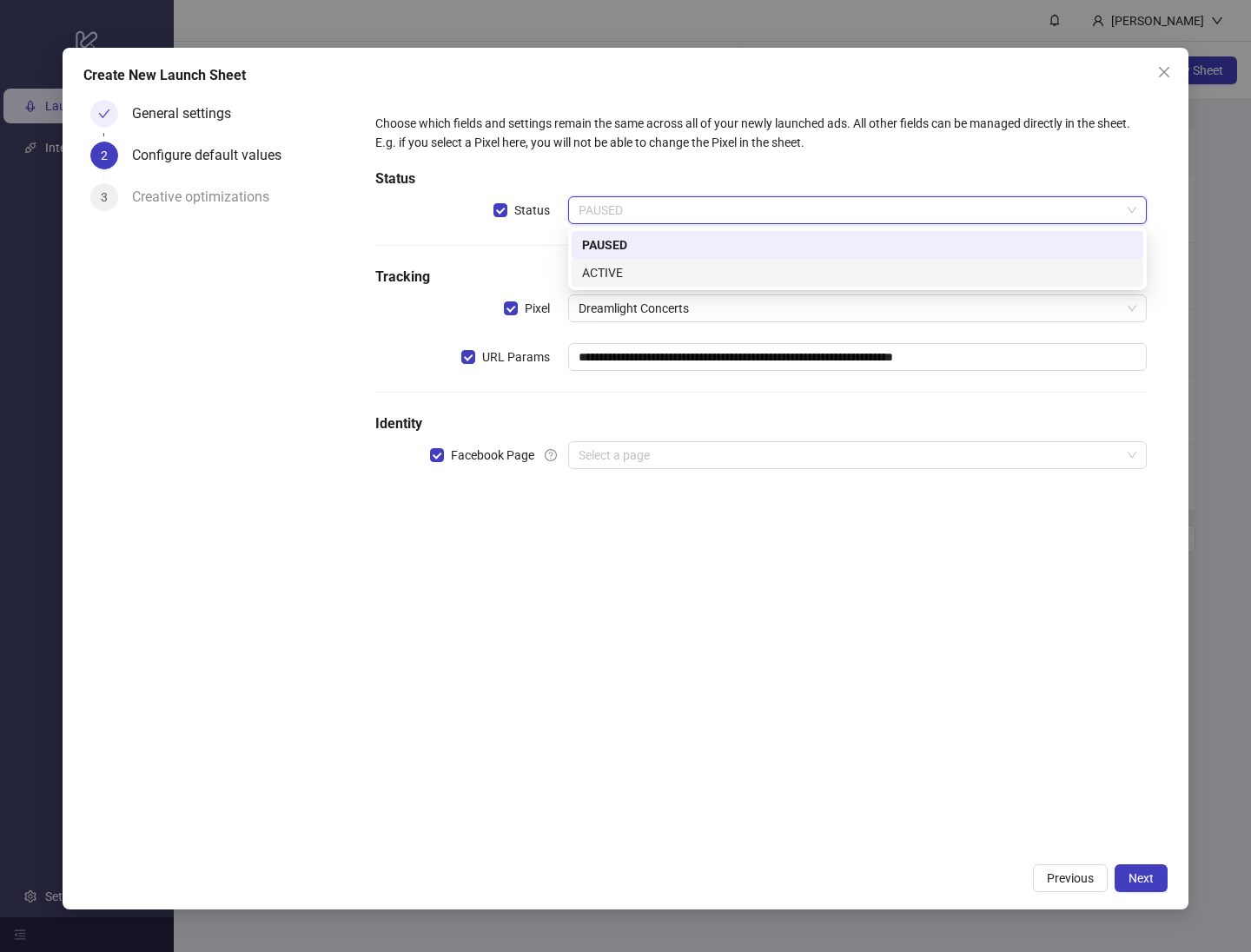
click at [662, 274] on div "ACTIVE" at bounding box center [857, 272] width 550 height 19
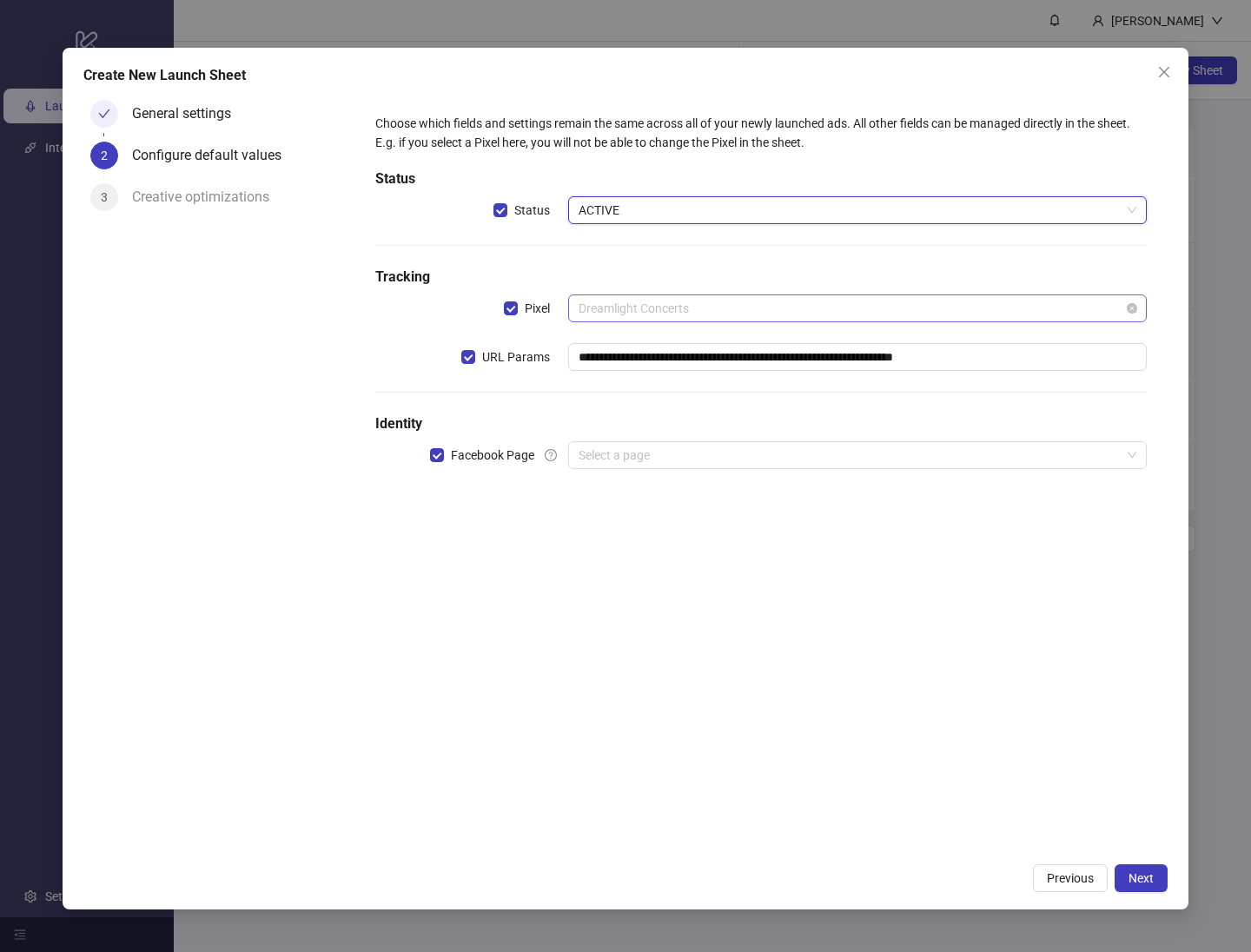
click at [677, 312] on span "Dreamlight Concerts" at bounding box center [857, 308] width 558 height 26
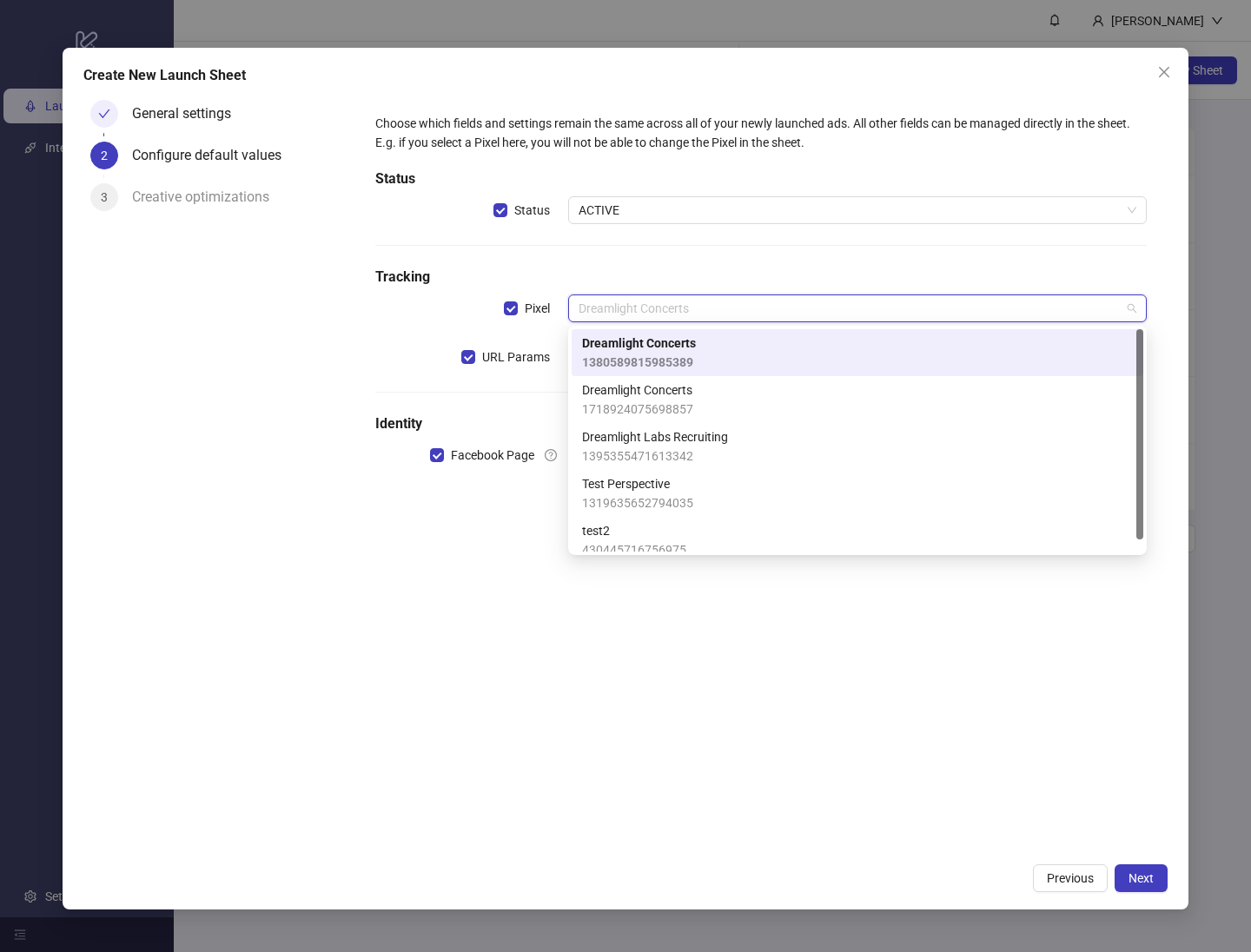
click at [682, 288] on div "**********" at bounding box center [761, 302] width 785 height 390
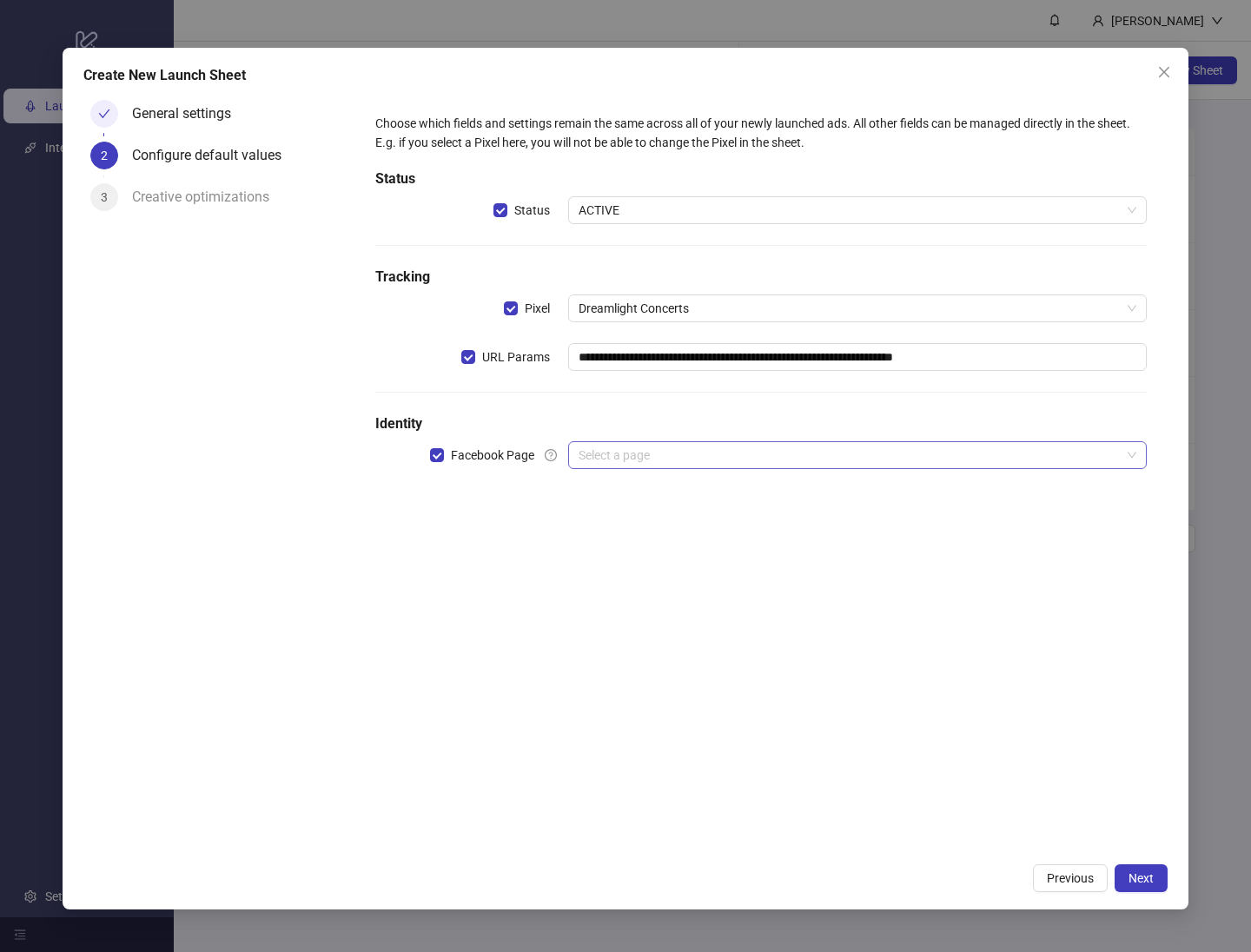
click at [677, 461] on input "search" at bounding box center [849, 455] width 542 height 26
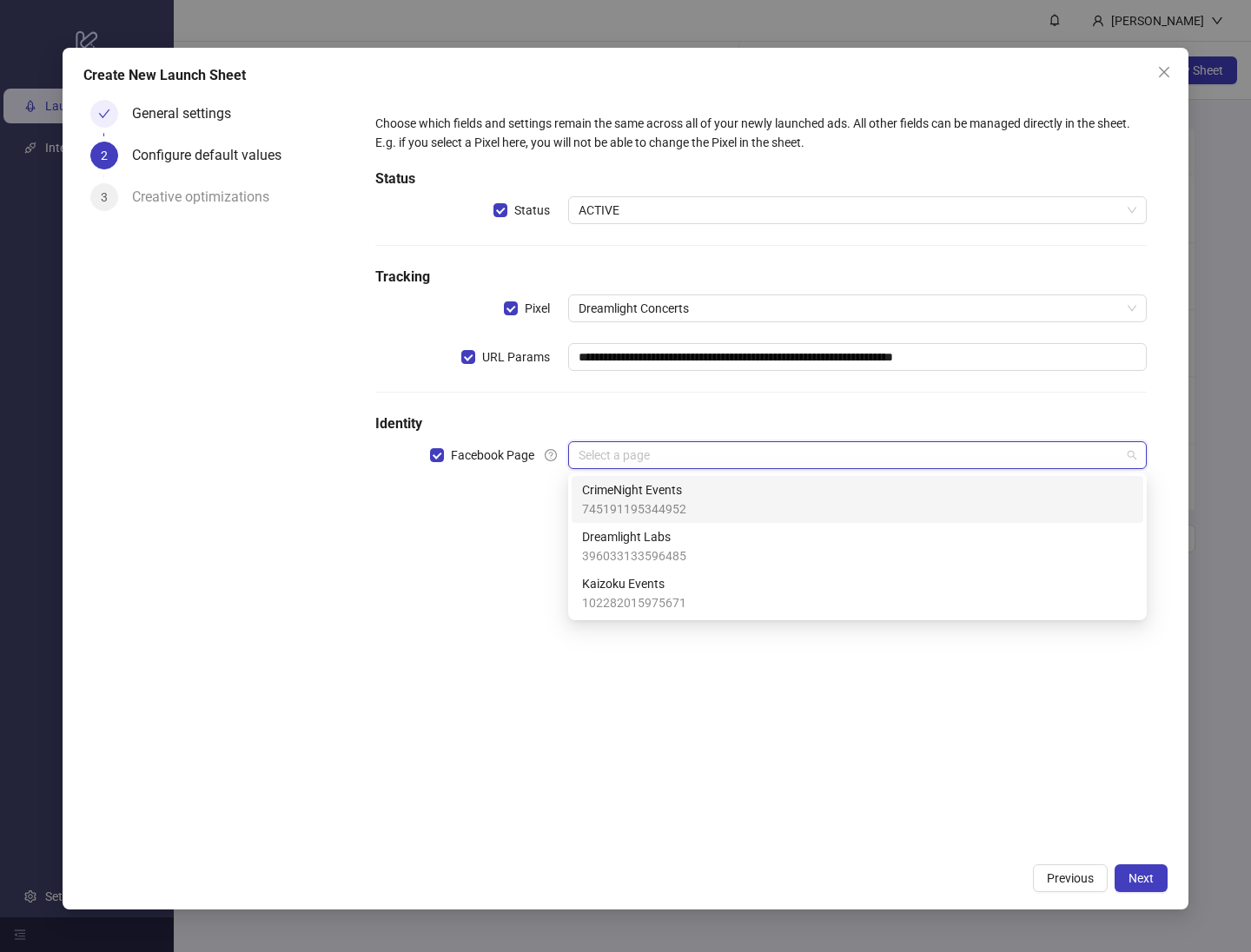
click at [709, 508] on div "CrimeNight Events 745191195344952" at bounding box center [857, 499] width 550 height 38
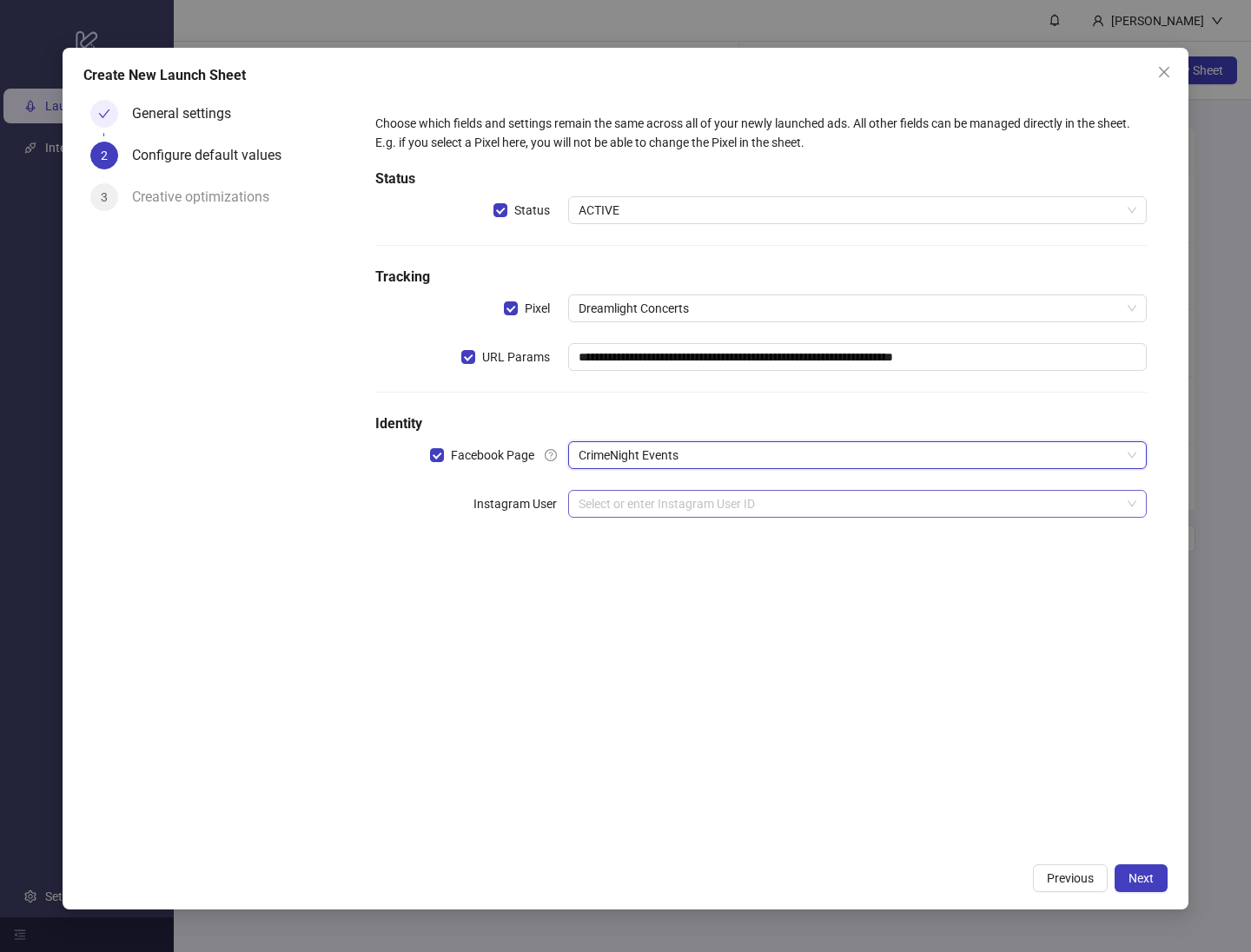
click at [752, 509] on input "search" at bounding box center [849, 504] width 542 height 26
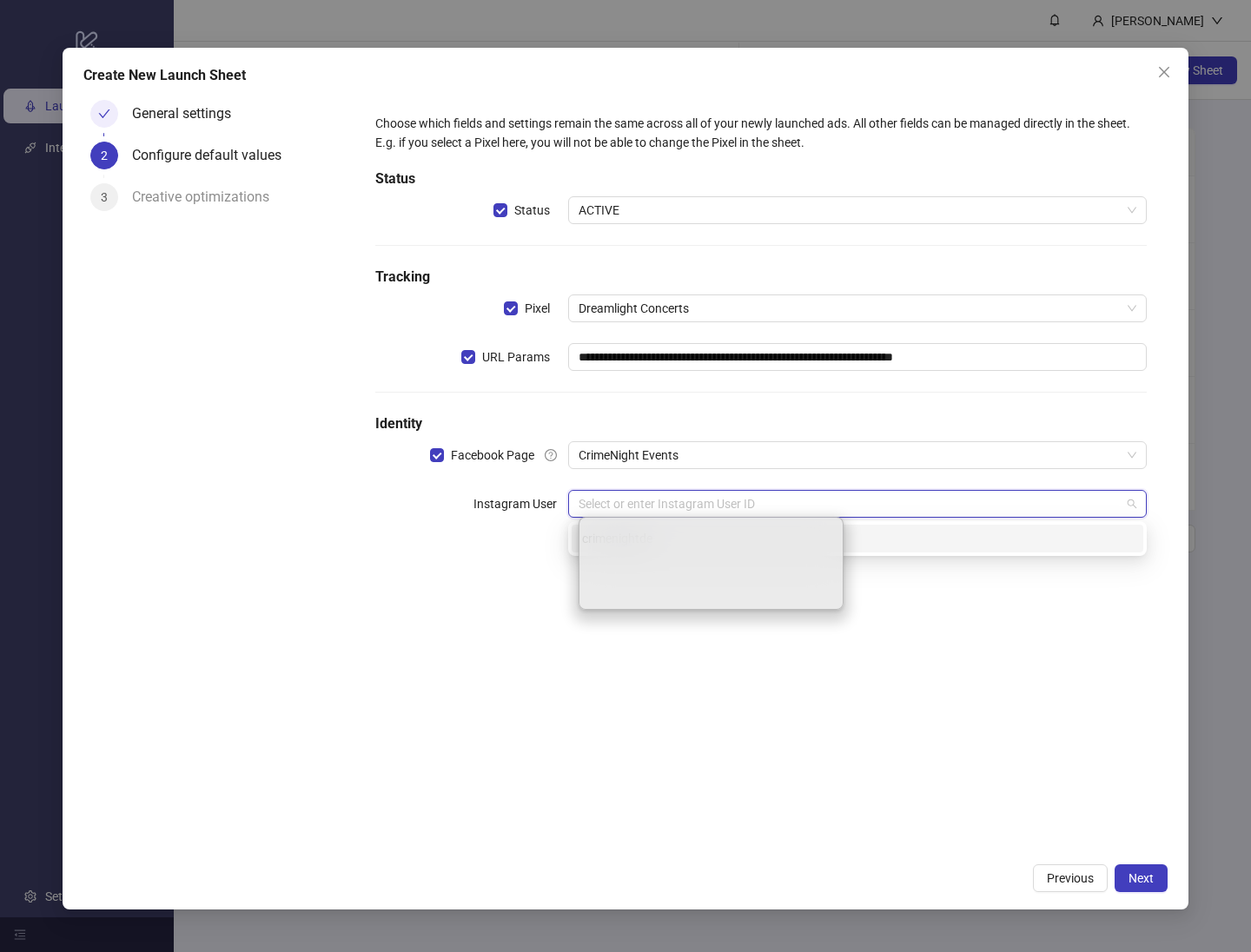
click at [991, 542] on div "crimenightde" at bounding box center [857, 538] width 550 height 19
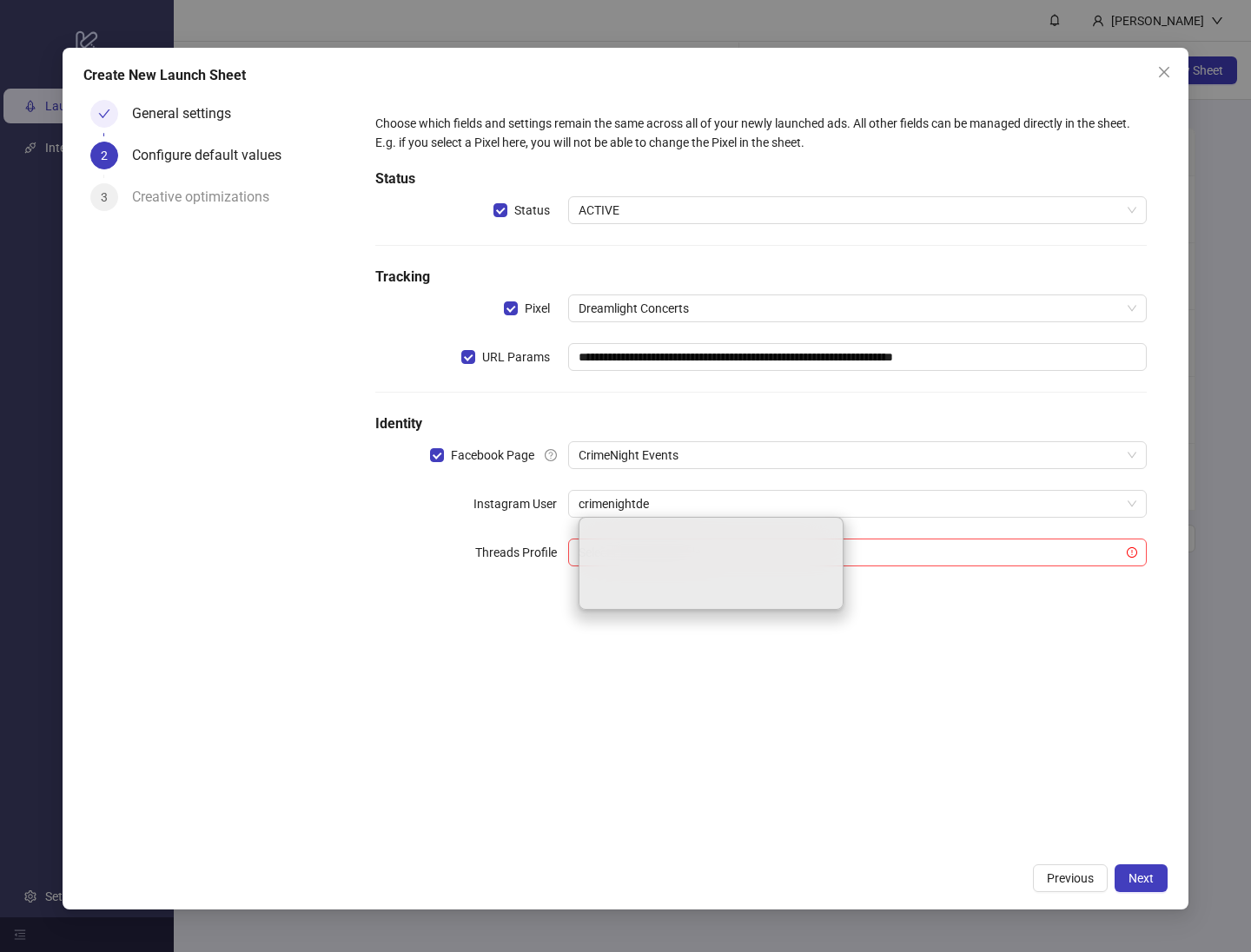
click at [936, 681] on div "**********" at bounding box center [761, 473] width 813 height 761
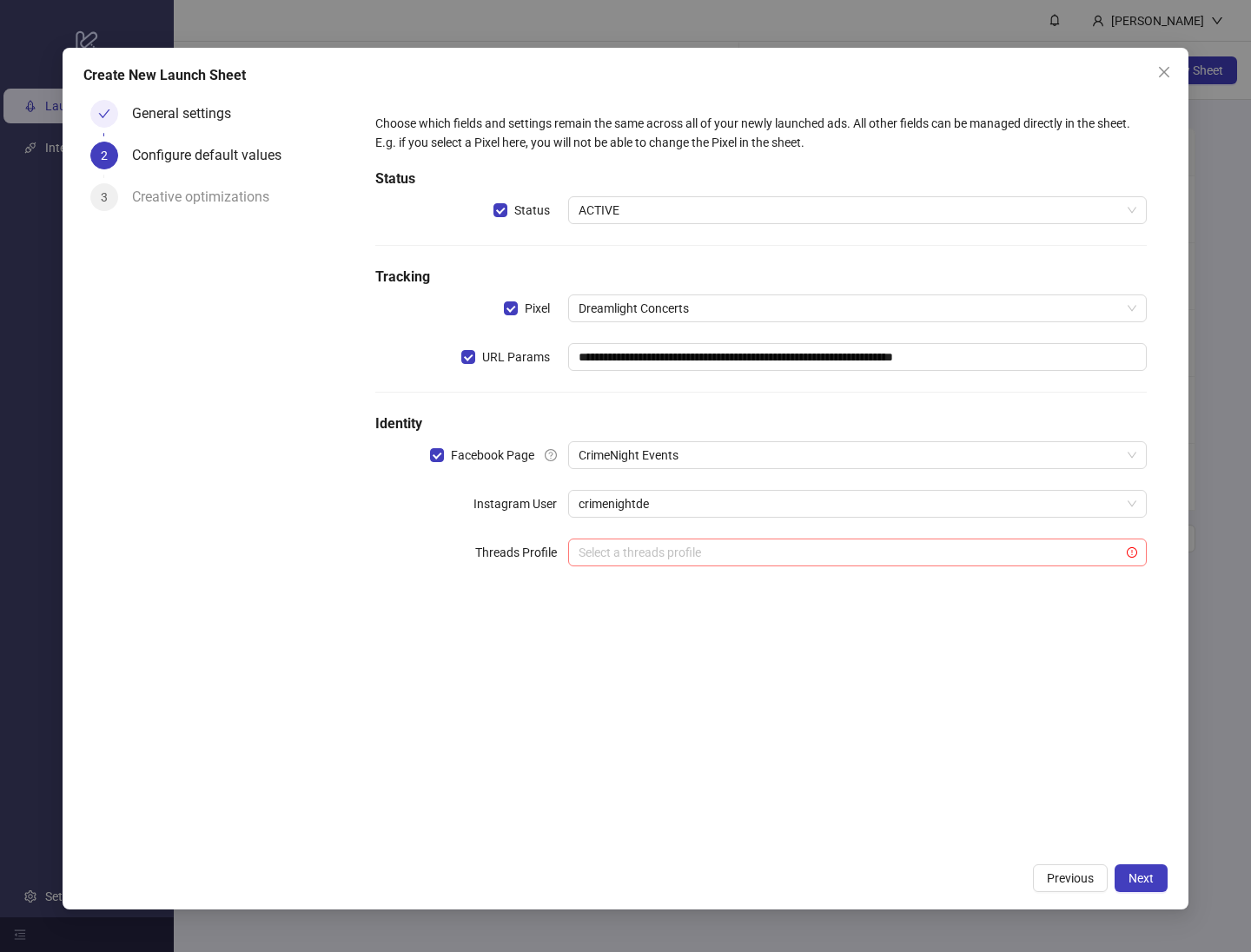
click at [841, 544] on input "search" at bounding box center [849, 552] width 542 height 26
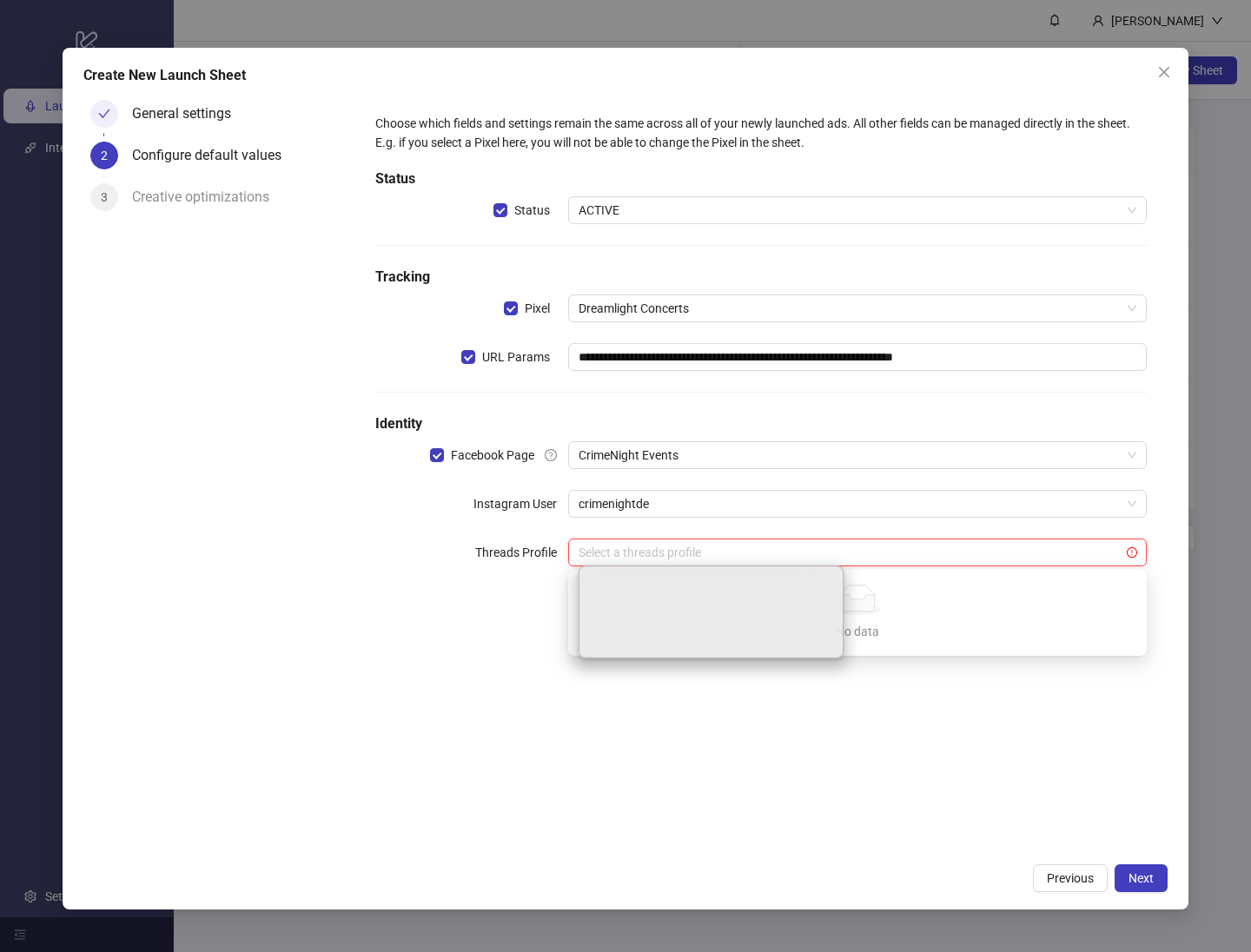
click at [898, 613] on div "No data" at bounding box center [856, 599] width 537 height 30
click at [866, 746] on div "**********" at bounding box center [761, 473] width 813 height 761
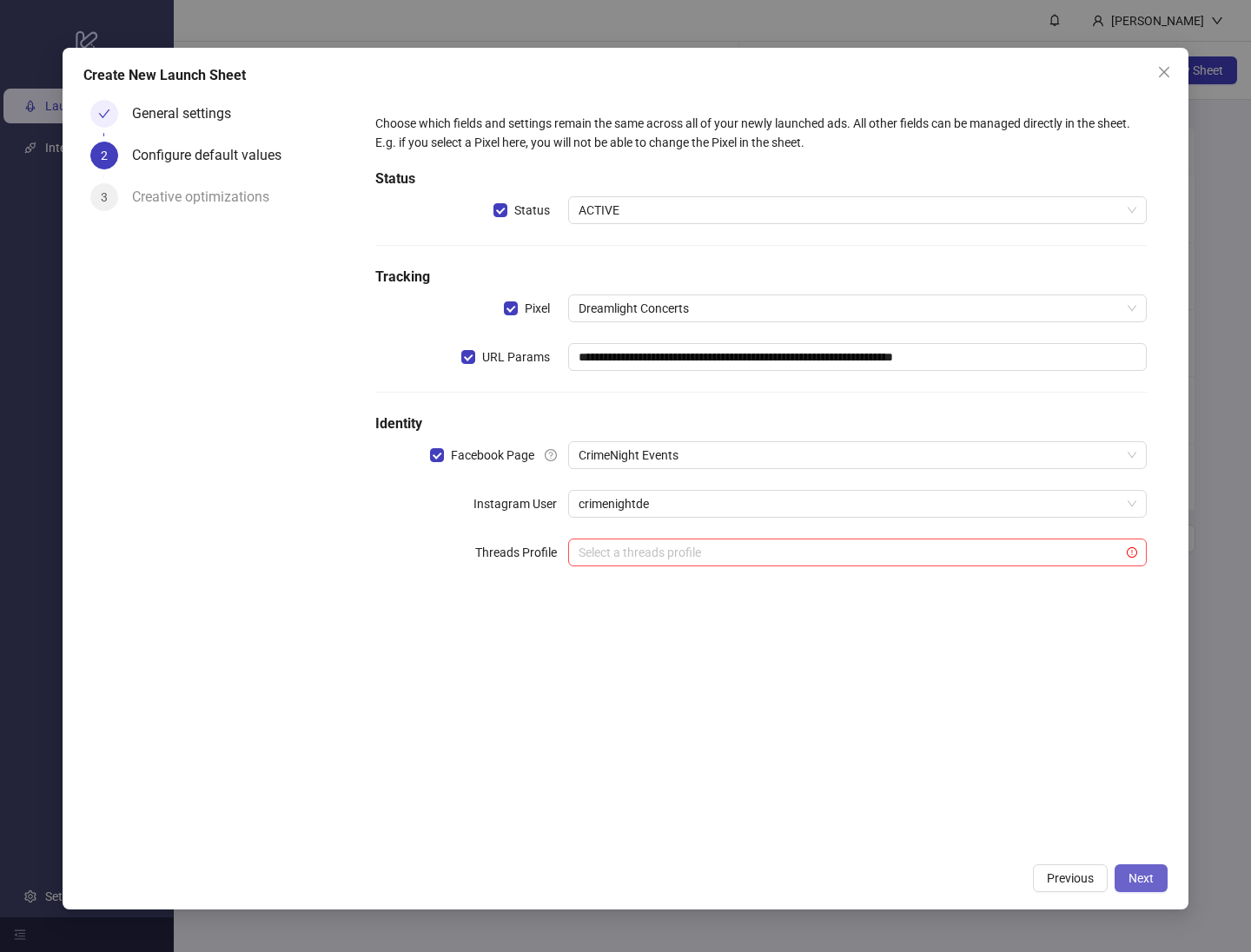
click at [1141, 876] on span "Next" at bounding box center [1141, 877] width 26 height 14
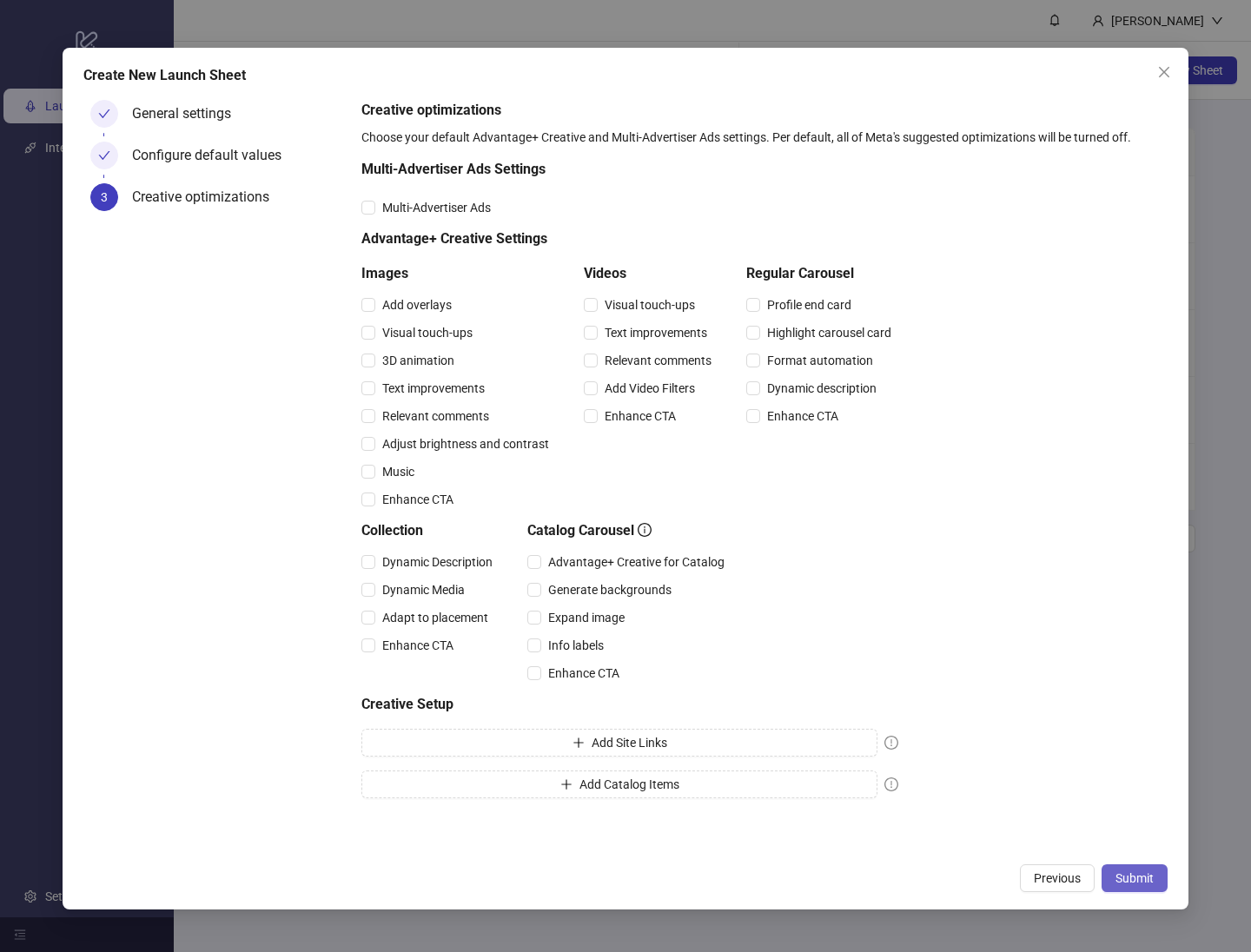
click at [1133, 877] on span "Submit" at bounding box center [1134, 877] width 38 height 14
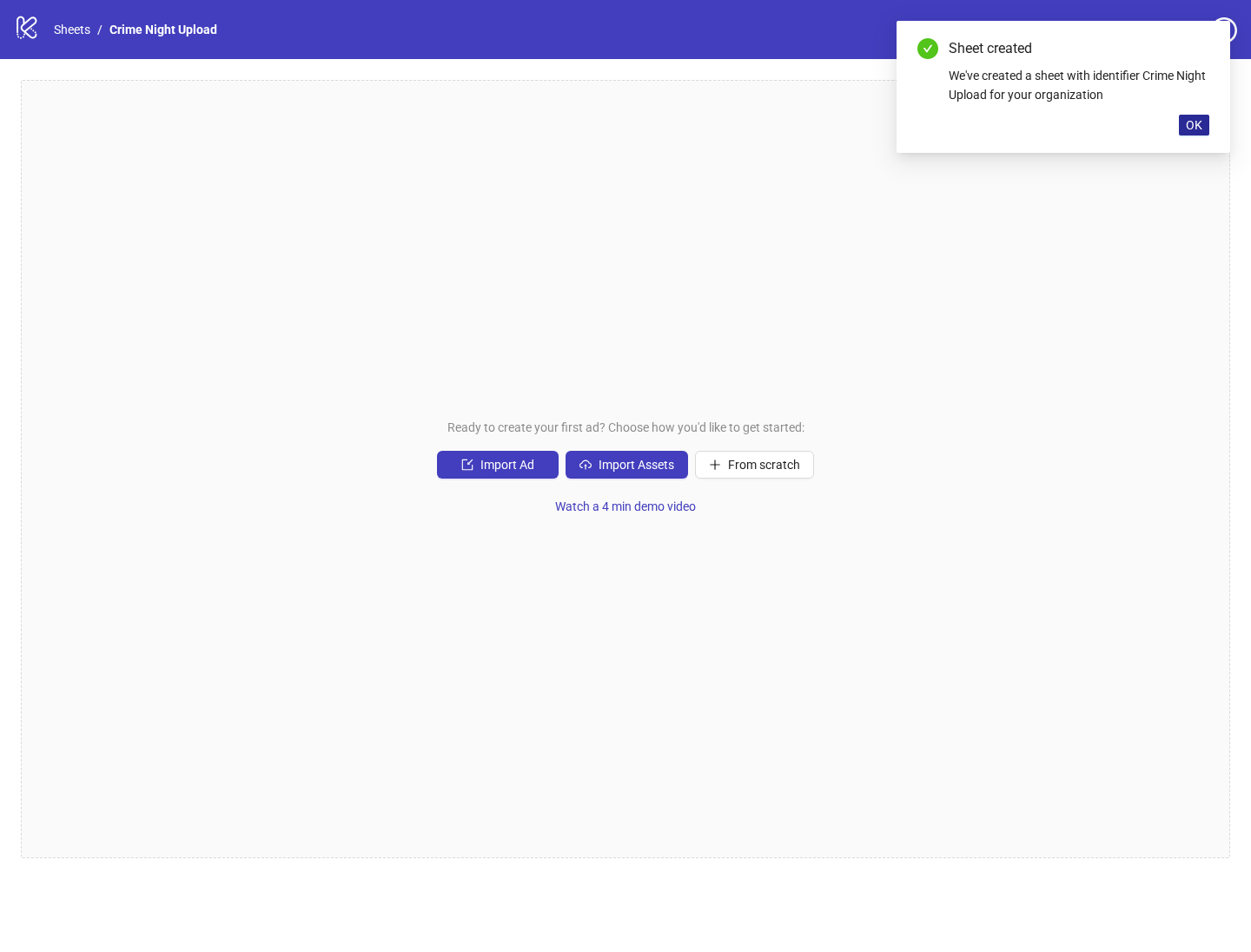
click at [1193, 122] on span "OK" at bounding box center [1194, 125] width 16 height 14
